Goal: Information Seeking & Learning: Learn about a topic

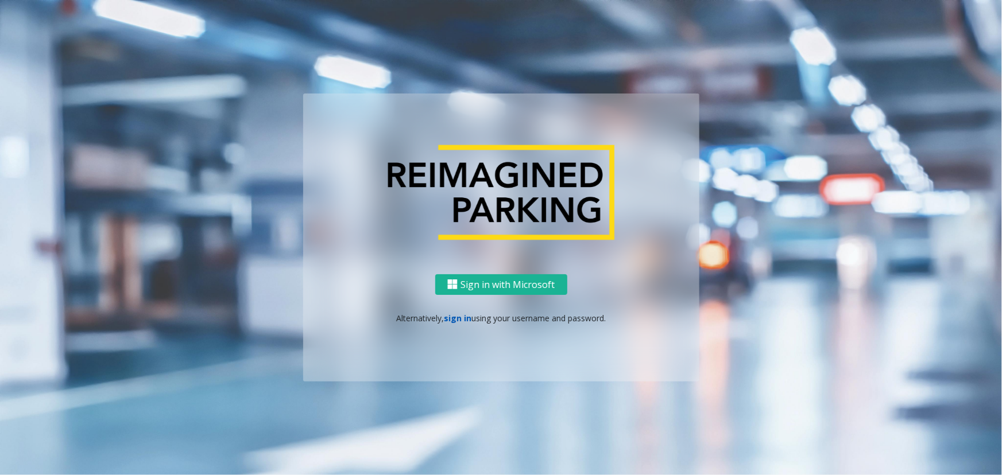
click at [452, 316] on link "sign in" at bounding box center [458, 318] width 28 height 11
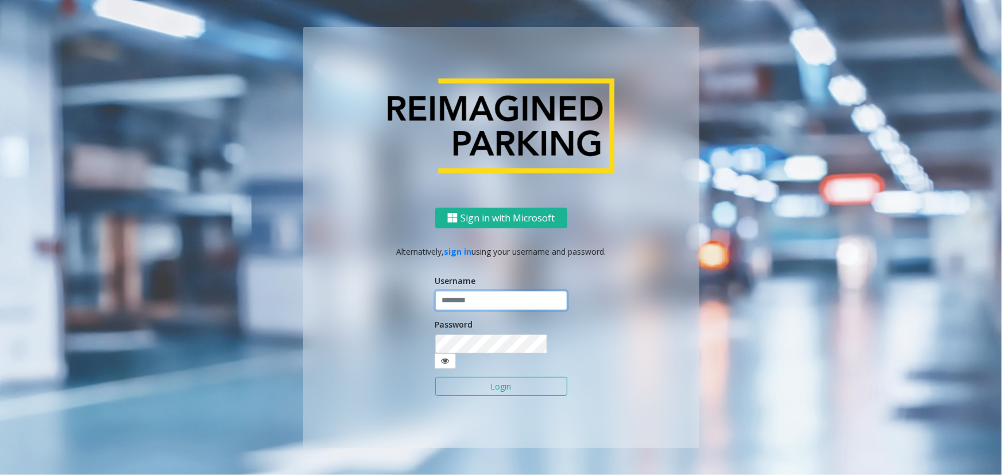
click at [460, 307] on input "text" at bounding box center [501, 301] width 132 height 20
click at [503, 379] on button "Login" at bounding box center [501, 387] width 132 height 20
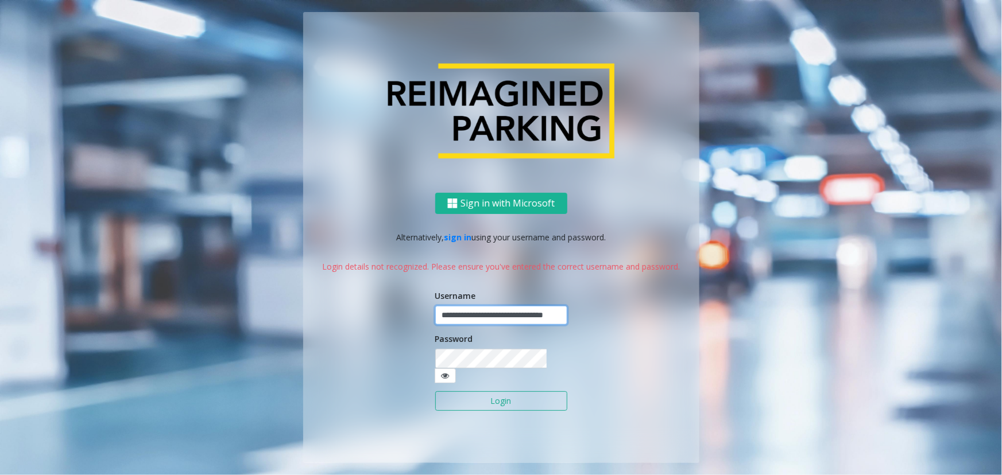
scroll to position [0, 34]
drag, startPoint x: 439, startPoint y: 321, endPoint x: 858, endPoint y: 317, distance: 419.0
click at [858, 317] on ng-component "**********" at bounding box center [501, 237] width 1002 height 475
type input "******"
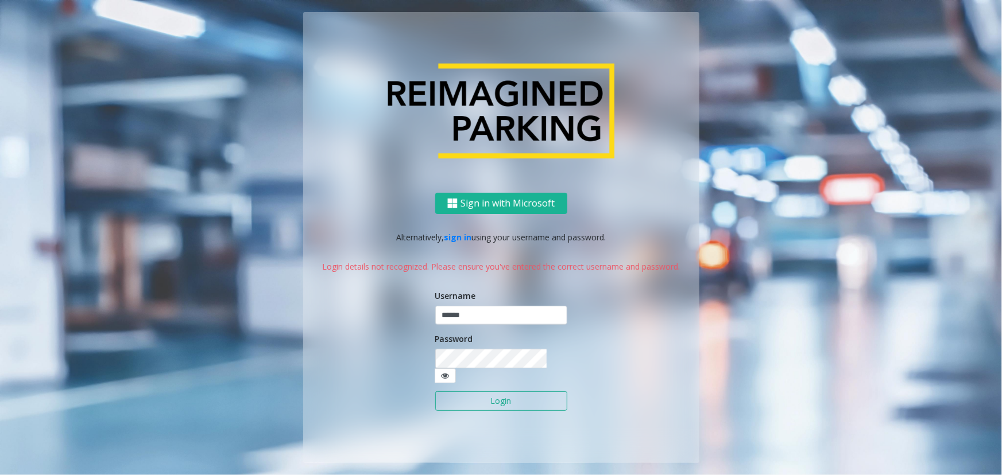
click at [522, 395] on button "Login" at bounding box center [501, 401] width 132 height 20
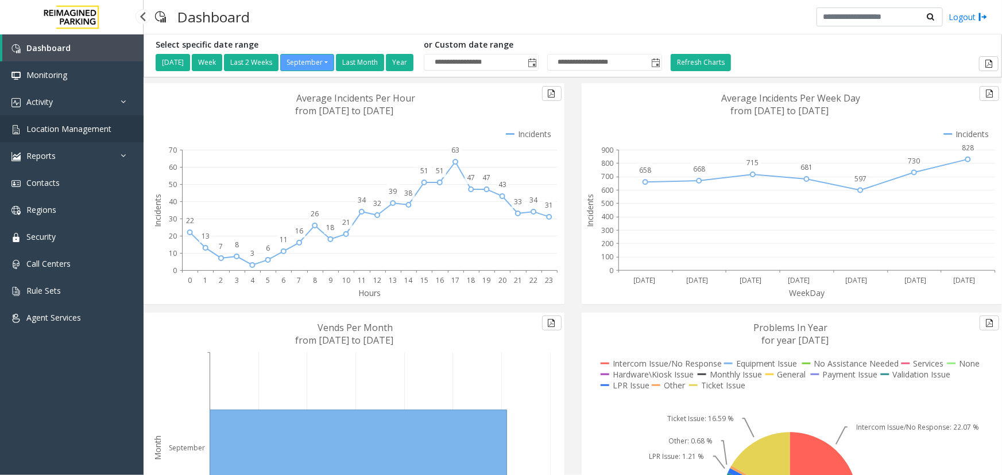
click at [106, 129] on span "Location Management" at bounding box center [68, 128] width 85 height 11
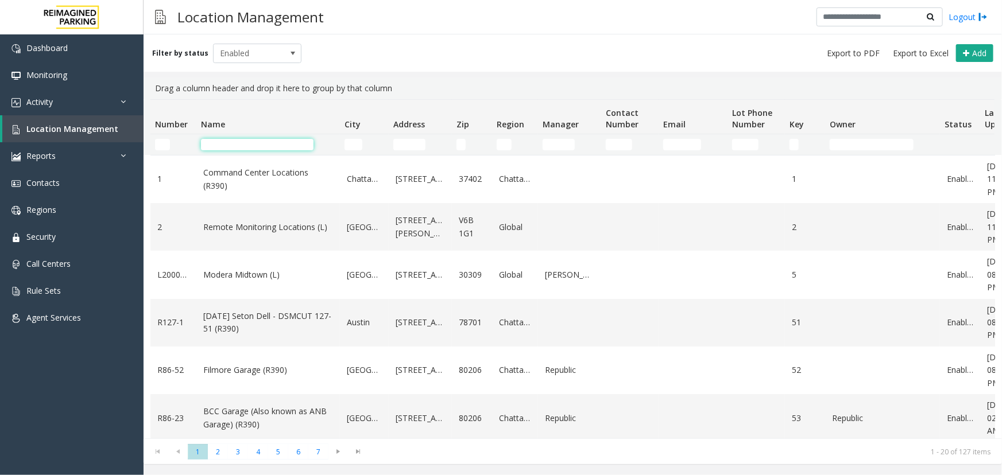
click at [214, 148] on input "Name Filter" at bounding box center [257, 144] width 112 height 11
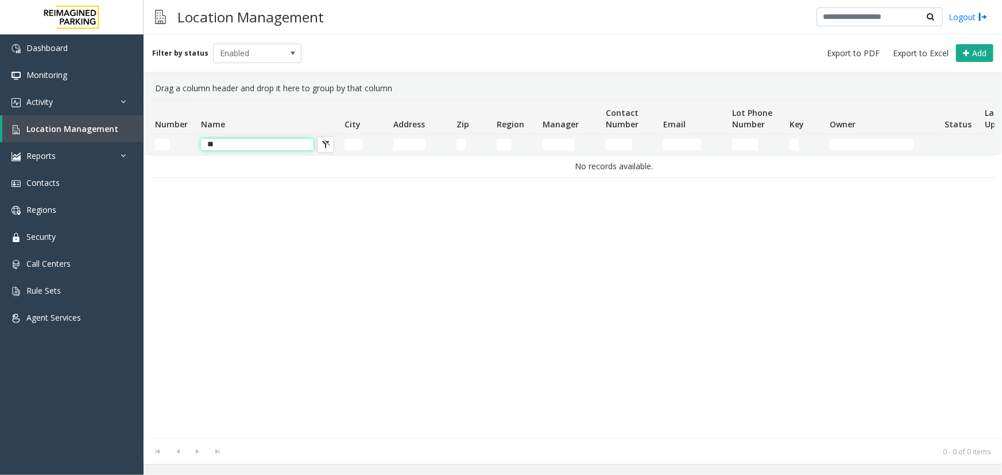
type input "*"
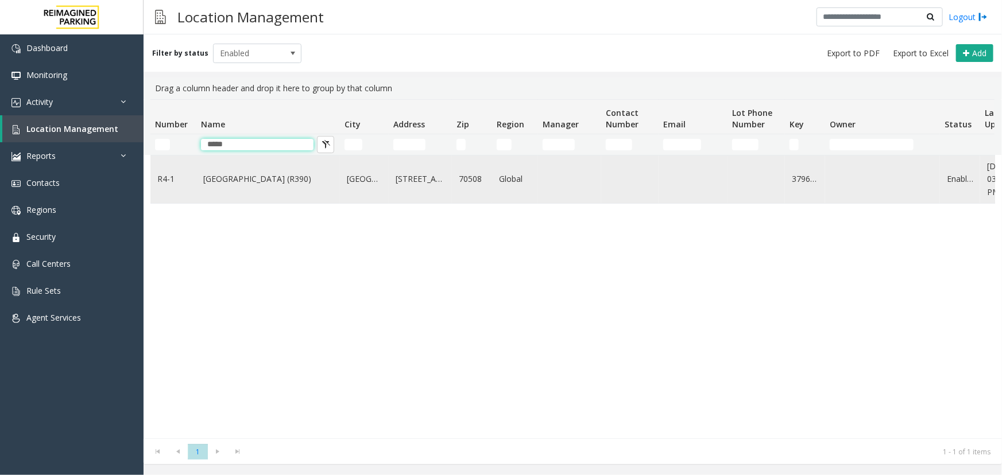
type input "*****"
click at [254, 184] on link "[GEOGRAPHIC_DATA] (R390)" at bounding box center [268, 179] width 130 height 13
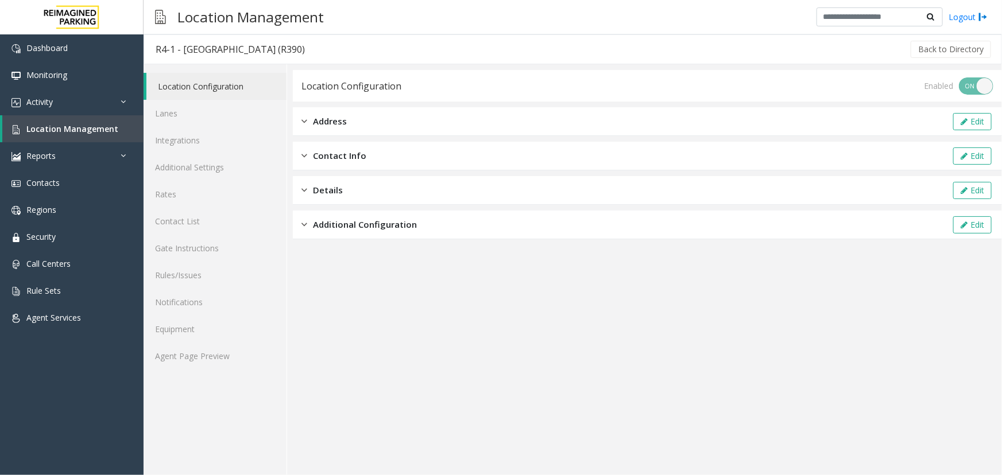
click at [430, 156] on div "Contact Info Edit" at bounding box center [647, 156] width 709 height 29
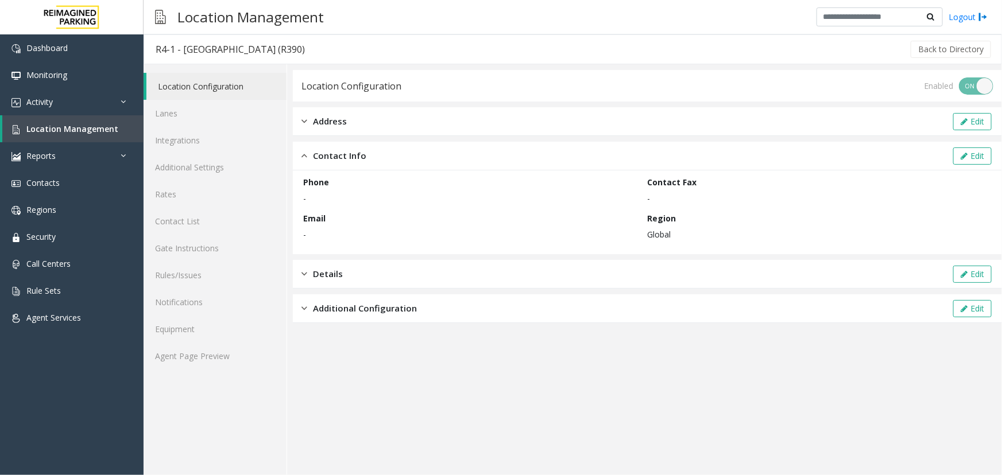
click at [311, 309] on div "Additional Configuration" at bounding box center [358, 308] width 115 height 13
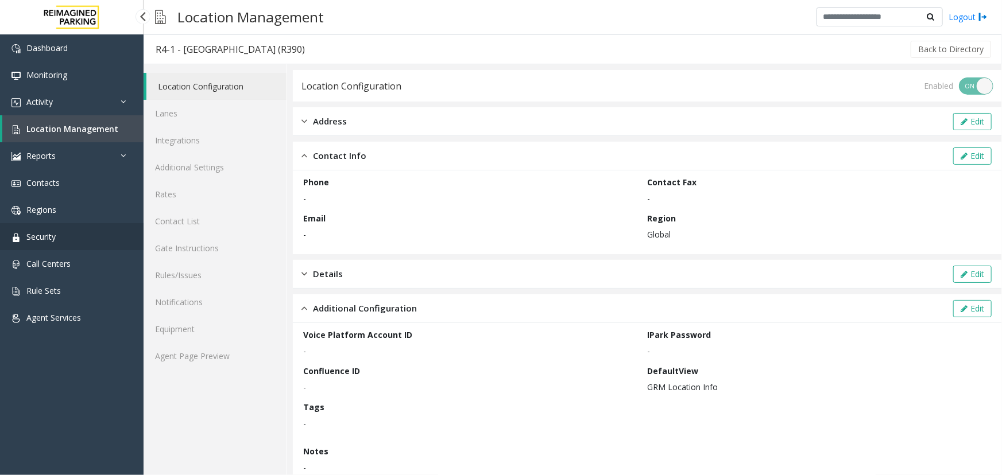
click at [34, 239] on span "Security" at bounding box center [40, 236] width 29 height 11
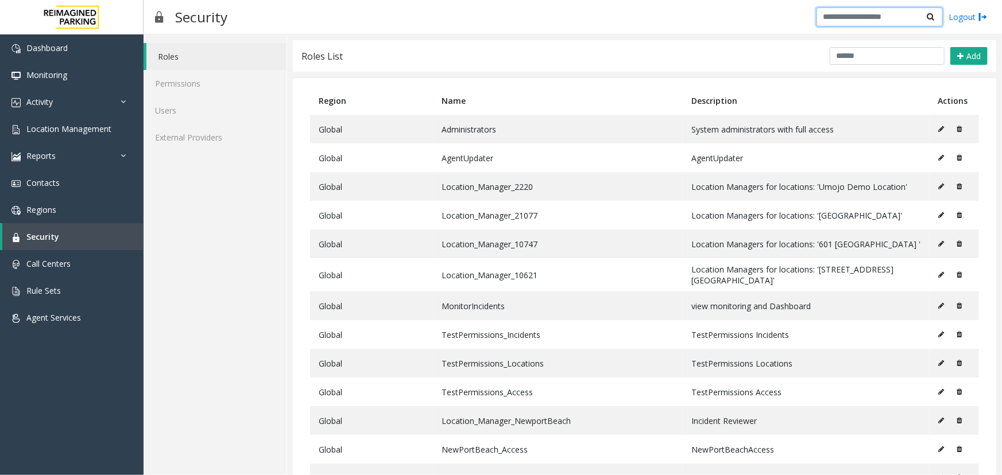
click at [839, 17] on input "text" at bounding box center [879, 17] width 126 height 20
click at [128, 154] on icon at bounding box center [126, 156] width 11 height 8
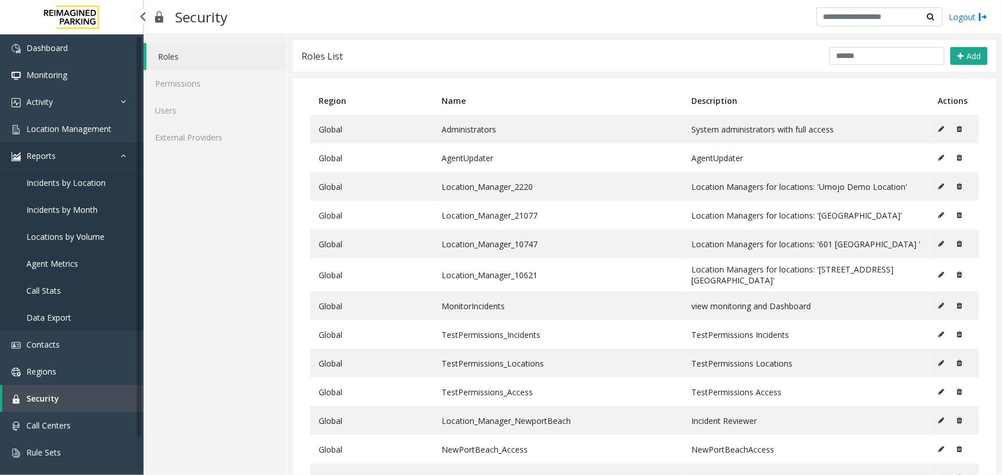
click at [127, 154] on icon at bounding box center [126, 156] width 11 height 8
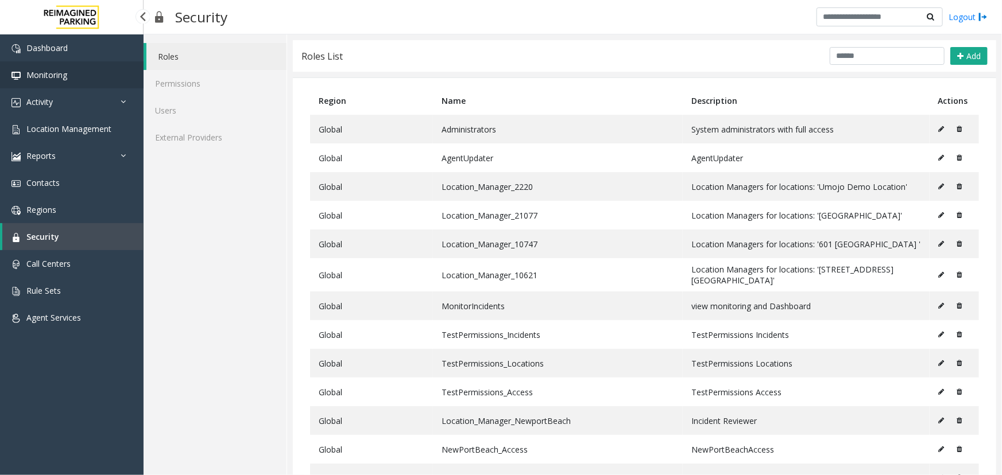
click at [55, 74] on span "Monitoring" at bounding box center [46, 74] width 41 height 11
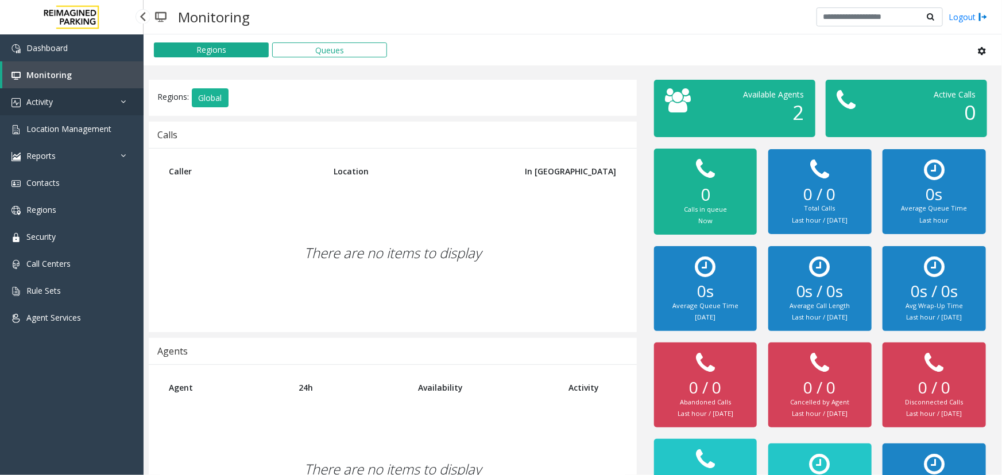
click at [46, 100] on span "Activity" at bounding box center [39, 101] width 26 height 11
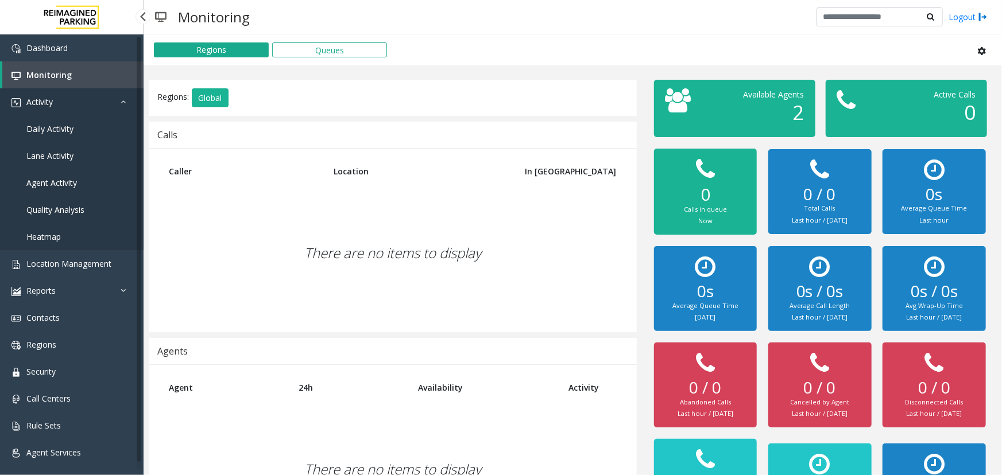
click at [46, 100] on span "Activity" at bounding box center [39, 101] width 26 height 11
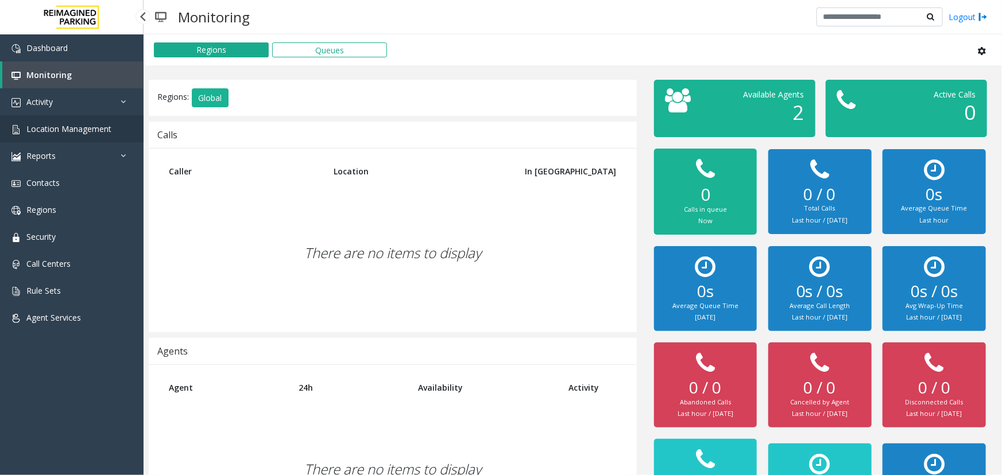
click at [65, 127] on span "Location Management" at bounding box center [68, 128] width 85 height 11
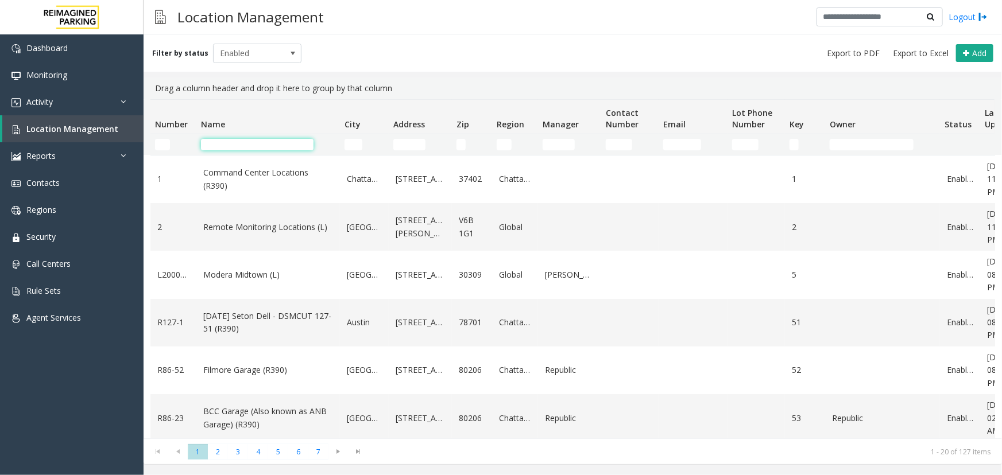
click at [215, 146] on input "Name Filter" at bounding box center [257, 144] width 112 height 11
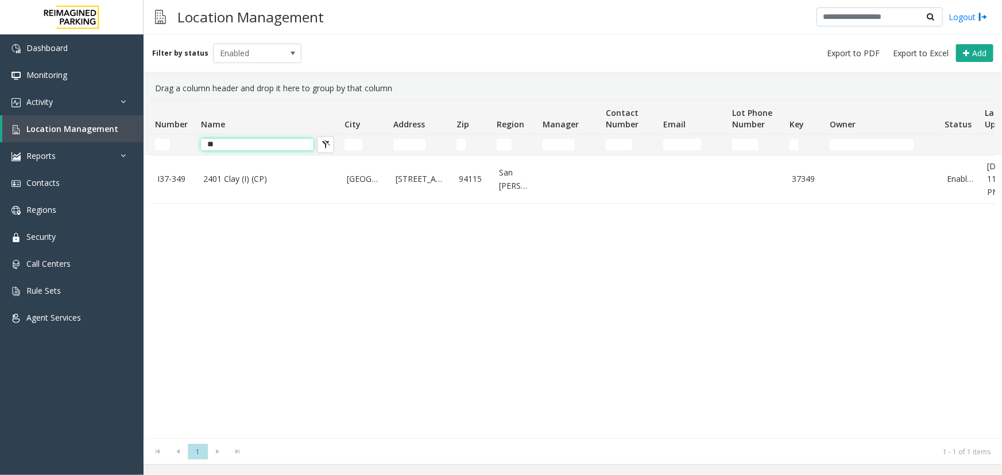
type input "*"
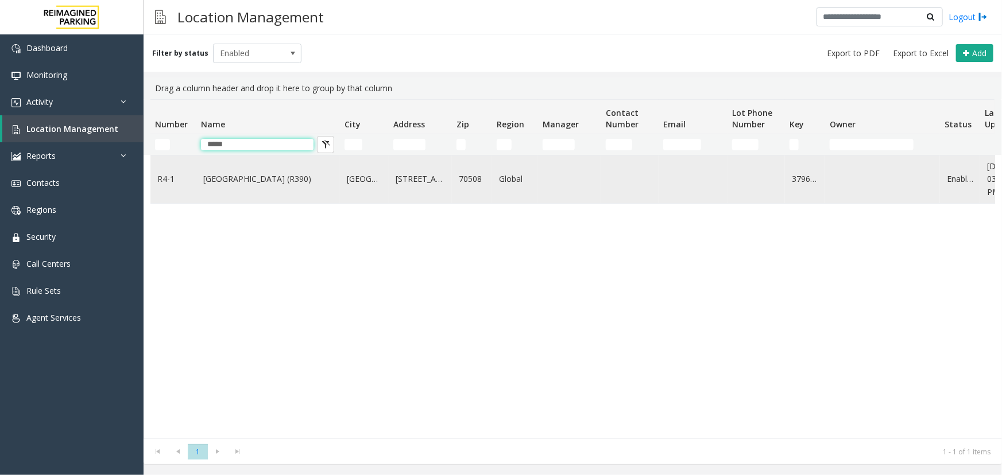
type input "*****"
click at [253, 178] on link "[GEOGRAPHIC_DATA] (R390)" at bounding box center [268, 179] width 130 height 13
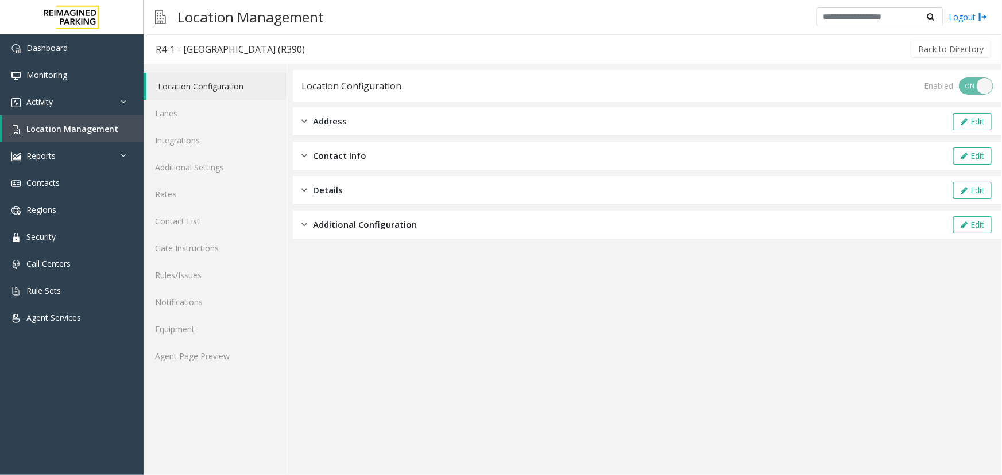
click at [302, 121] on img at bounding box center [304, 121] width 6 height 13
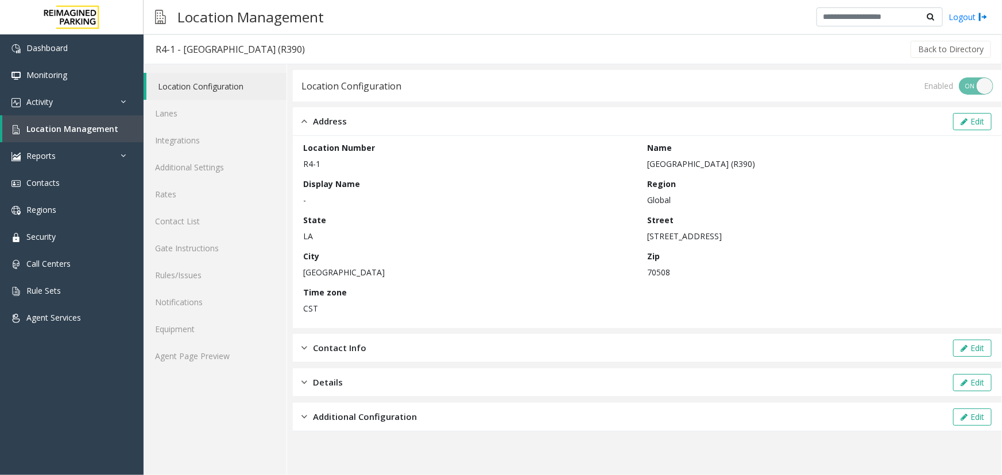
click at [302, 121] on img at bounding box center [304, 121] width 6 height 13
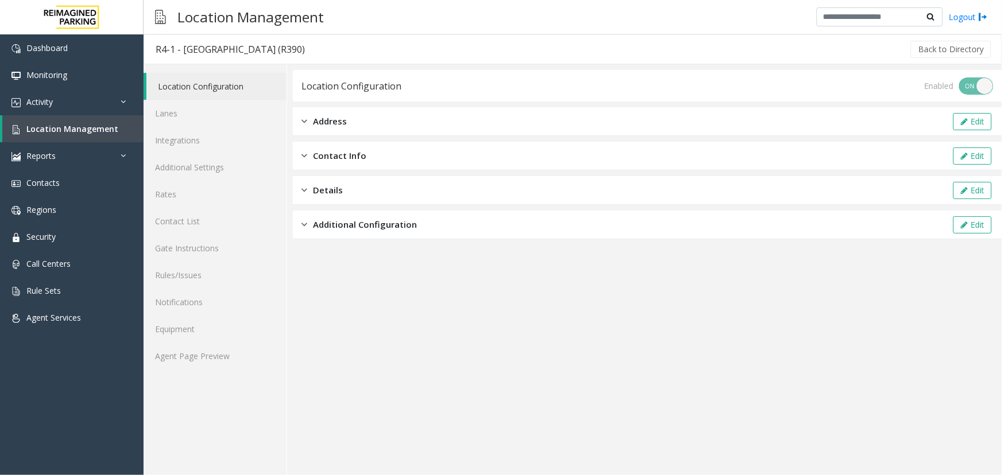
click at [301, 159] on img at bounding box center [304, 155] width 6 height 13
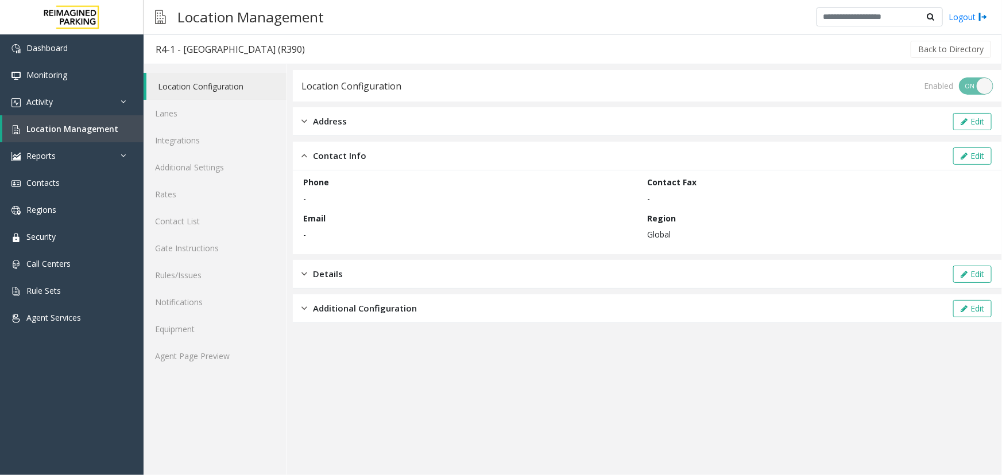
click at [301, 159] on img at bounding box center [304, 155] width 6 height 13
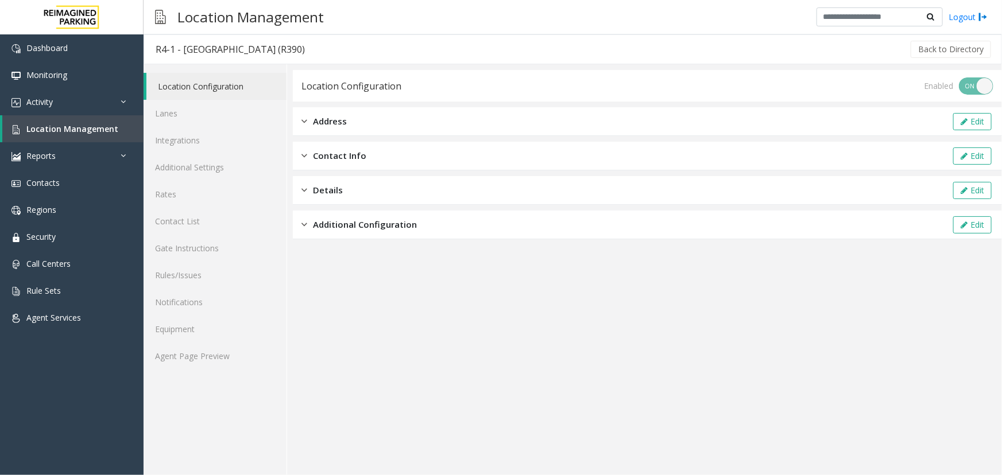
click at [305, 188] on img at bounding box center [304, 190] width 6 height 13
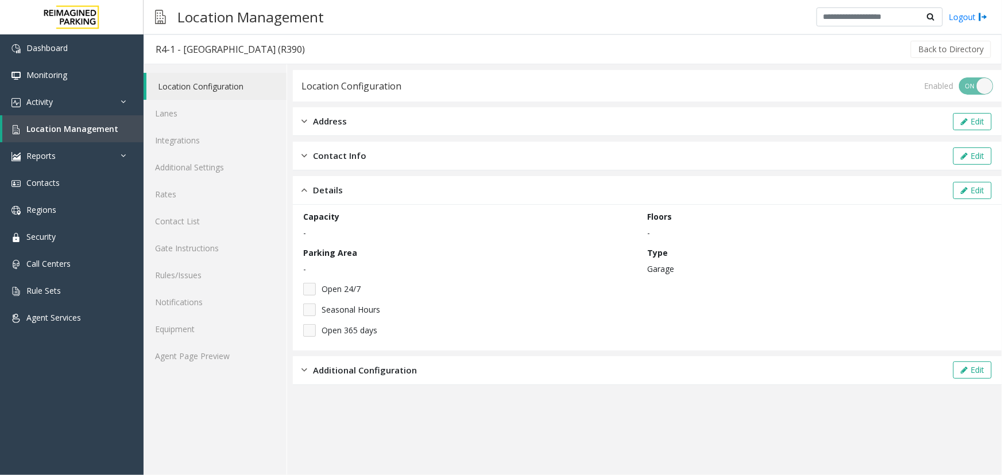
click at [305, 188] on img at bounding box center [304, 190] width 6 height 13
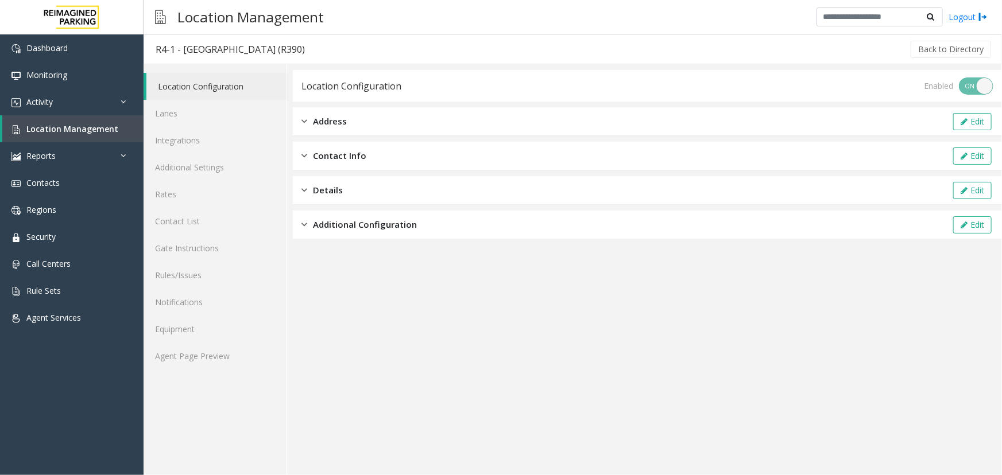
click at [302, 222] on img at bounding box center [304, 224] width 6 height 13
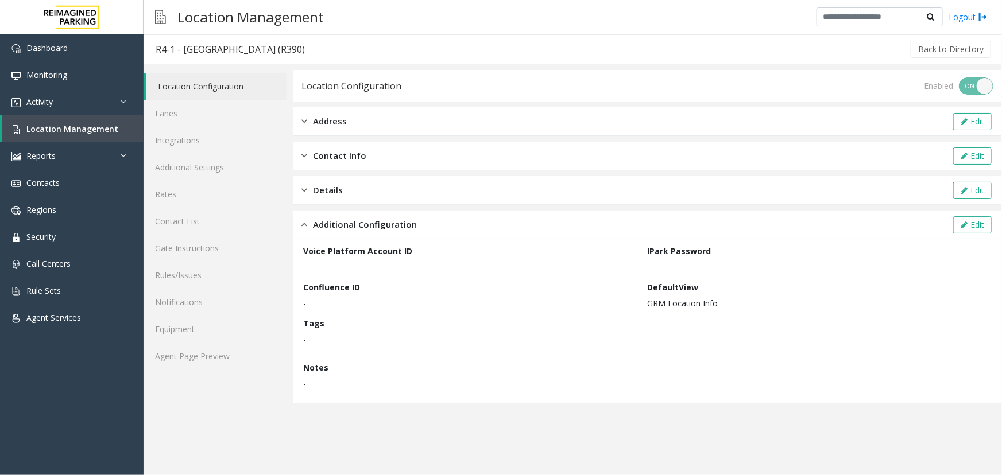
click at [302, 222] on img at bounding box center [304, 224] width 6 height 13
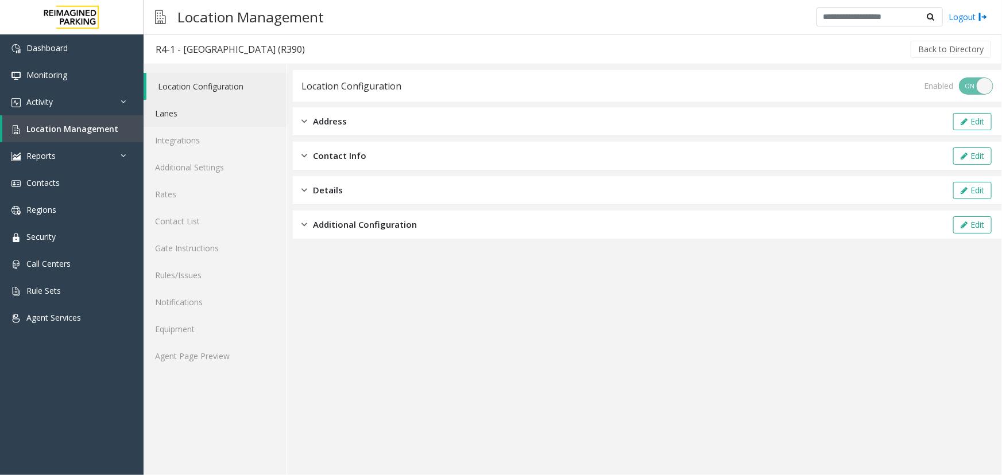
click at [182, 119] on link "Lanes" at bounding box center [214, 113] width 143 height 27
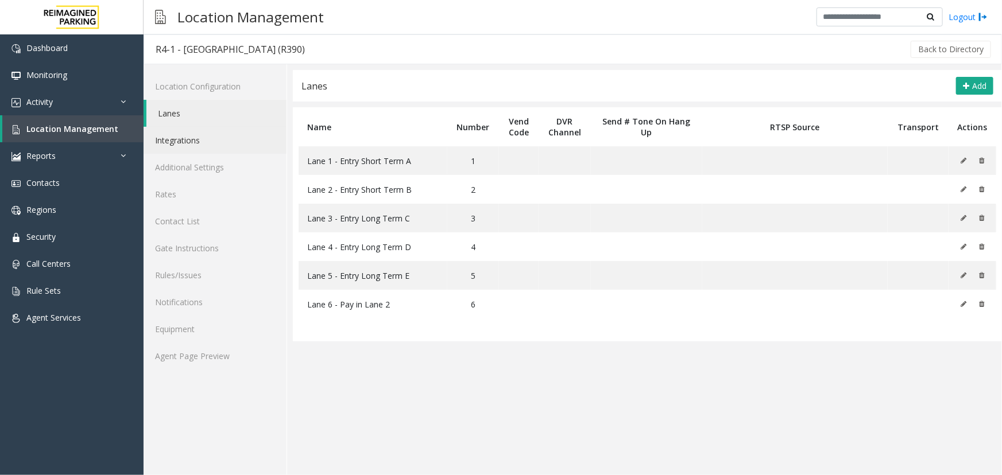
click at [187, 136] on link "Integrations" at bounding box center [214, 140] width 143 height 27
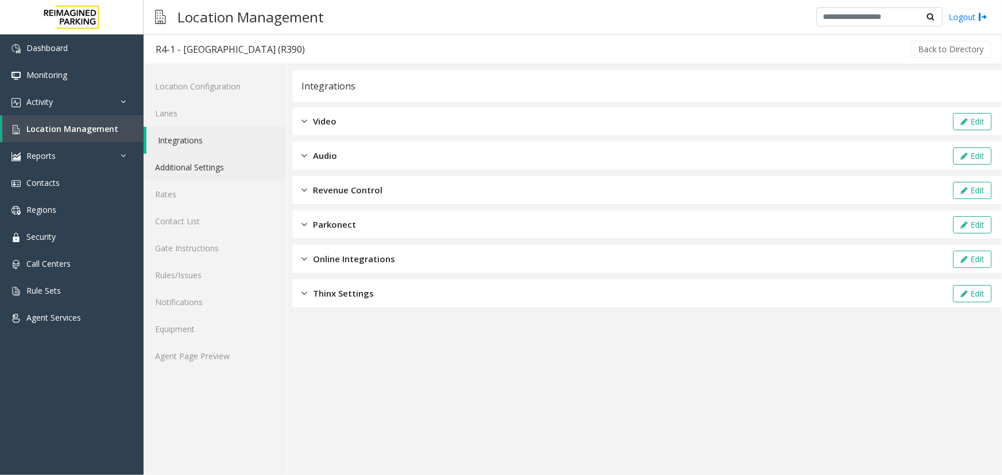
click at [191, 161] on link "Additional Settings" at bounding box center [214, 167] width 143 height 27
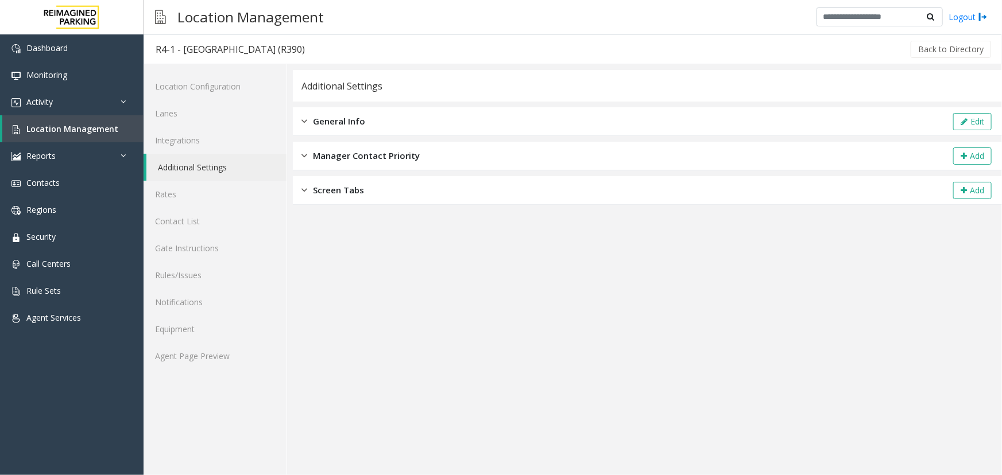
click at [305, 119] on img at bounding box center [304, 121] width 6 height 13
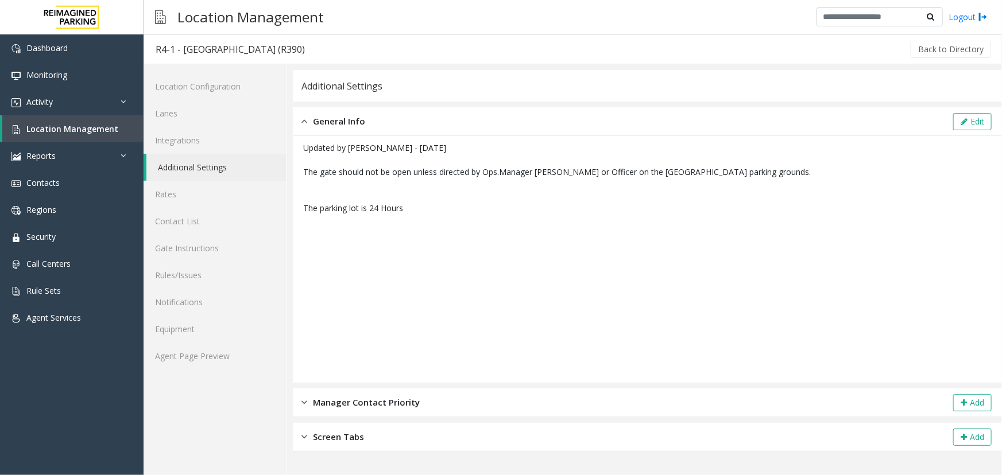
click at [304, 121] on img at bounding box center [304, 121] width 6 height 13
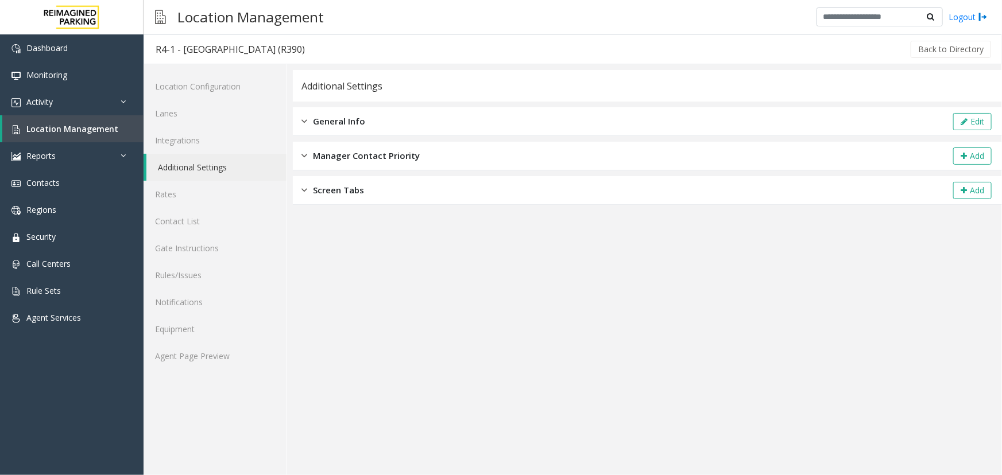
click at [303, 162] on div "Manager Contact Priority Add" at bounding box center [647, 156] width 709 height 29
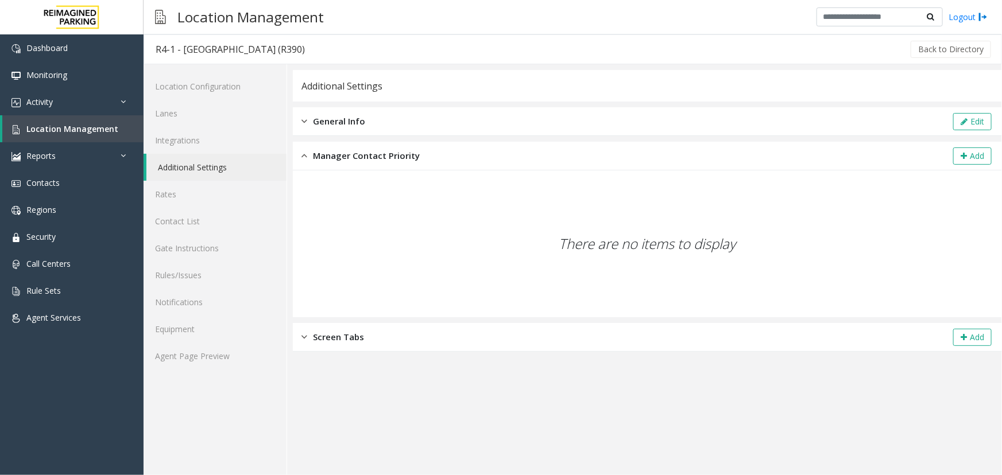
click at [306, 150] on img at bounding box center [304, 155] width 6 height 13
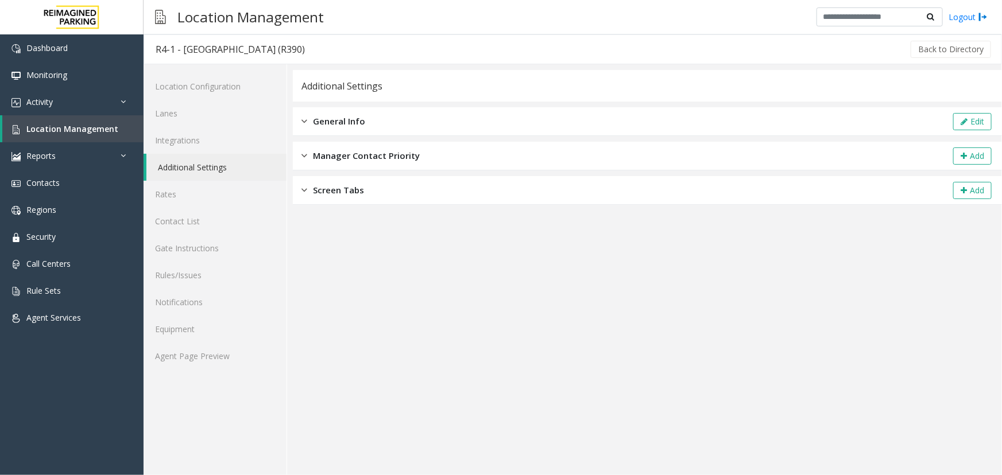
click at [307, 188] on div "Screen Tabs" at bounding box center [332, 190] width 63 height 13
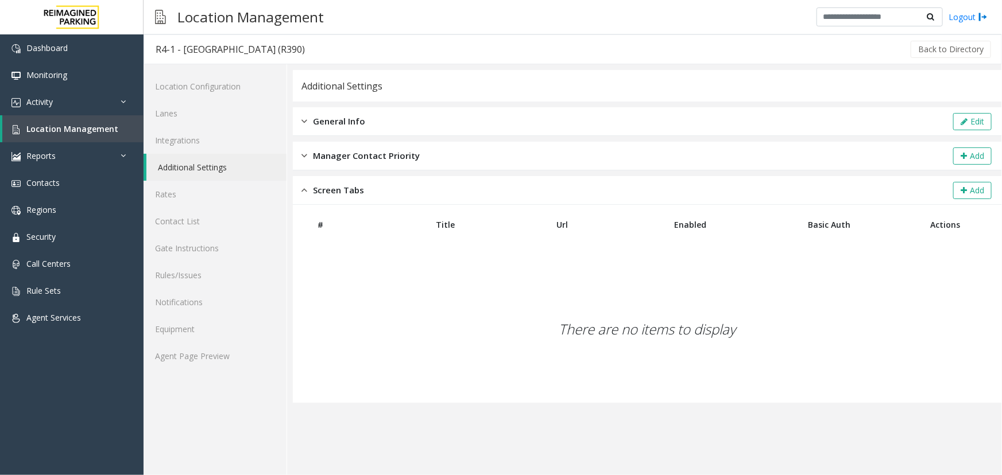
click at [307, 188] on div "Screen Tabs" at bounding box center [332, 190] width 63 height 13
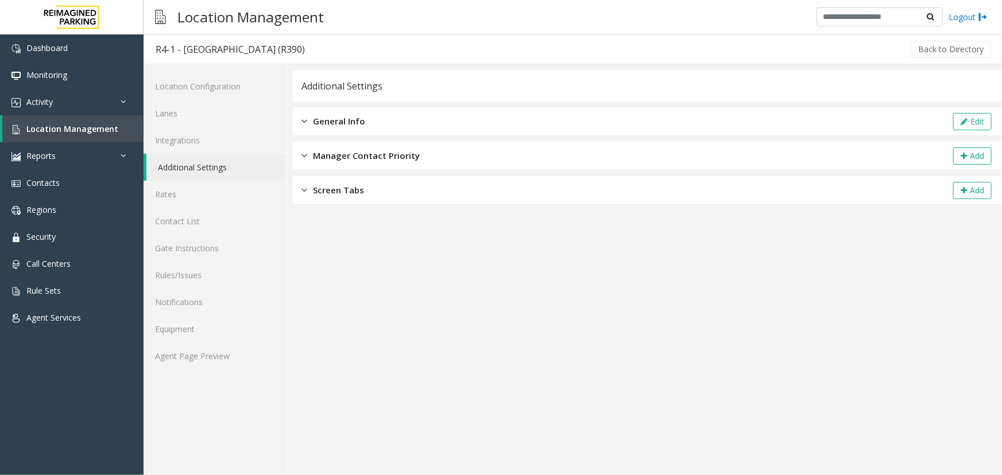
click at [304, 123] on img at bounding box center [304, 121] width 6 height 13
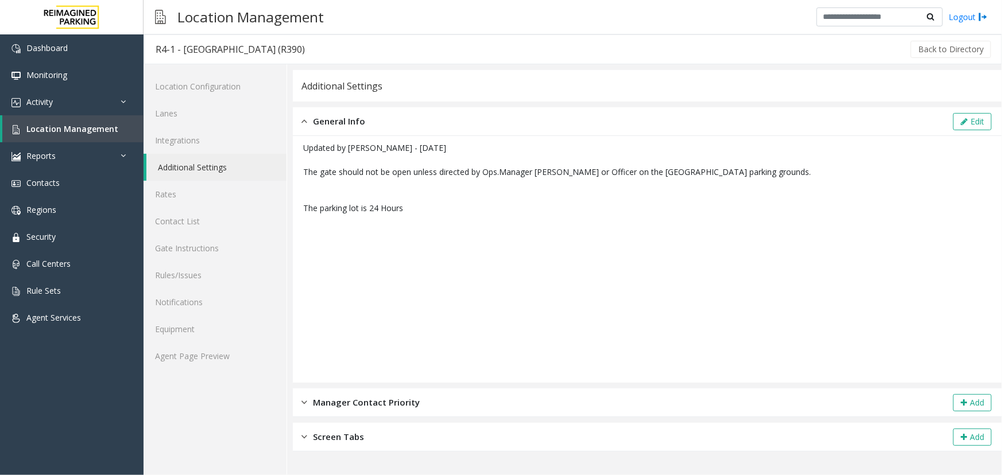
click at [304, 123] on img at bounding box center [304, 121] width 6 height 13
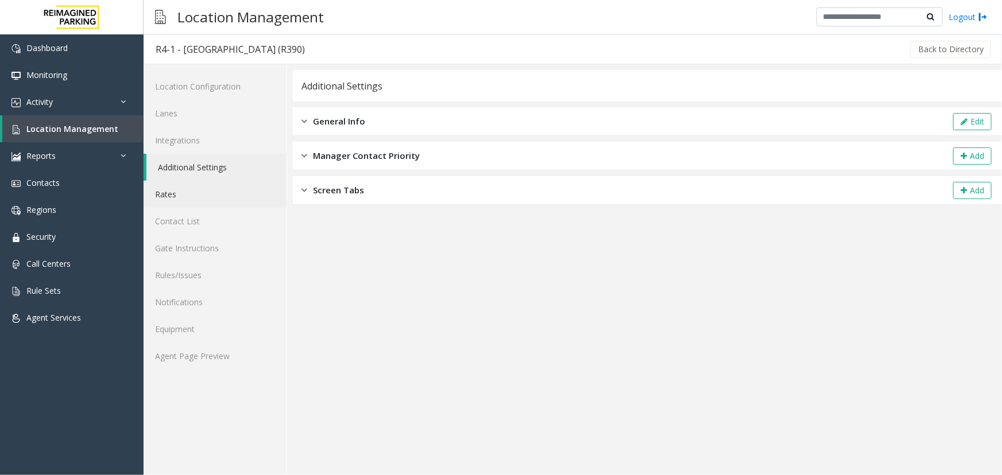
click at [195, 197] on link "Rates" at bounding box center [214, 194] width 143 height 27
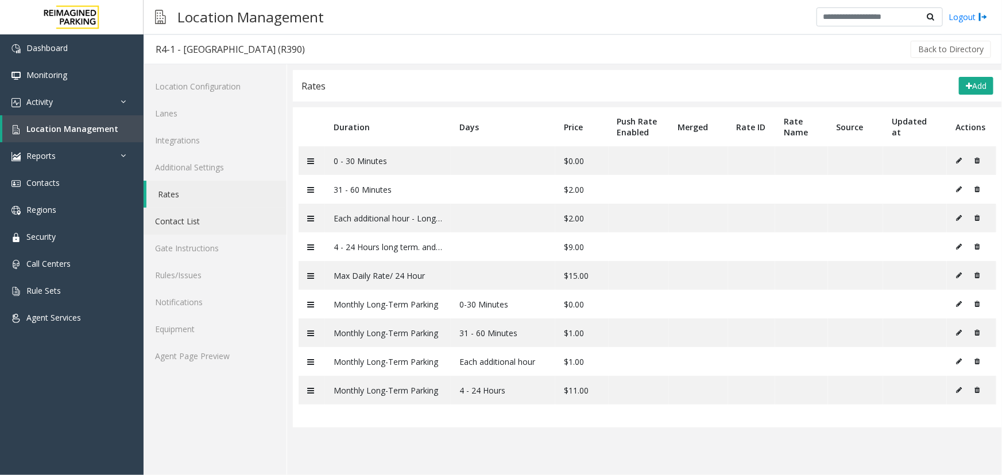
click at [201, 218] on link "Contact List" at bounding box center [214, 221] width 143 height 27
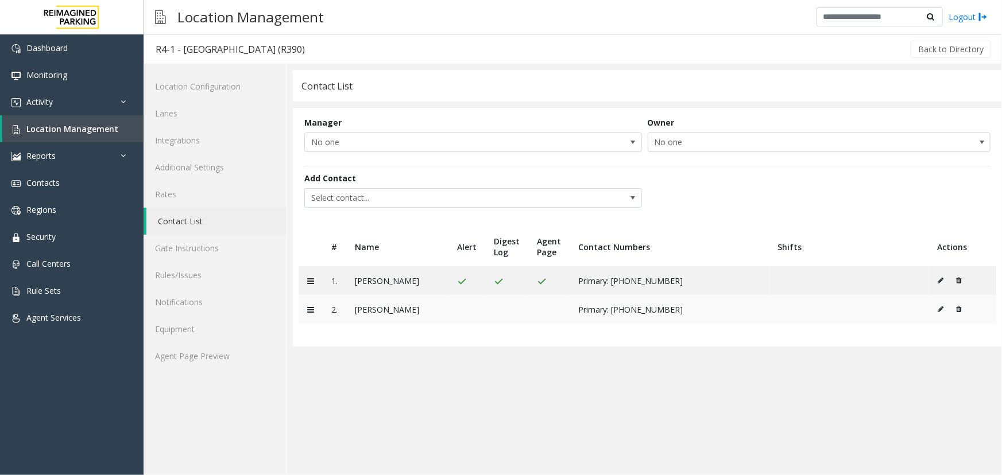
click at [377, 310] on td "[PERSON_NAME]" at bounding box center [397, 309] width 102 height 29
click at [29, 238] on span "Security" at bounding box center [40, 236] width 29 height 11
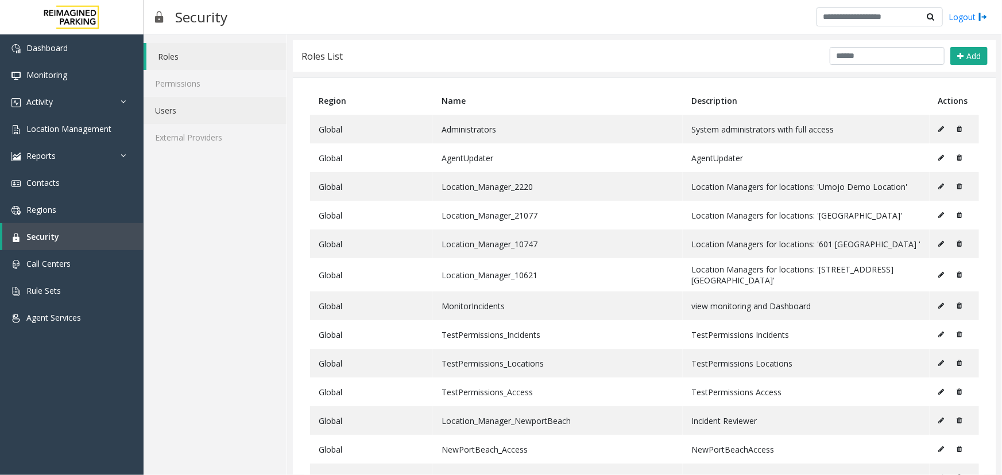
click at [162, 113] on link "Users" at bounding box center [214, 110] width 143 height 27
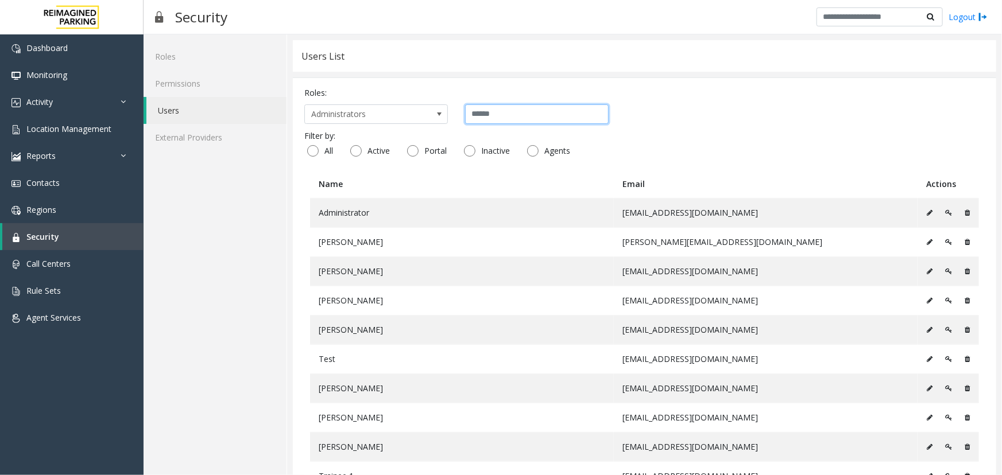
click at [508, 115] on input "text" at bounding box center [536, 114] width 143 height 20
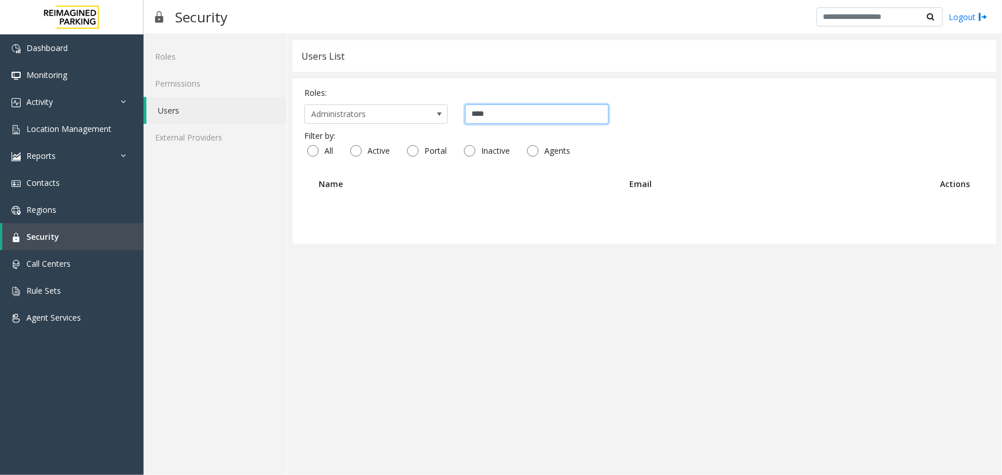
type input "****"
click at [374, 115] on span "Administrators" at bounding box center [362, 114] width 114 height 18
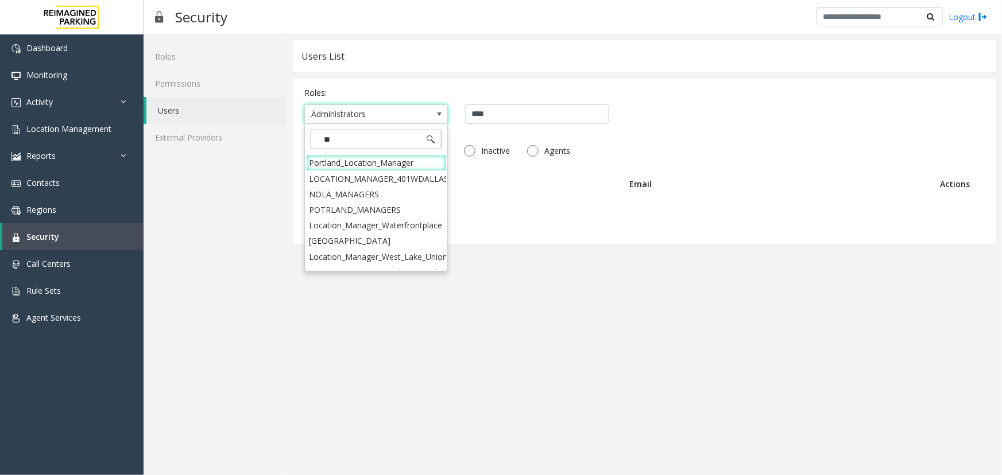
type input "*"
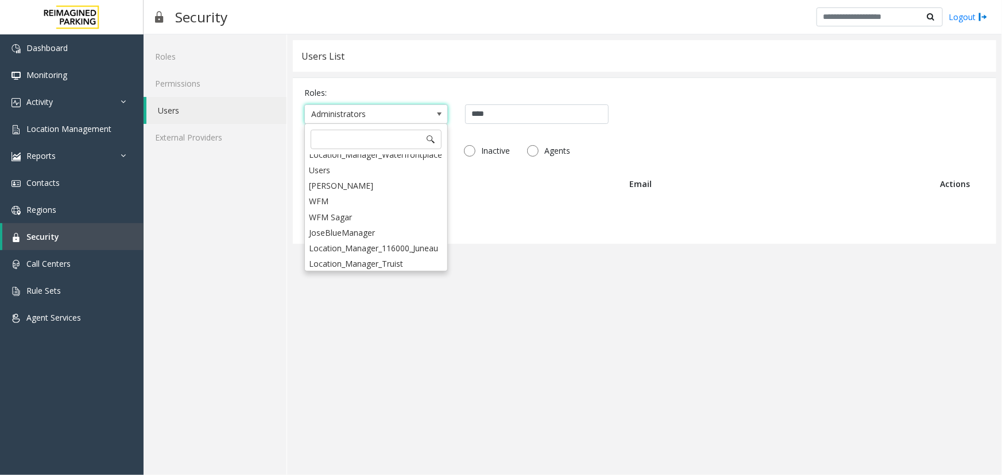
scroll to position [967, 0]
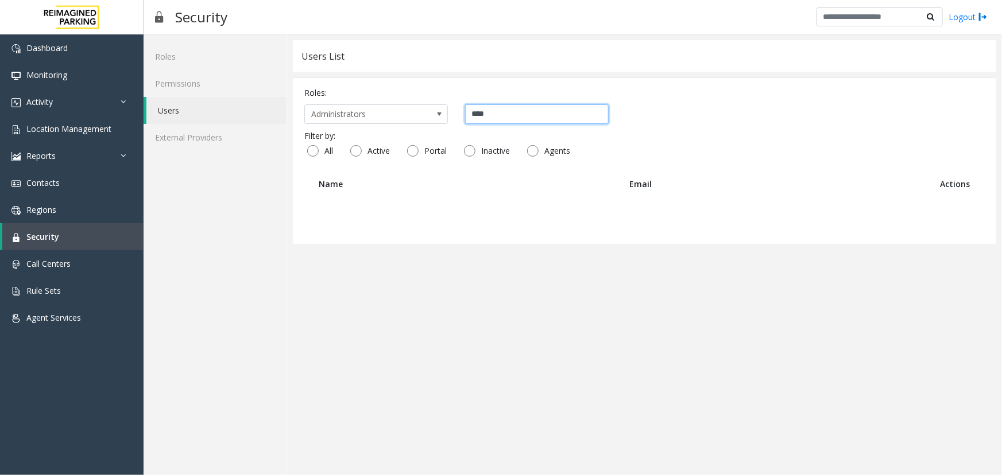
drag, startPoint x: 496, startPoint y: 110, endPoint x: 455, endPoint y: 115, distance: 41.1
click at [455, 115] on div "Administrators ****" at bounding box center [644, 114] width 680 height 20
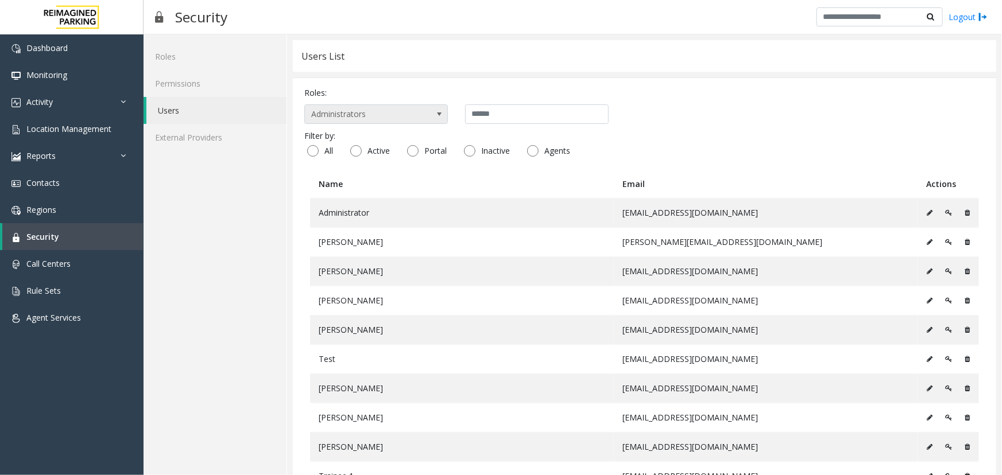
click at [442, 114] on span at bounding box center [438, 114] width 9 height 9
type input "*"
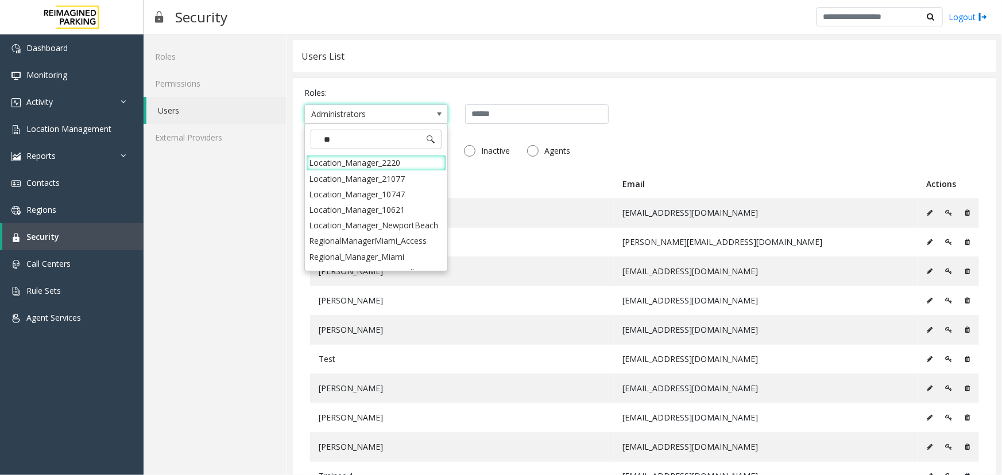
type input "*"
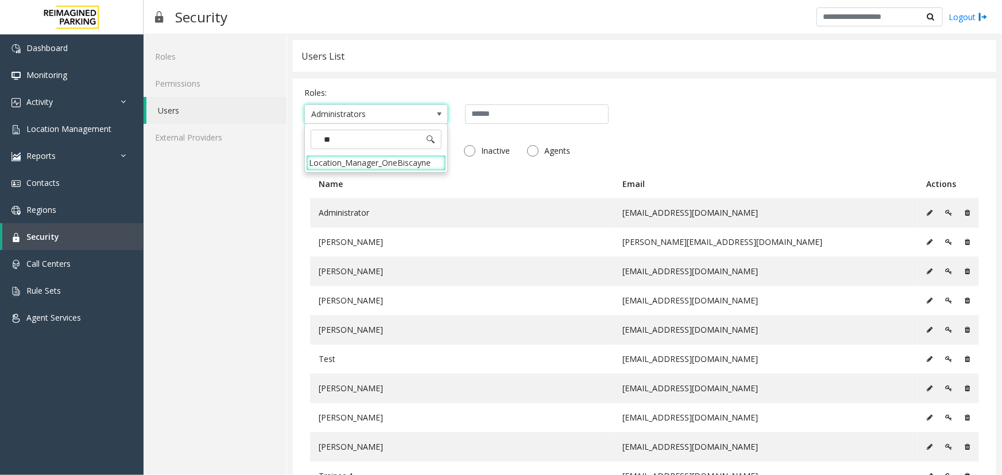
type input "*"
type input "****"
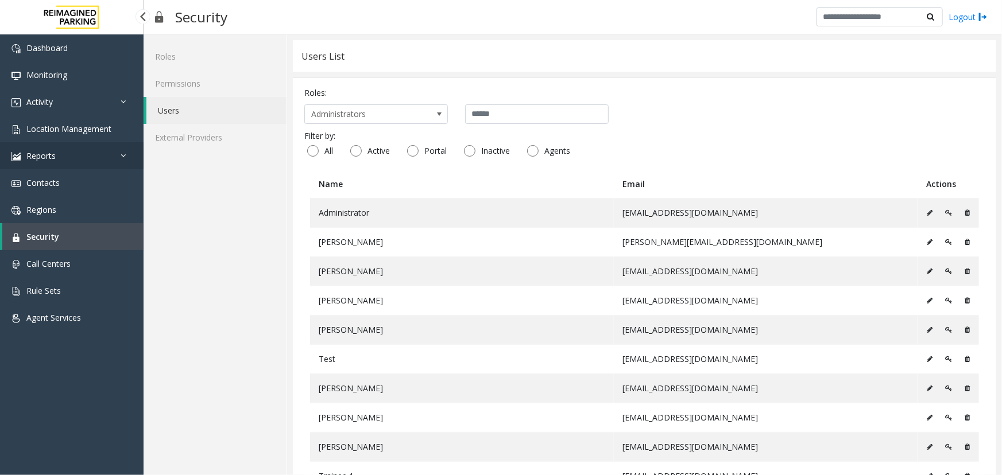
click at [122, 154] on icon at bounding box center [126, 156] width 11 height 8
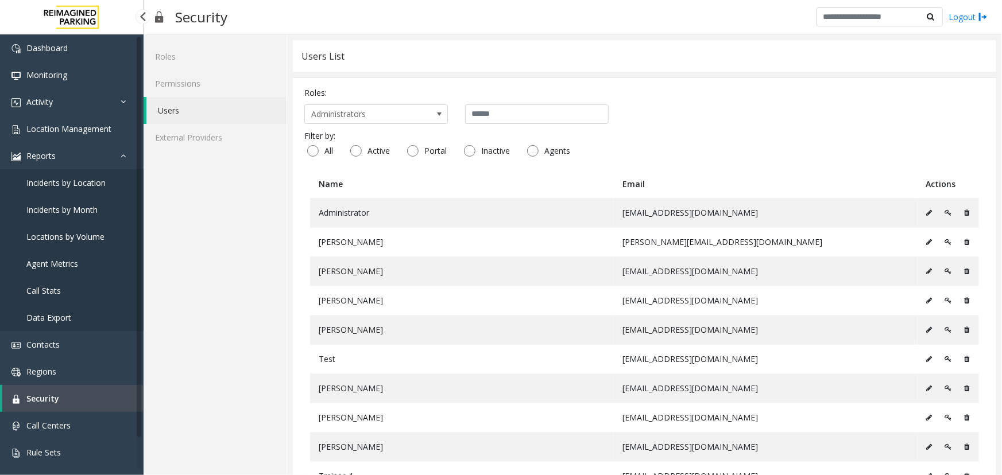
click at [76, 184] on span "Incidents by Location" at bounding box center [65, 182] width 79 height 11
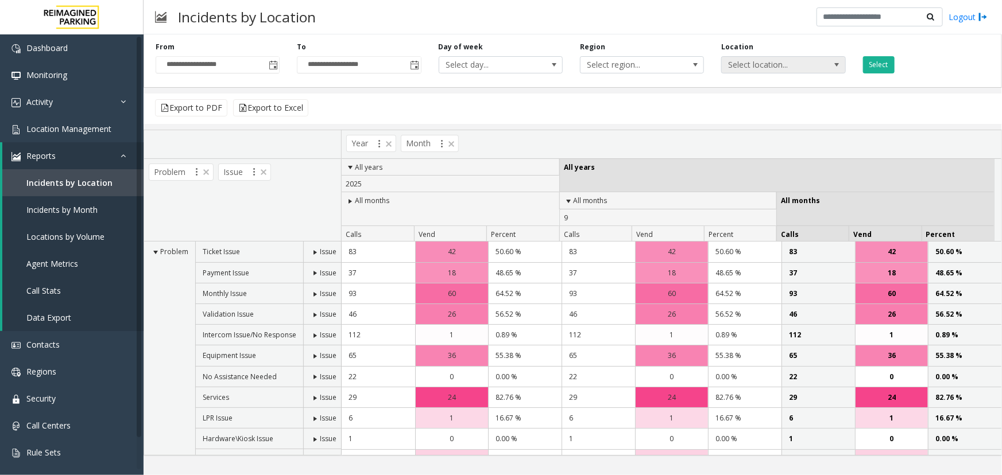
click at [760, 67] on span "Select location..." at bounding box center [770, 65] width 98 height 16
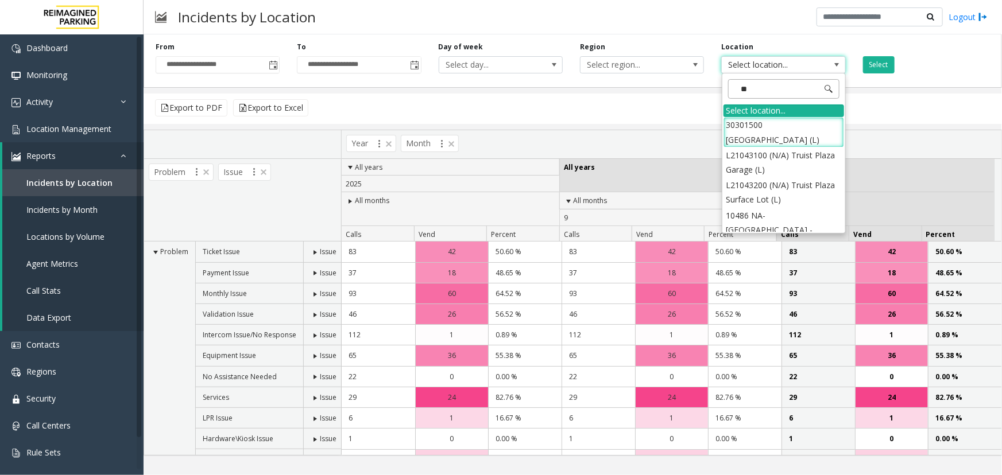
type input "***"
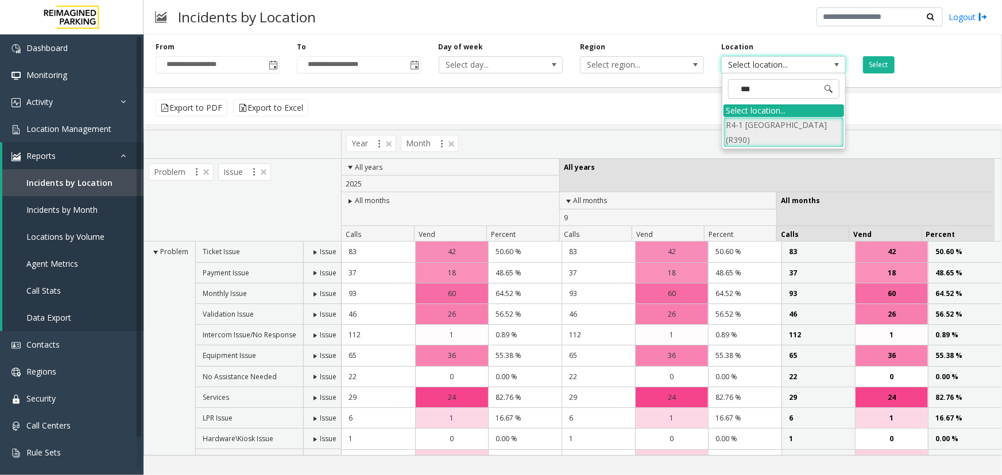
click at [797, 122] on li "R4-1 [GEOGRAPHIC_DATA] (R390)" at bounding box center [783, 132] width 121 height 30
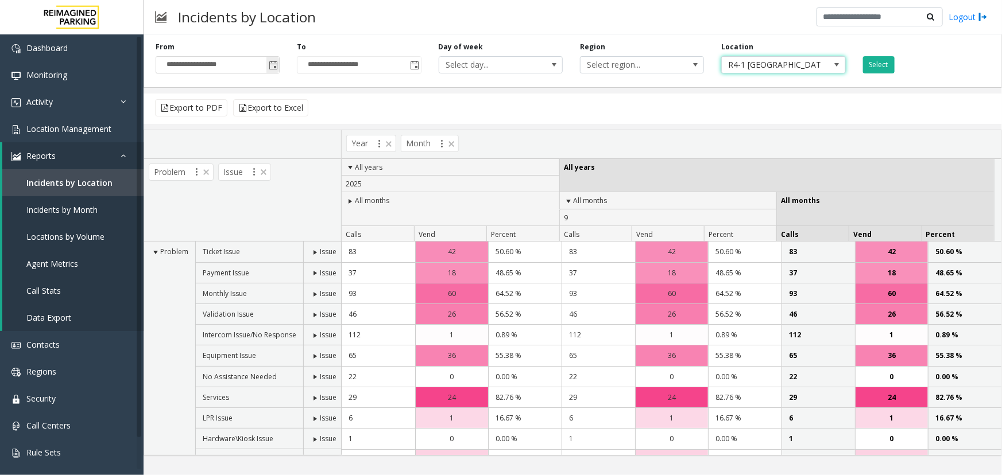
click at [273, 65] on span "Toggle popup" at bounding box center [273, 65] width 9 height 9
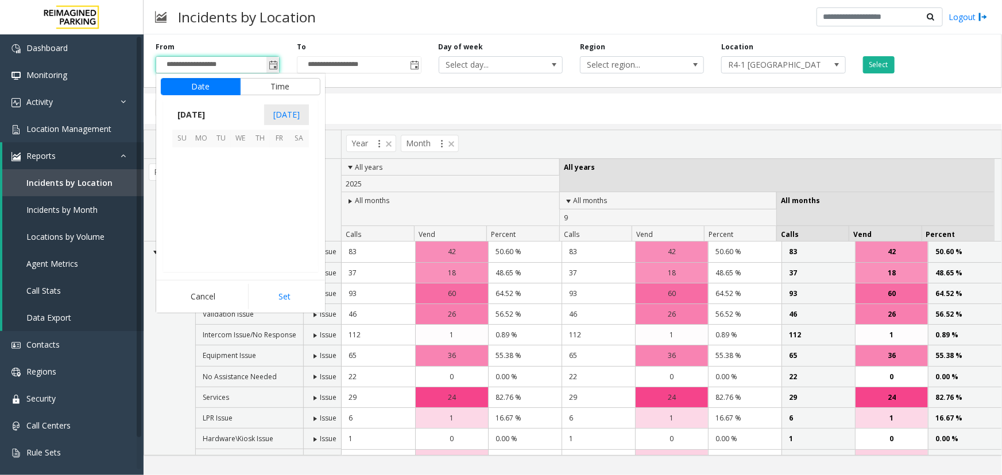
scroll to position [205948, 0]
click at [181, 115] on span "[DATE]" at bounding box center [191, 114] width 38 height 17
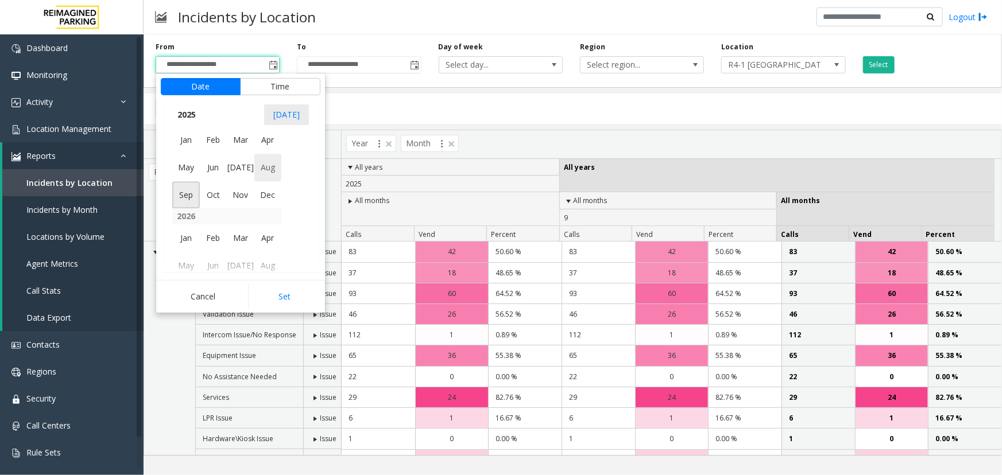
click at [261, 168] on span "Aug" at bounding box center [268, 168] width 28 height 28
click at [278, 154] on span "1" at bounding box center [280, 158] width 20 height 20
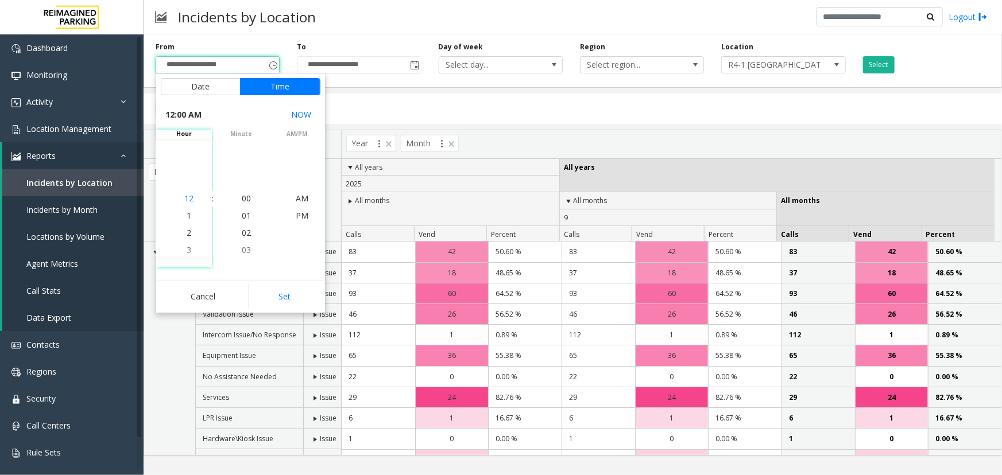
click at [187, 195] on span "12" at bounding box center [188, 198] width 9 height 11
click at [284, 299] on button "Set" at bounding box center [284, 296] width 72 height 25
type input "**********"
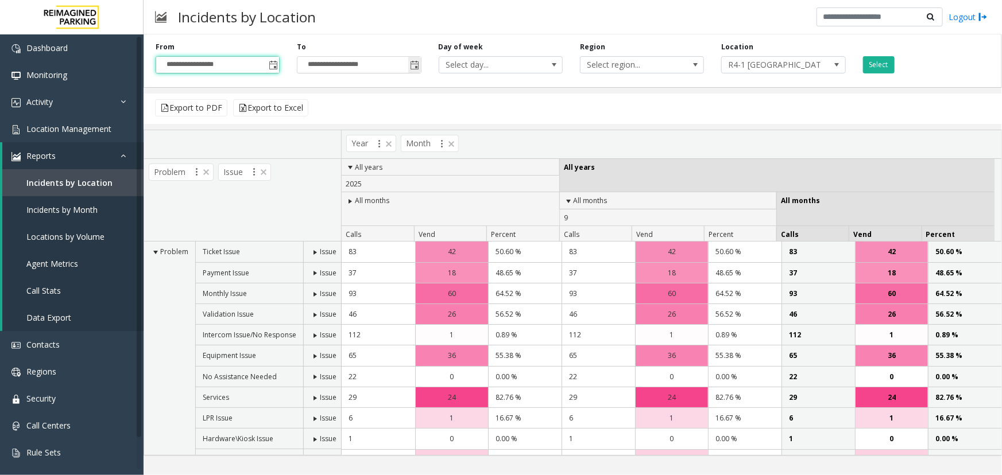
click at [416, 65] on span "Toggle popup" at bounding box center [414, 65] width 9 height 9
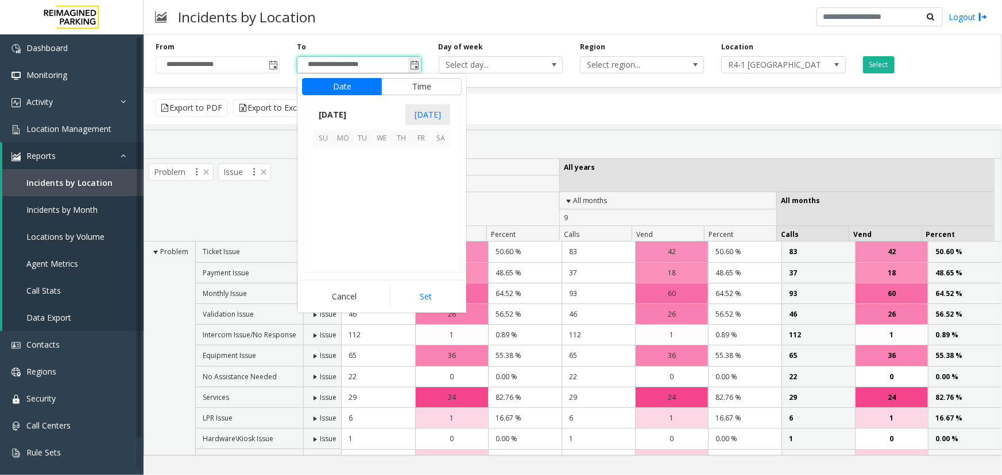
scroll to position [17, 0]
click at [331, 115] on span "[DATE]" at bounding box center [332, 114] width 38 height 17
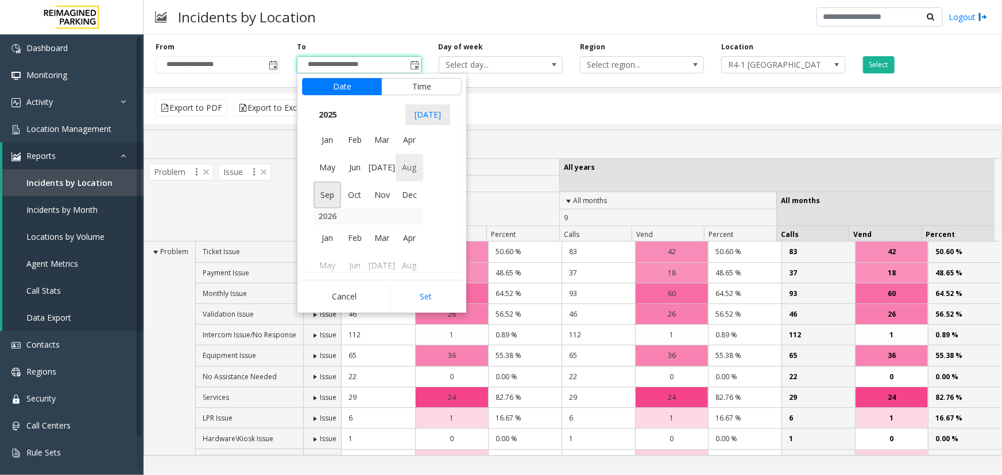
click at [408, 166] on span "Aug" at bounding box center [409, 168] width 28 height 28
click at [326, 251] on span "31" at bounding box center [323, 256] width 20 height 20
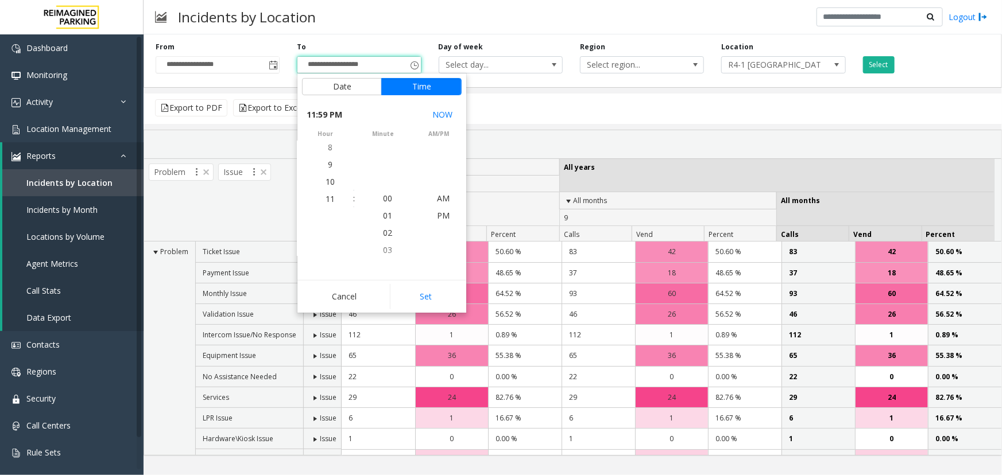
scroll to position [17, 0]
click at [333, 201] on li "11" at bounding box center [330, 199] width 40 height 17
click at [328, 198] on span "11" at bounding box center [329, 198] width 9 height 11
click at [422, 296] on button "Set" at bounding box center [426, 296] width 72 height 25
type input "**********"
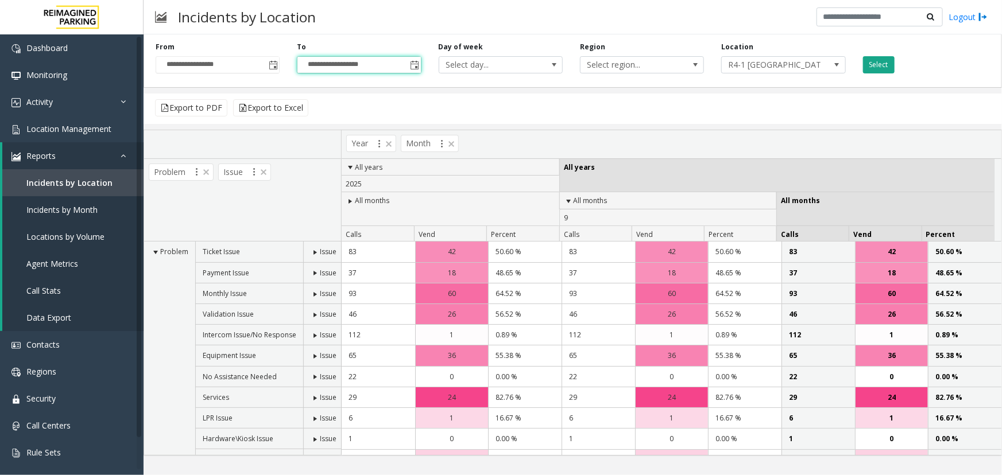
click at [886, 65] on button "Select" at bounding box center [879, 64] width 32 height 17
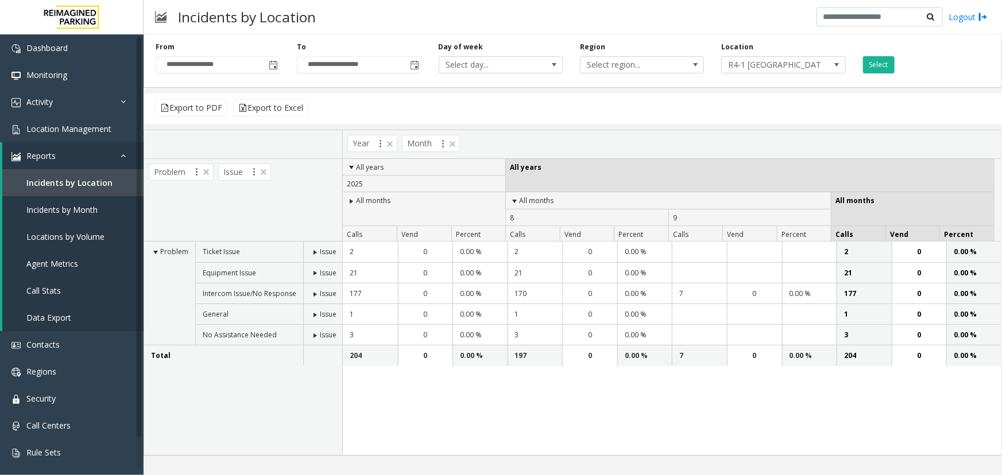
click at [315, 292] on span at bounding box center [315, 294] width 9 height 9
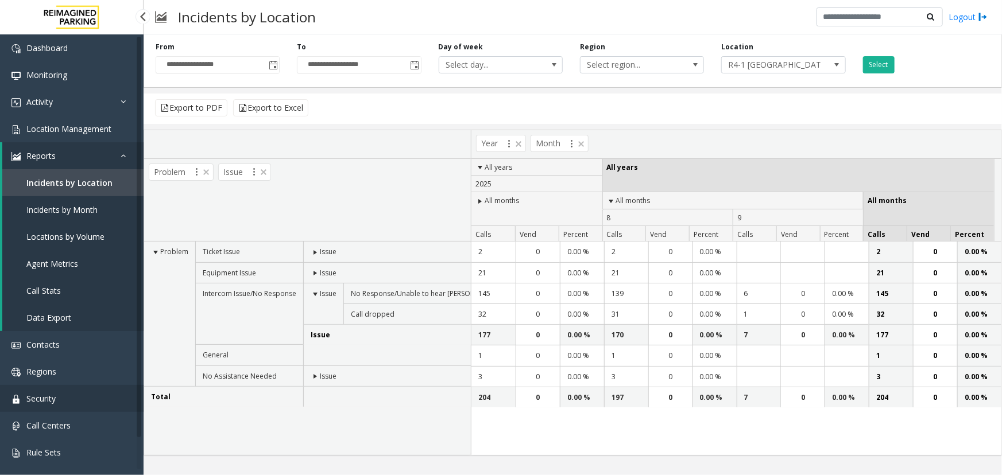
click at [46, 395] on span "Security" at bounding box center [40, 398] width 29 height 11
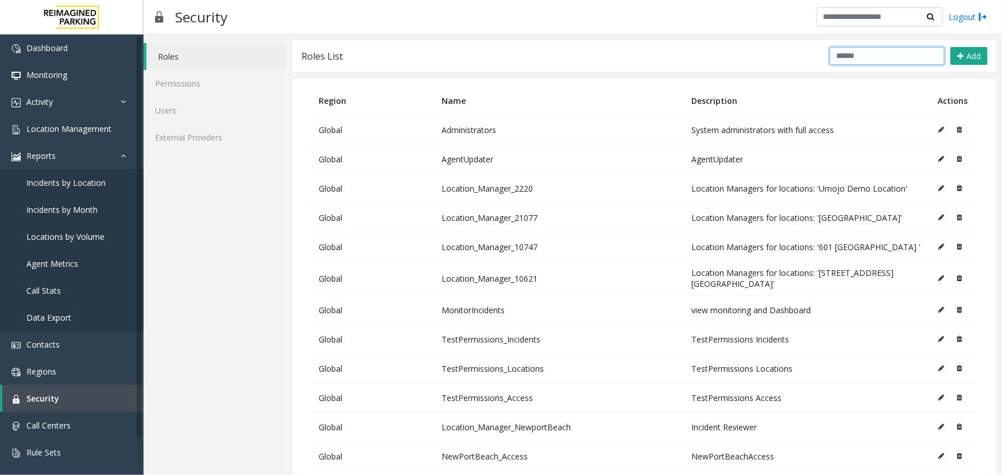
click at [890, 55] on input "text" at bounding box center [886, 56] width 115 height 18
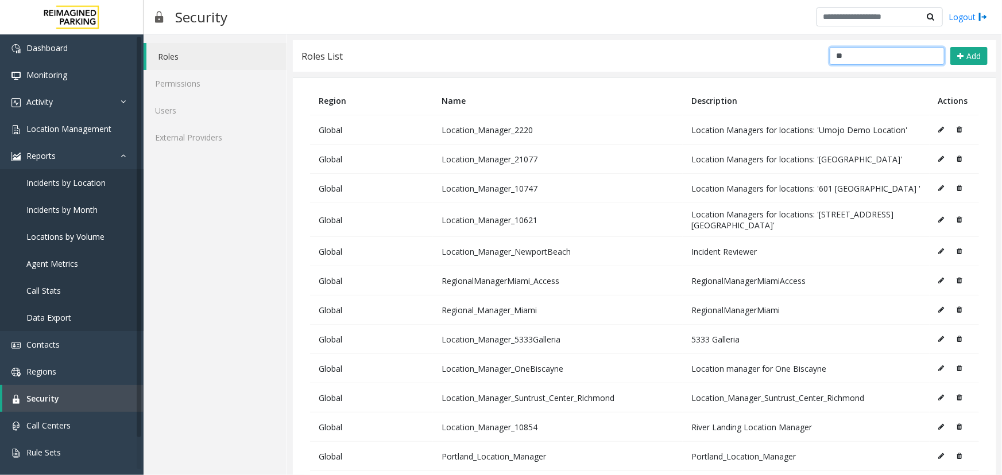
type input "*"
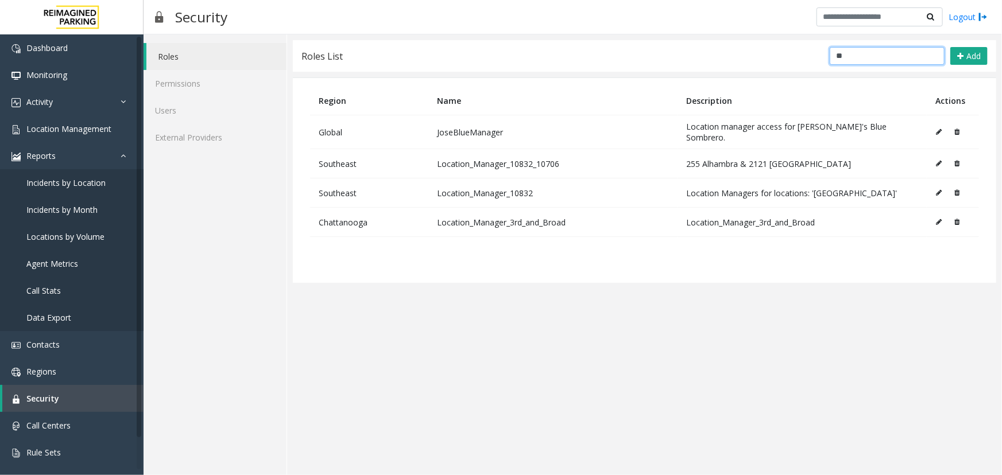
type input "*"
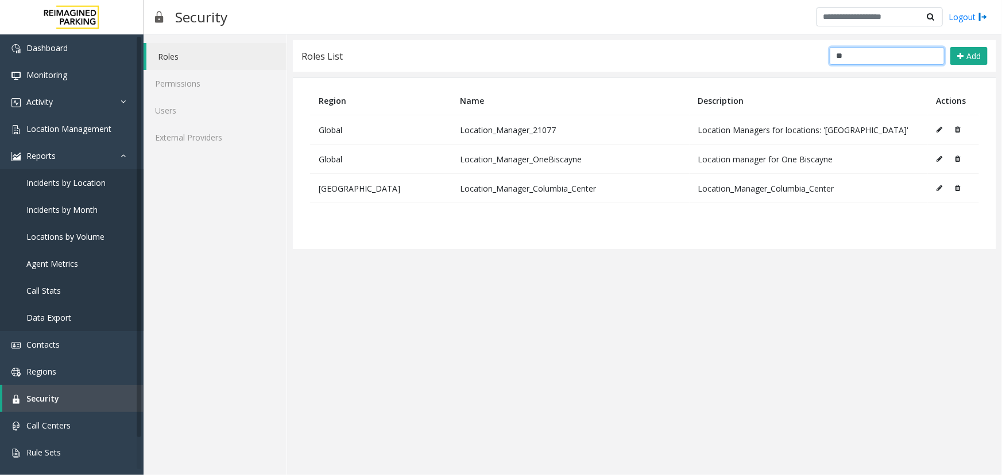
type input "*"
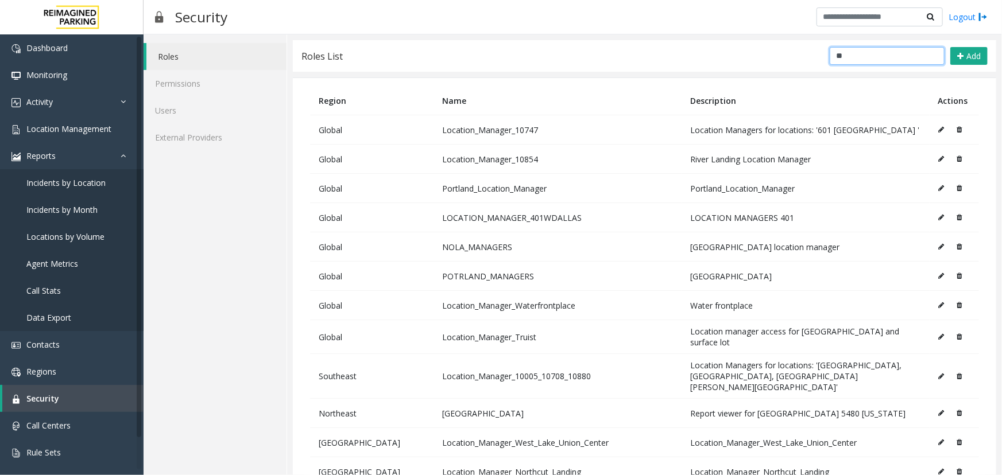
type input "*"
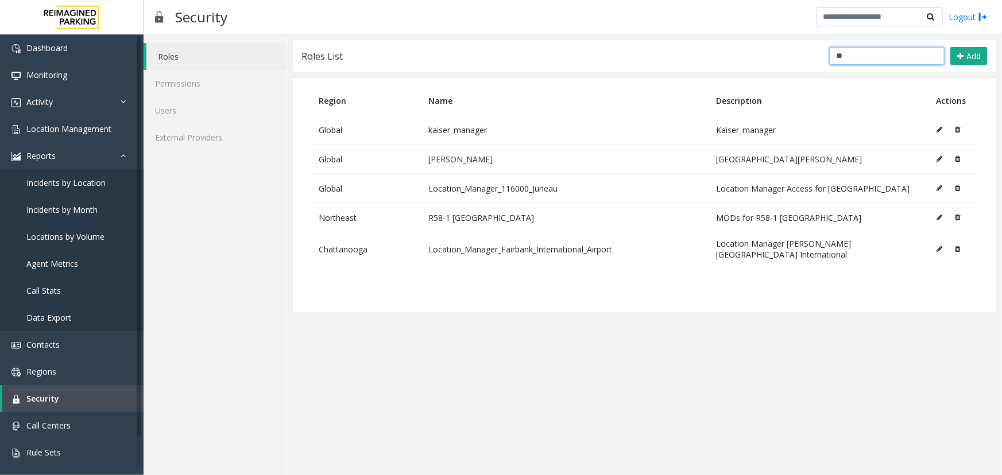
type input "*"
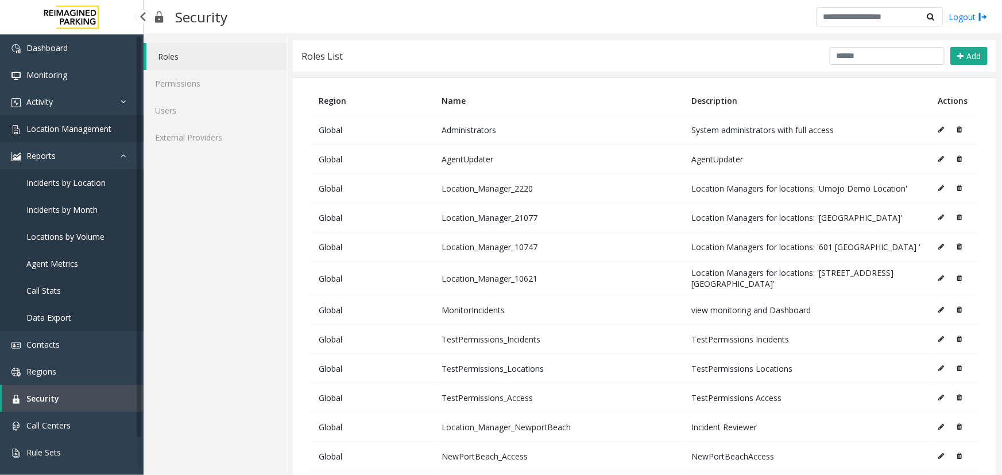
click at [76, 130] on span "Location Management" at bounding box center [68, 128] width 85 height 11
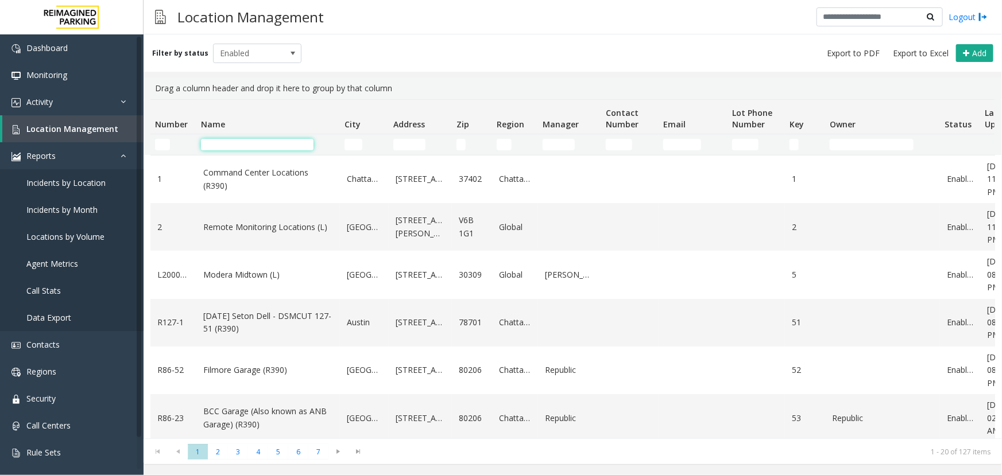
click at [209, 146] on input "Name Filter" at bounding box center [257, 144] width 112 height 11
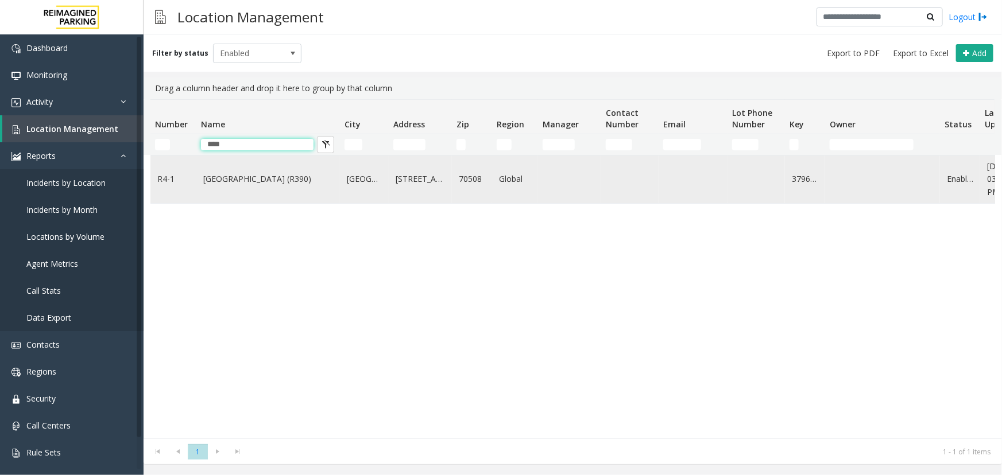
type input "****"
click at [246, 184] on link "[GEOGRAPHIC_DATA] (R390)" at bounding box center [268, 179] width 130 height 13
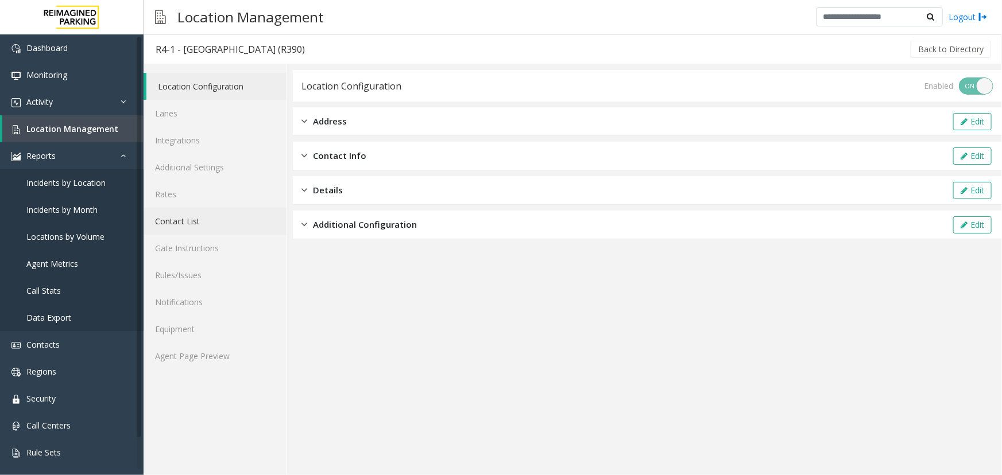
click at [198, 224] on link "Contact List" at bounding box center [214, 221] width 143 height 27
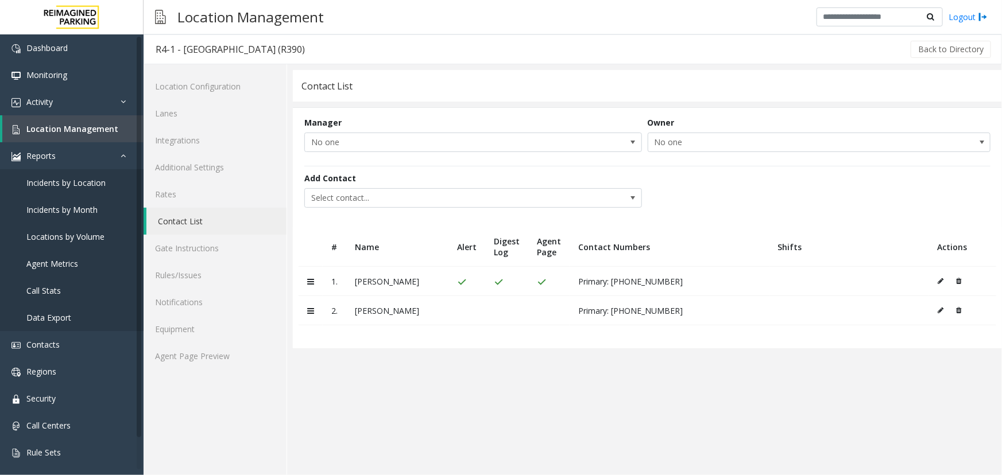
click at [358, 344] on table "# Name Alert Digest Log Agent Page Contact Numbers Shifts Actions 1. [PERSON_NA…" at bounding box center [647, 287] width 709 height 121
click at [40, 400] on span "Security" at bounding box center [40, 398] width 29 height 11
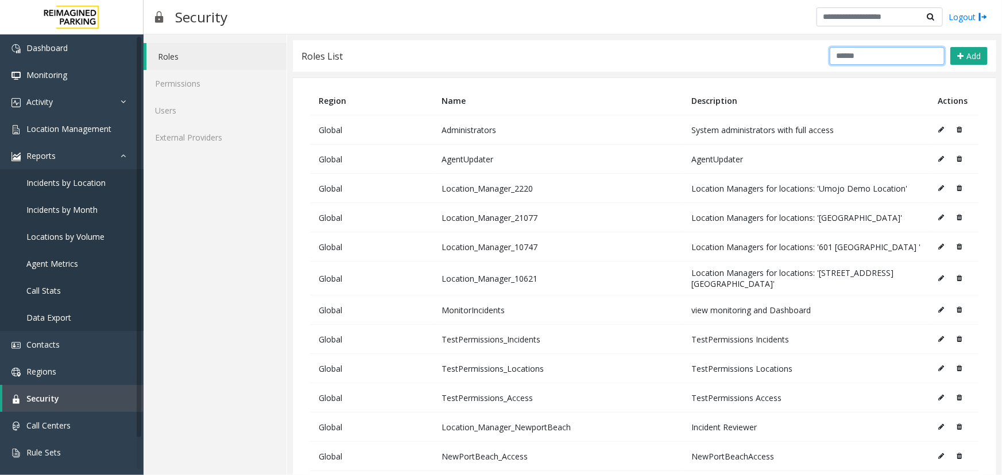
click at [870, 52] on input "text" at bounding box center [886, 56] width 115 height 18
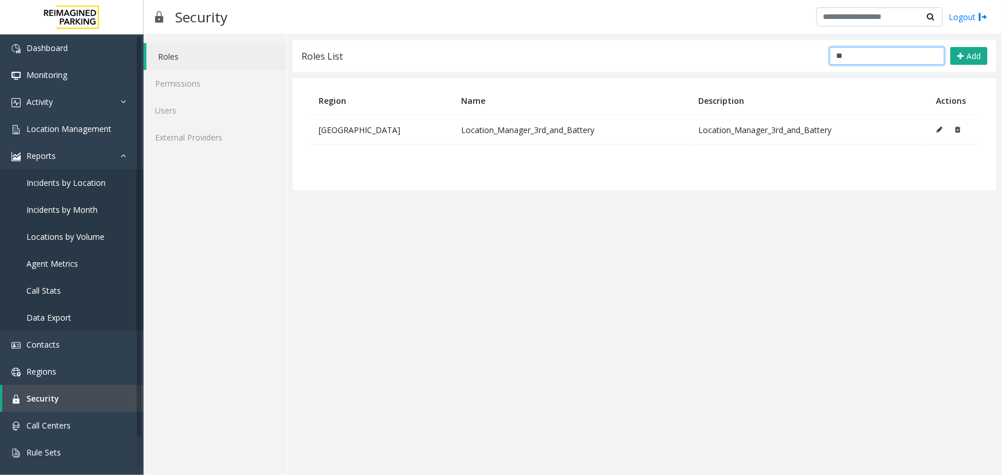
type input "*"
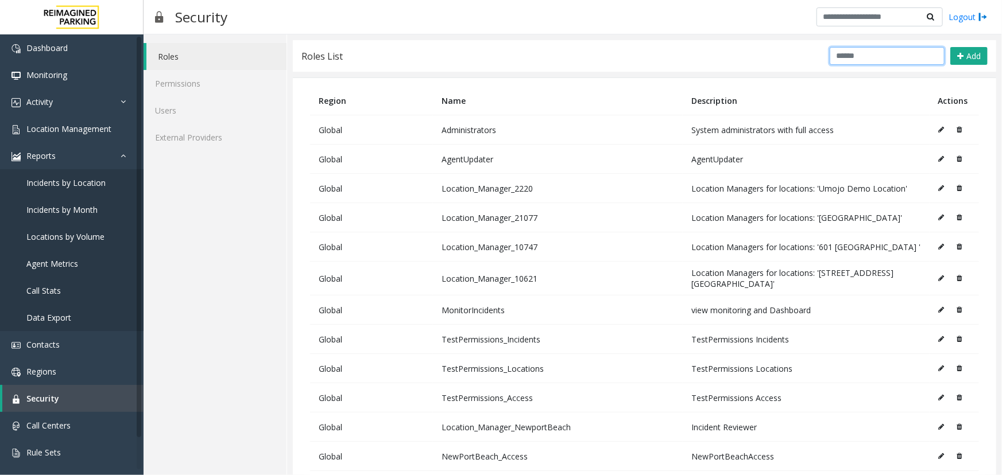
click at [869, 58] on input "text" at bounding box center [886, 56] width 115 height 18
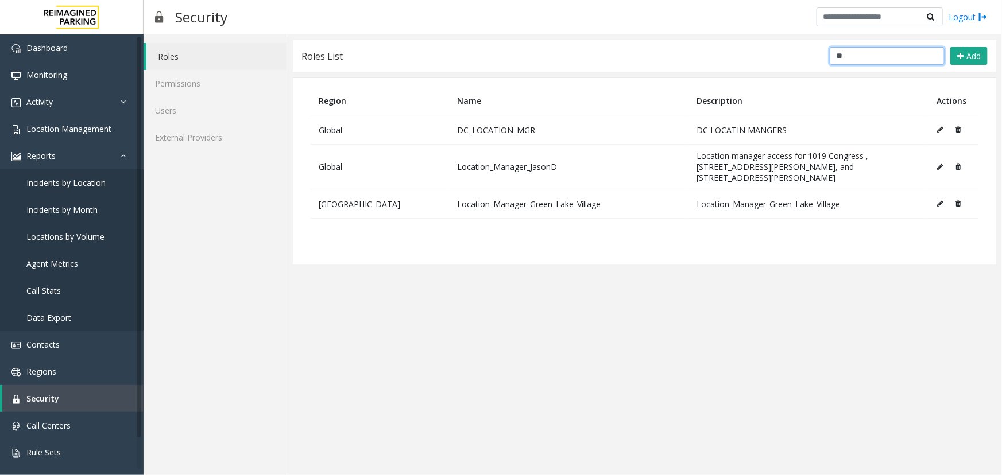
type input "*"
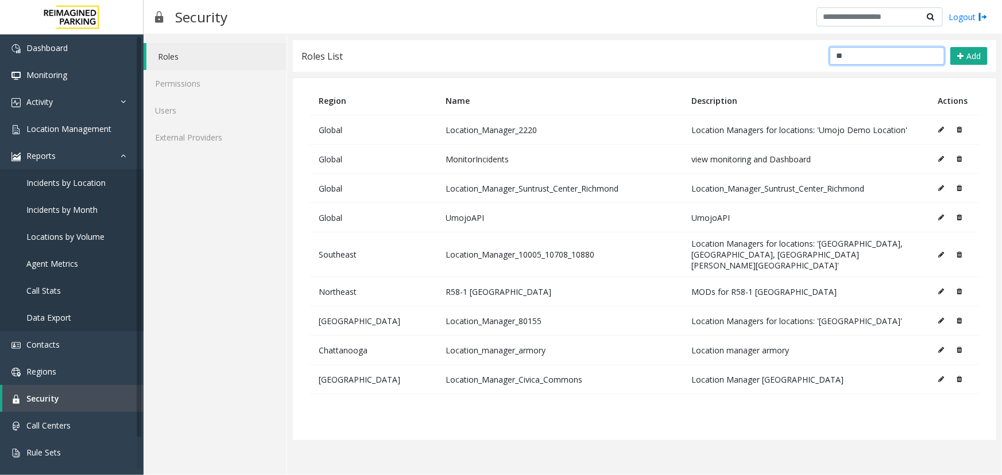
type input "*"
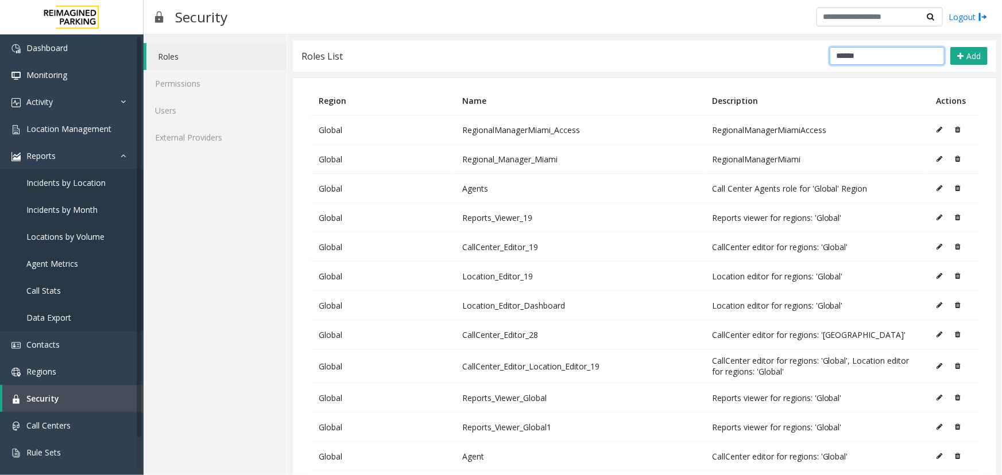
click at [866, 56] on input "******" at bounding box center [886, 56] width 115 height 18
drag, startPoint x: 866, startPoint y: 56, endPoint x: 783, endPoint y: 52, distance: 83.4
click at [783, 52] on div "Roles List ****** Add" at bounding box center [644, 56] width 703 height 32
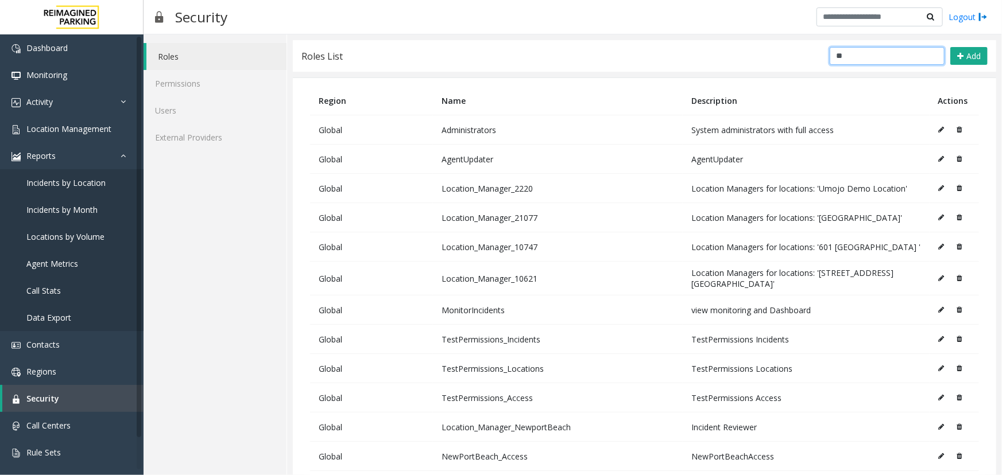
type input "*"
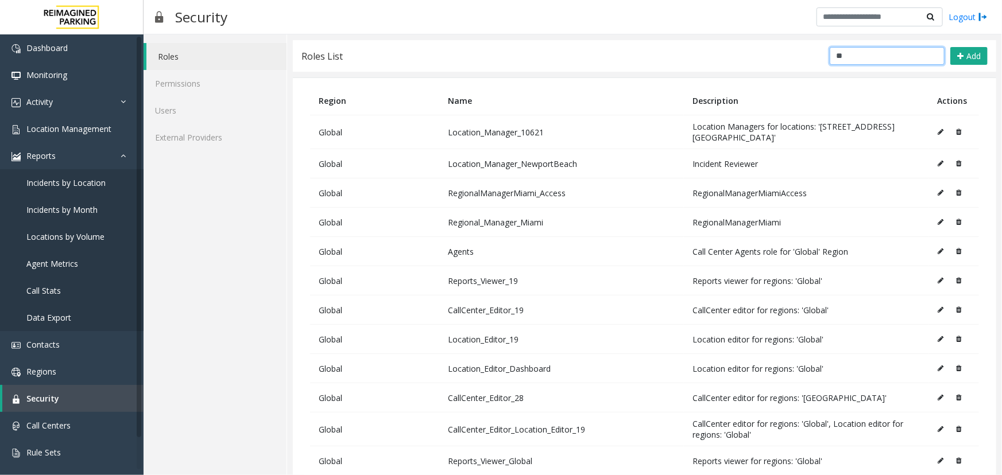
type input "***"
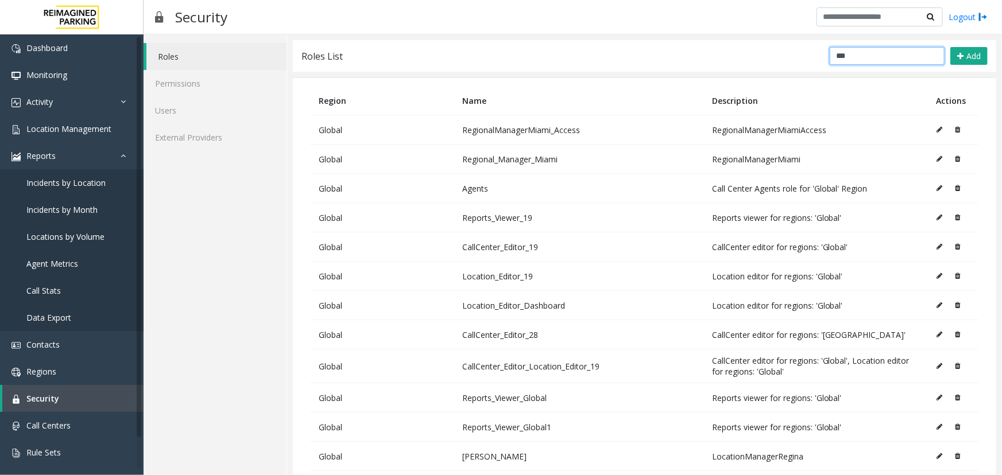
drag, startPoint x: 861, startPoint y: 53, endPoint x: 795, endPoint y: 52, distance: 66.0
click at [795, 52] on div "Roles List *** Add" at bounding box center [644, 56] width 703 height 32
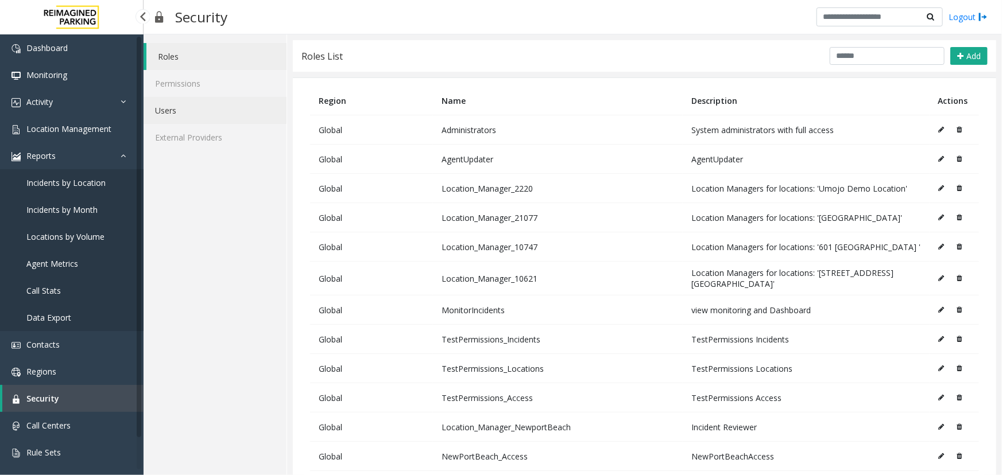
click at [158, 106] on link "Users" at bounding box center [214, 110] width 143 height 27
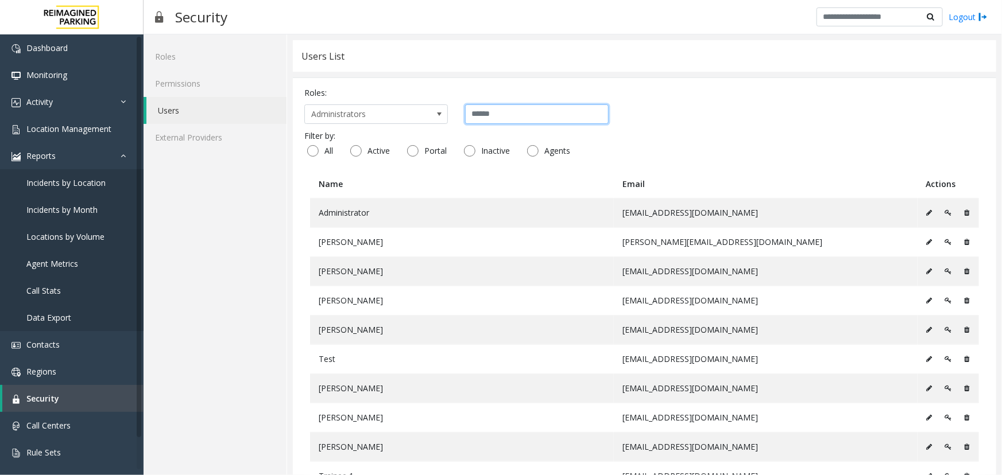
click at [500, 114] on input "text" at bounding box center [536, 114] width 143 height 20
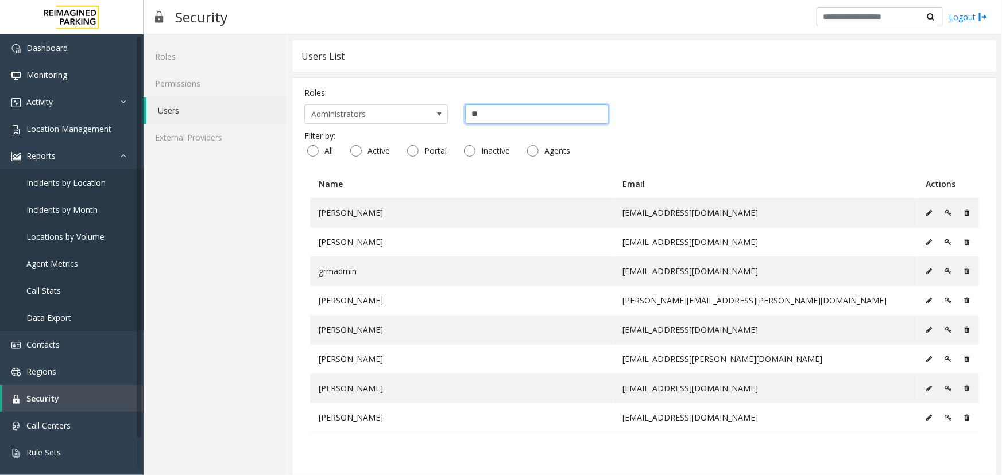
type input "*"
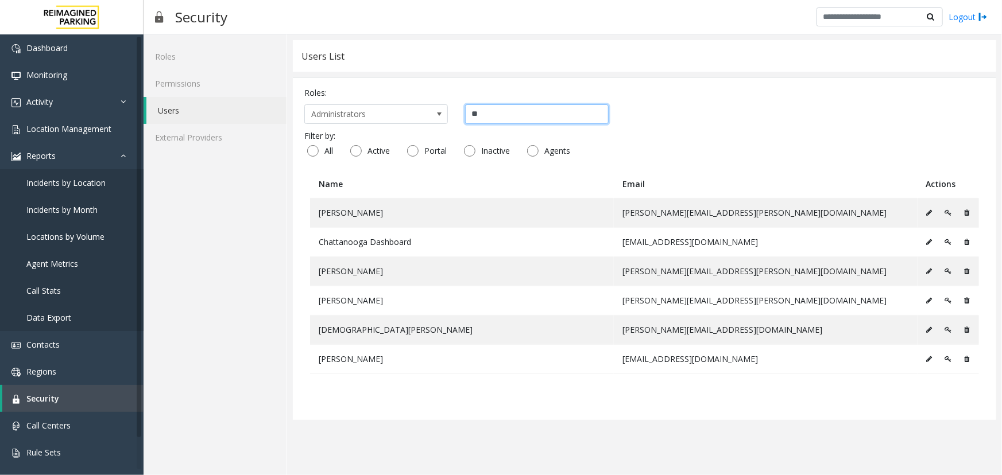
type input "*"
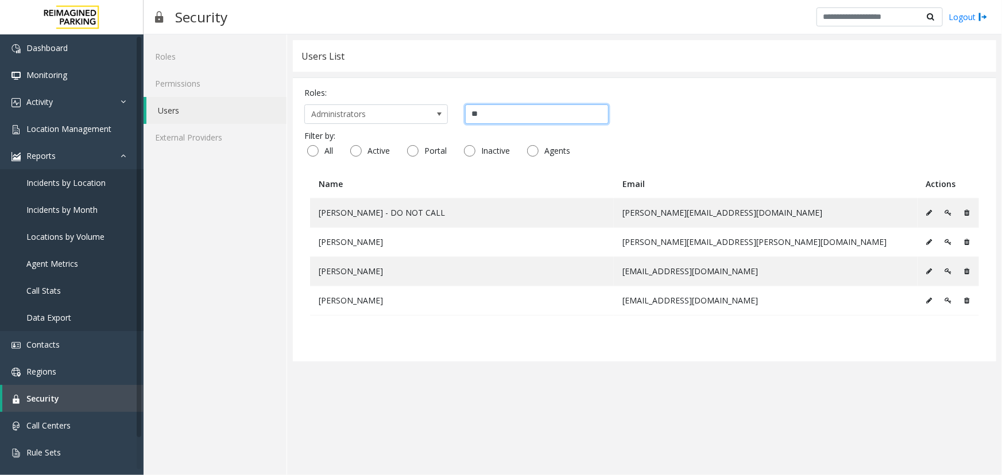
type input "*"
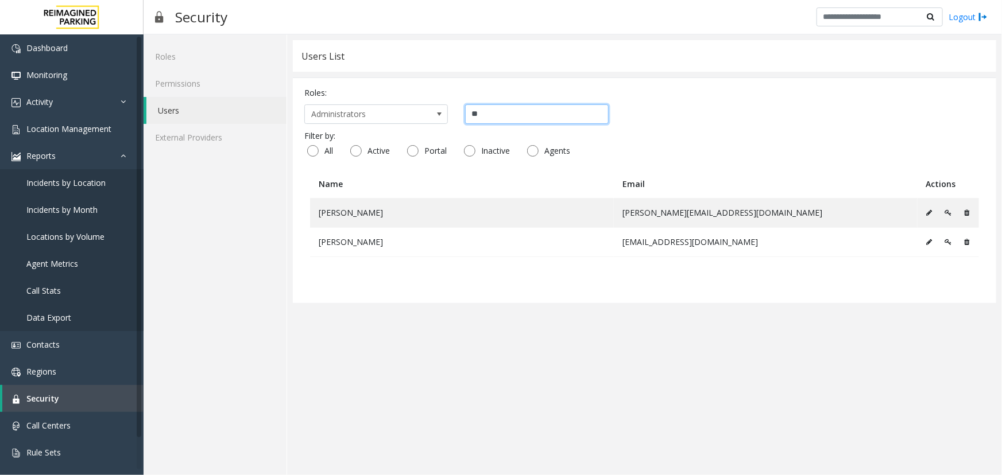
type input "*"
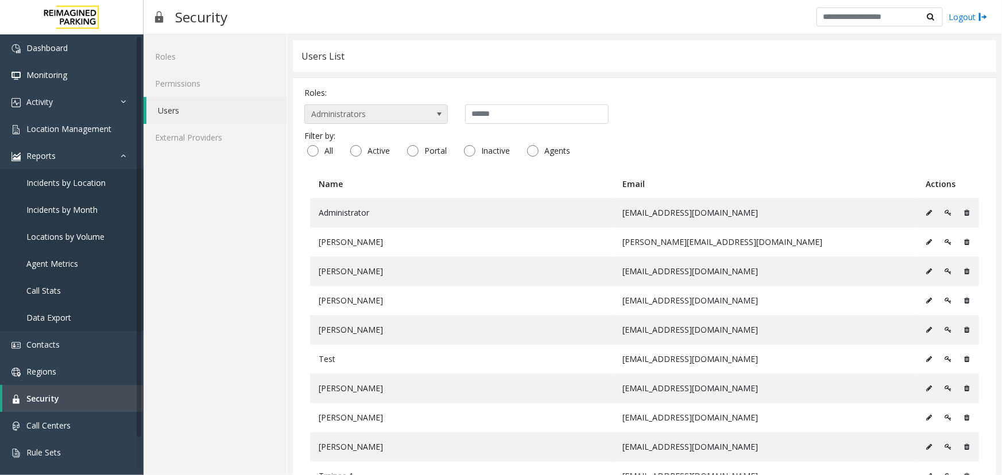
click at [423, 119] on span "Administrators" at bounding box center [375, 114] width 143 height 20
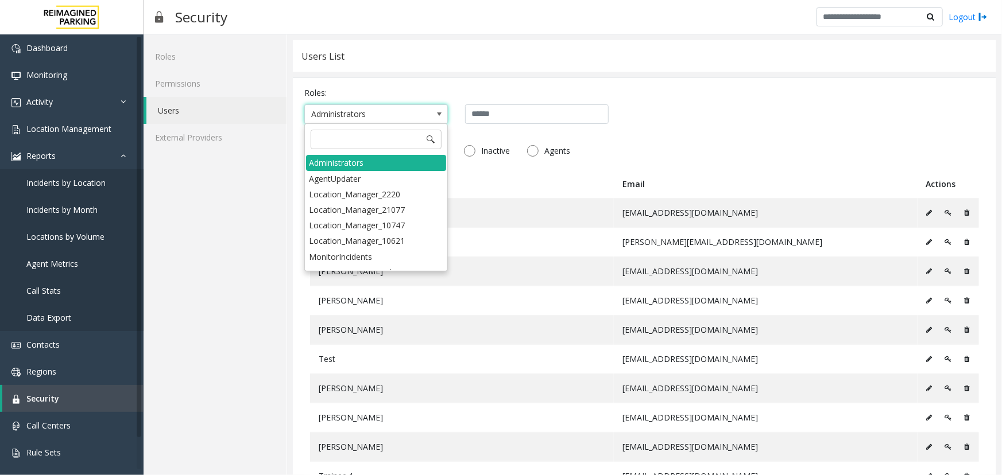
click at [433, 105] on span at bounding box center [439, 114] width 16 height 18
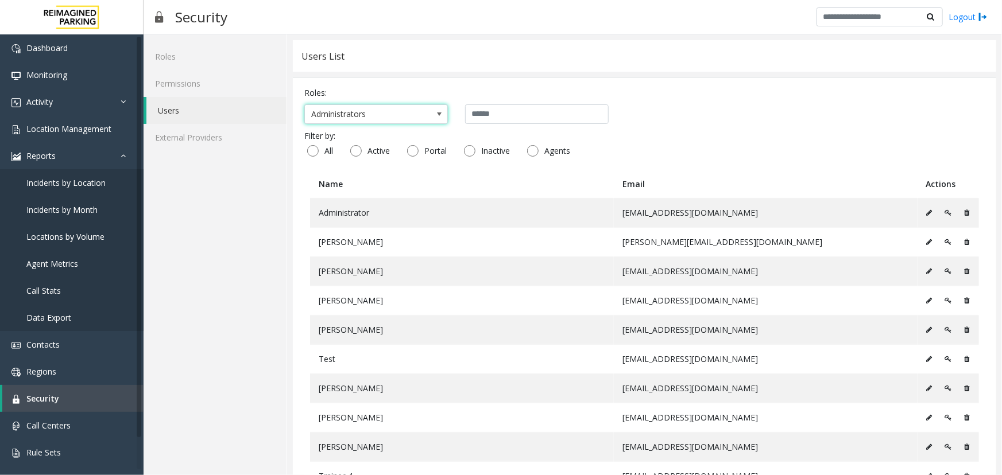
click at [433, 105] on span at bounding box center [439, 114] width 16 height 18
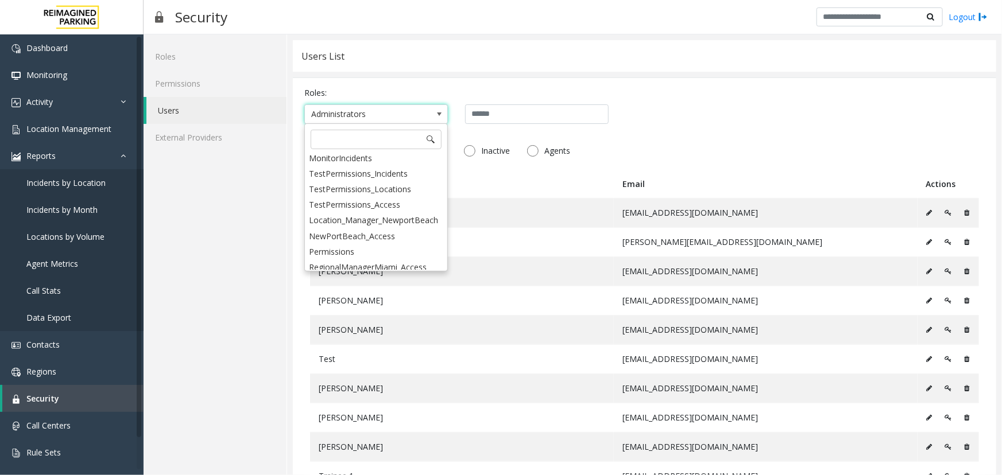
scroll to position [104, 0]
click at [367, 242] on li "Permissions" at bounding box center [376, 246] width 140 height 15
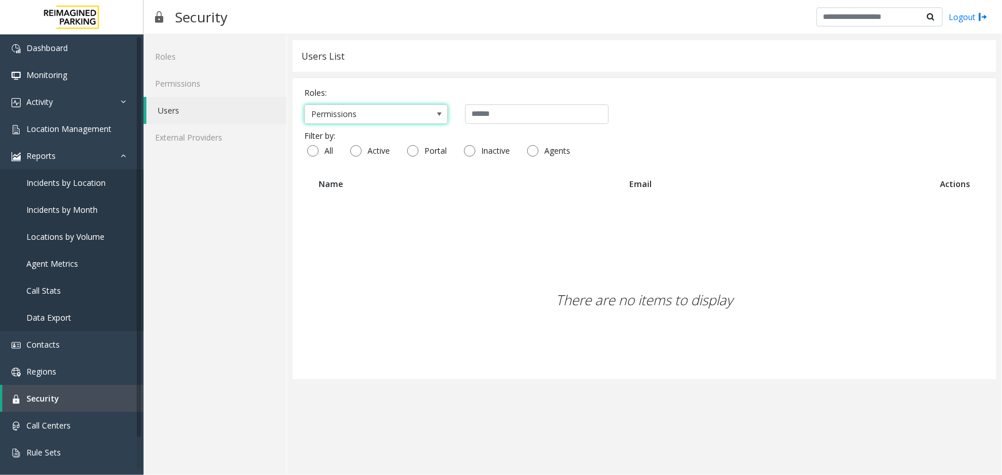
click at [443, 107] on span at bounding box center [439, 114] width 16 height 18
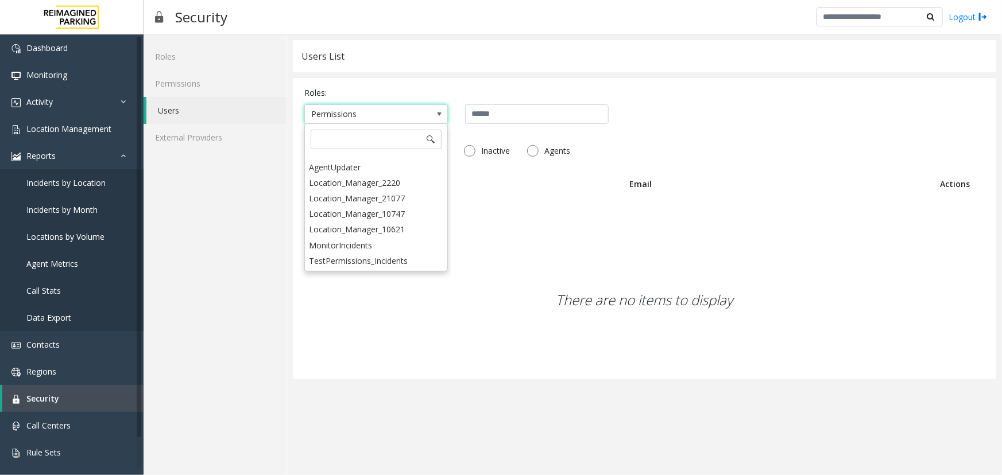
scroll to position [0, 0]
click at [187, 87] on link "Permissions" at bounding box center [214, 83] width 143 height 27
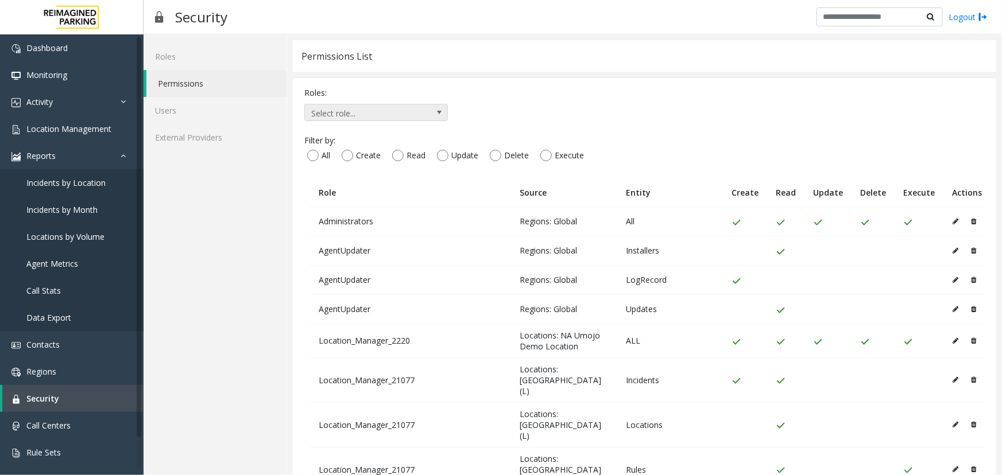
click at [438, 109] on span at bounding box center [438, 112] width 9 height 9
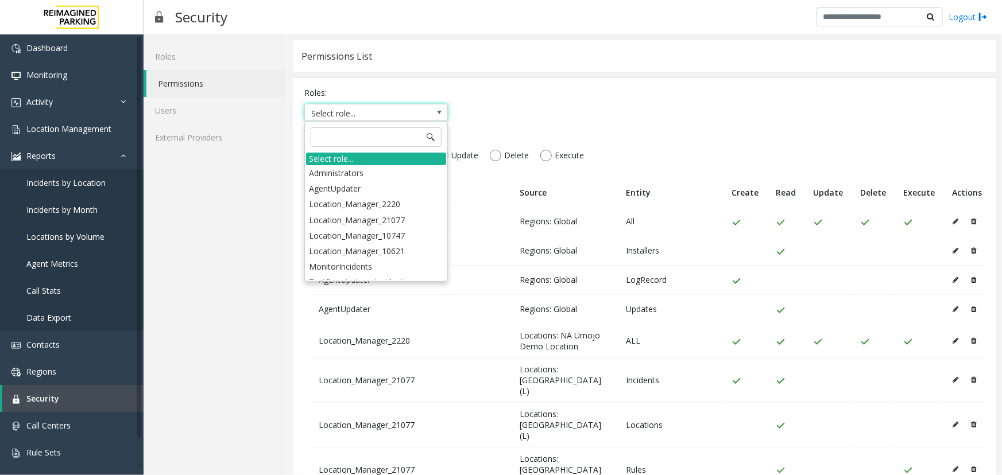
click at [438, 109] on span at bounding box center [438, 112] width 9 height 9
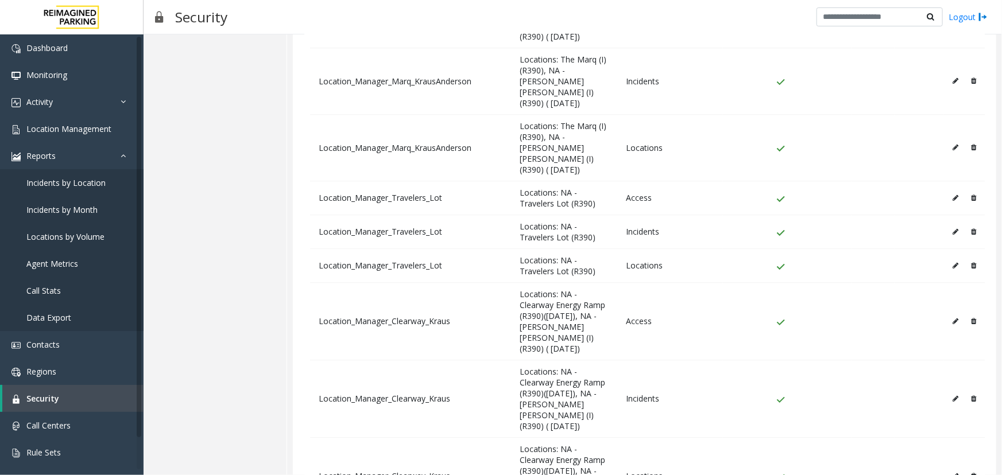
scroll to position [3572, 0]
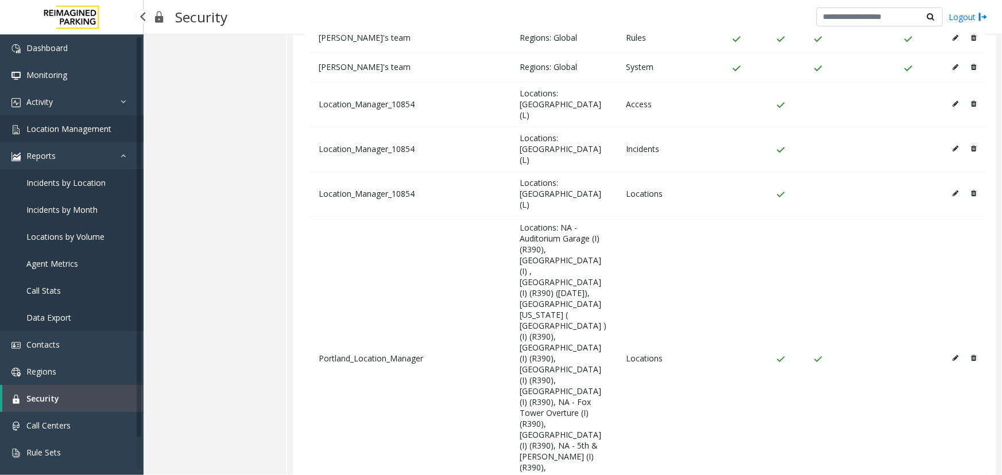
click at [65, 122] on link "Location Management" at bounding box center [71, 128] width 143 height 27
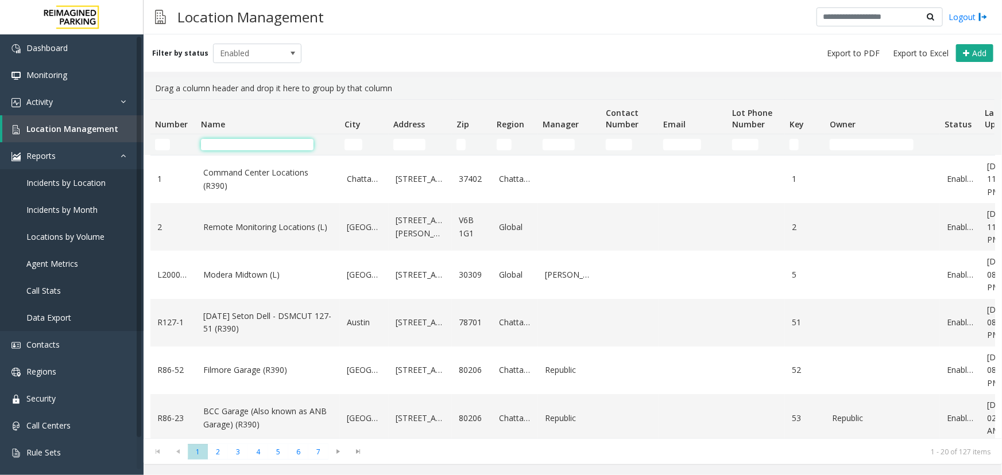
click at [248, 146] on input "Name Filter" at bounding box center [257, 144] width 112 height 11
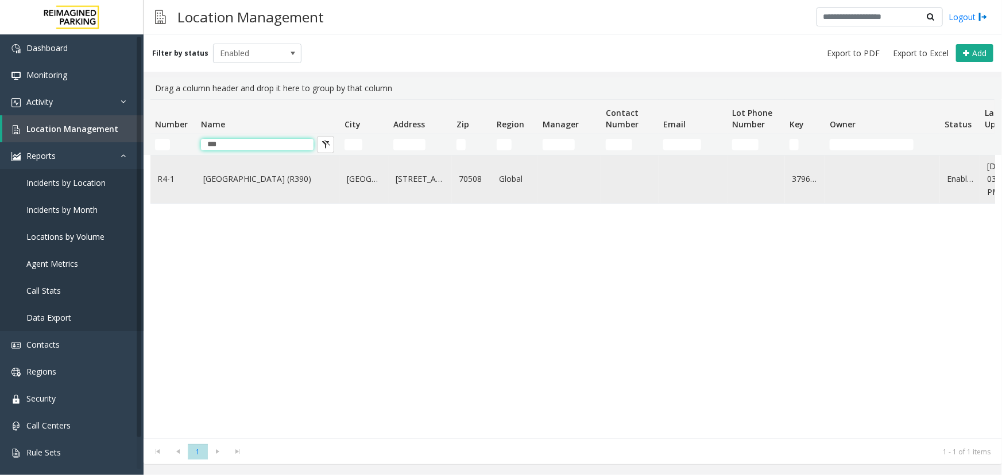
type input "***"
click at [269, 177] on link "[GEOGRAPHIC_DATA] (R390)" at bounding box center [268, 179] width 130 height 13
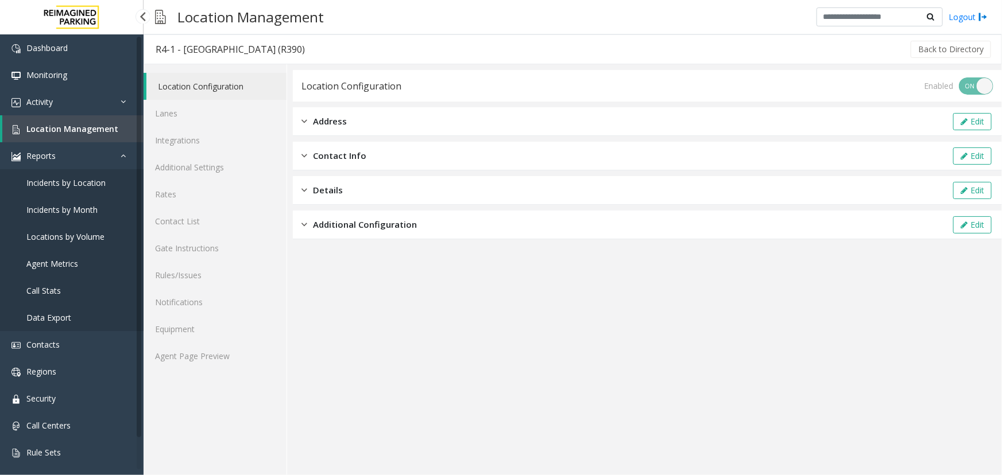
click at [85, 235] on span "Locations by Volume" at bounding box center [65, 236] width 78 height 11
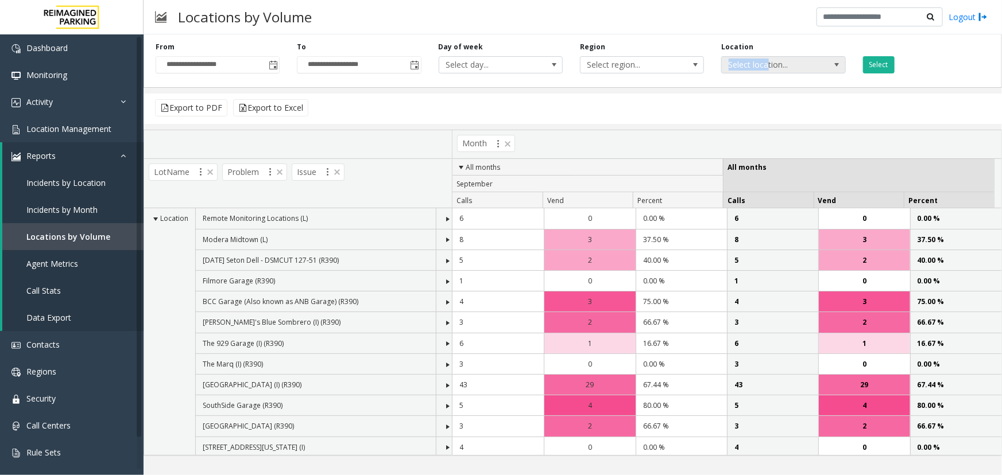
click at [765, 60] on div "Location Select location..." at bounding box center [782, 58] width 141 height 32
click at [763, 59] on span "Select location..." at bounding box center [770, 65] width 98 height 16
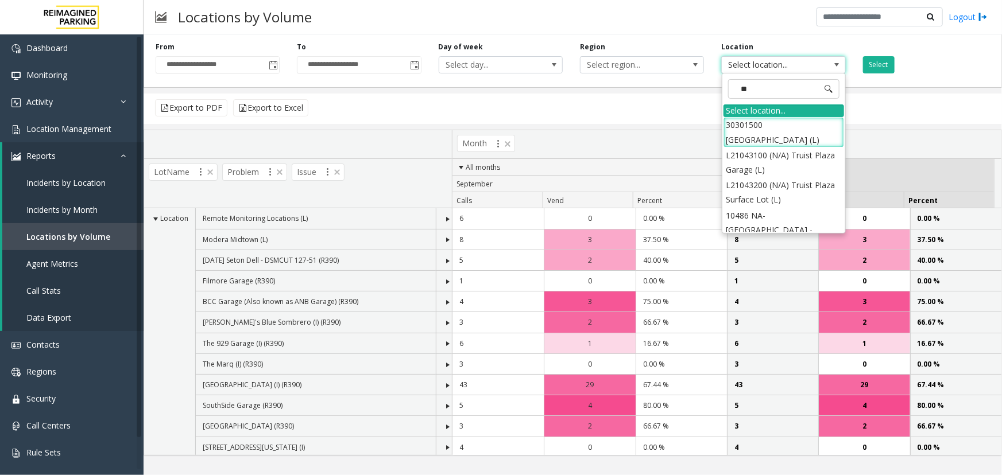
type input "***"
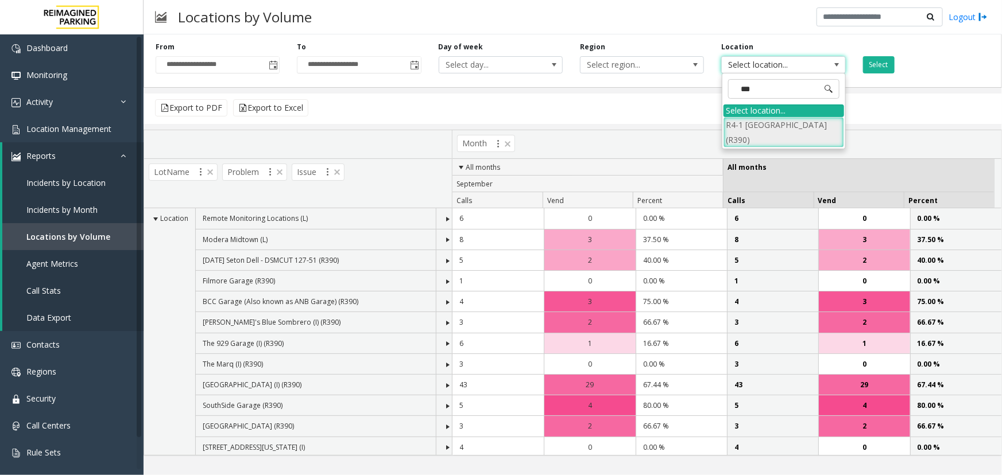
click at [774, 130] on li "R4-1 [GEOGRAPHIC_DATA] (R390)" at bounding box center [783, 132] width 121 height 30
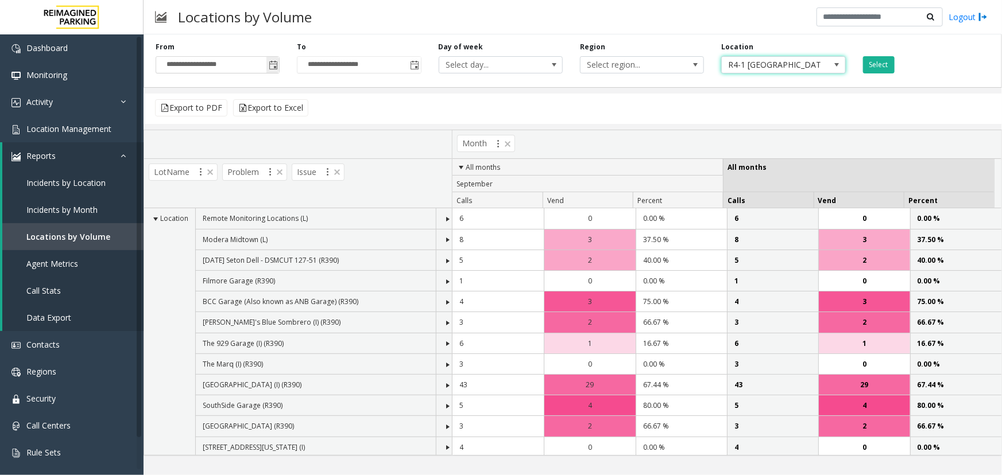
click at [271, 65] on span "Toggle popup" at bounding box center [273, 65] width 9 height 9
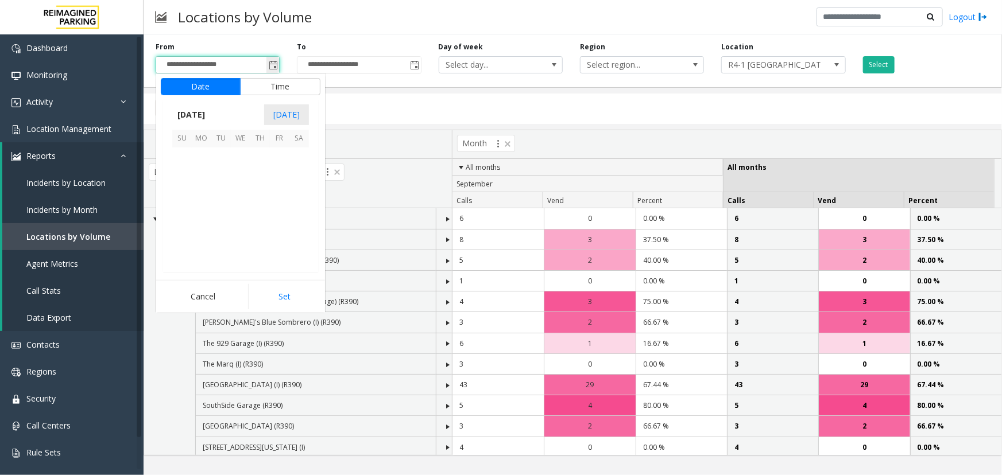
scroll to position [205948, 0]
click at [190, 104] on kendo-calendar-header "[DATE] [DATE]" at bounding box center [240, 115] width 155 height 30
click at [192, 110] on span "[DATE]" at bounding box center [191, 114] width 38 height 17
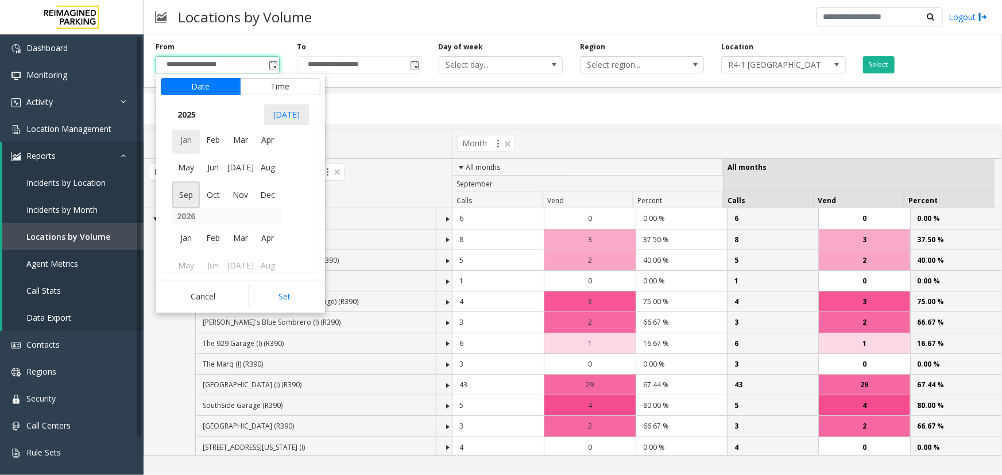
click at [180, 137] on span "Jan" at bounding box center [186, 141] width 28 height 28
click at [236, 154] on span "1" at bounding box center [241, 158] width 20 height 20
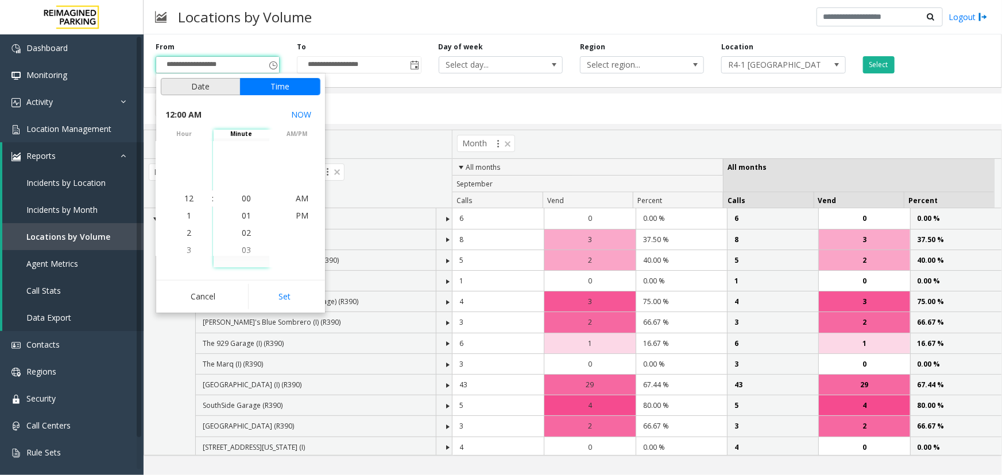
click at [187, 84] on button "Date" at bounding box center [201, 86] width 80 height 17
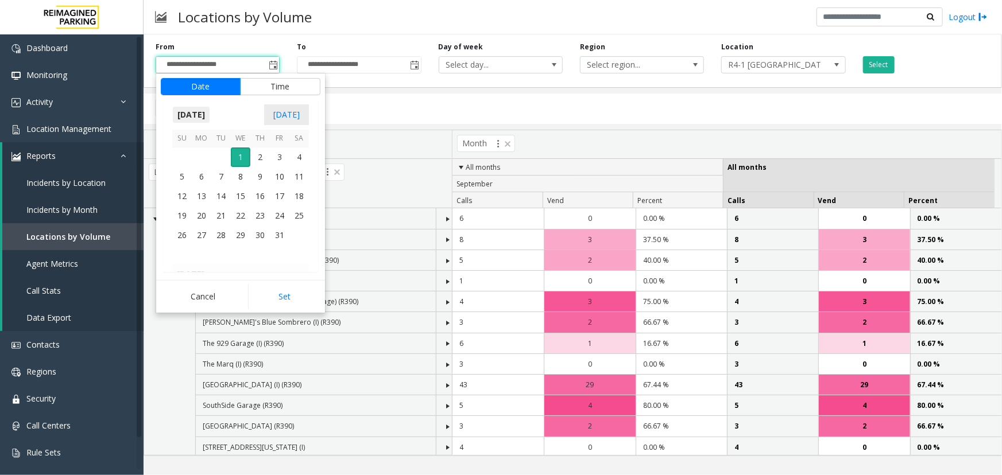
click at [210, 110] on span "[DATE]" at bounding box center [191, 114] width 38 height 17
click at [188, 112] on span "2025" at bounding box center [186, 114] width 29 height 17
click at [180, 170] on span "2024" at bounding box center [186, 168] width 28 height 28
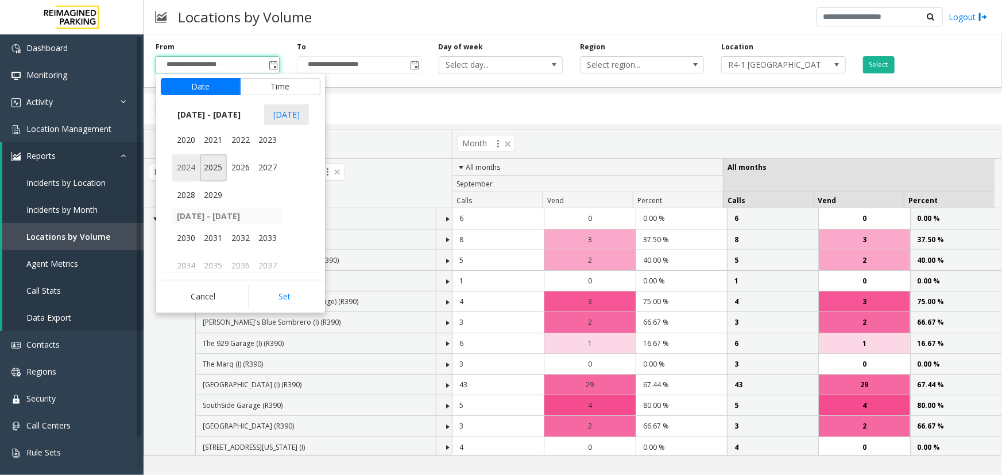
scroll to position [12156, 0]
click at [189, 195] on span "Sep" at bounding box center [186, 195] width 28 height 28
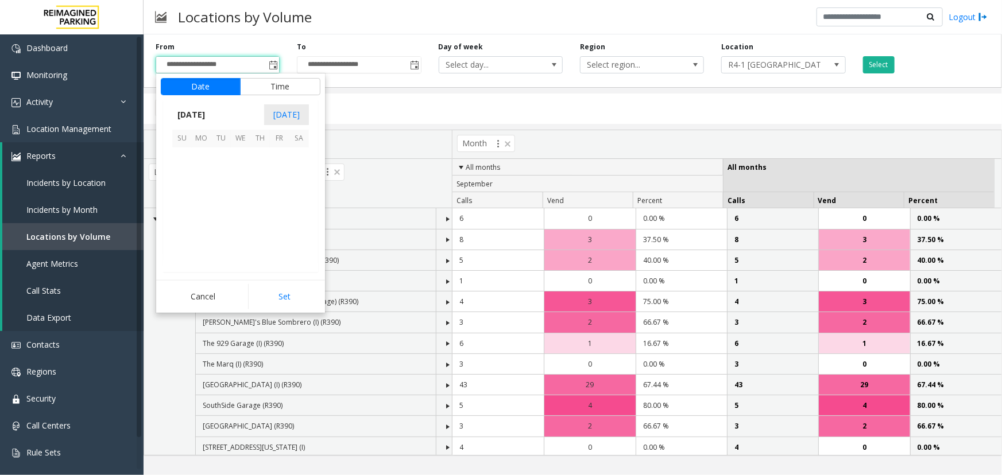
scroll to position [204309, 0]
click at [188, 154] on span "1" at bounding box center [182, 158] width 20 height 20
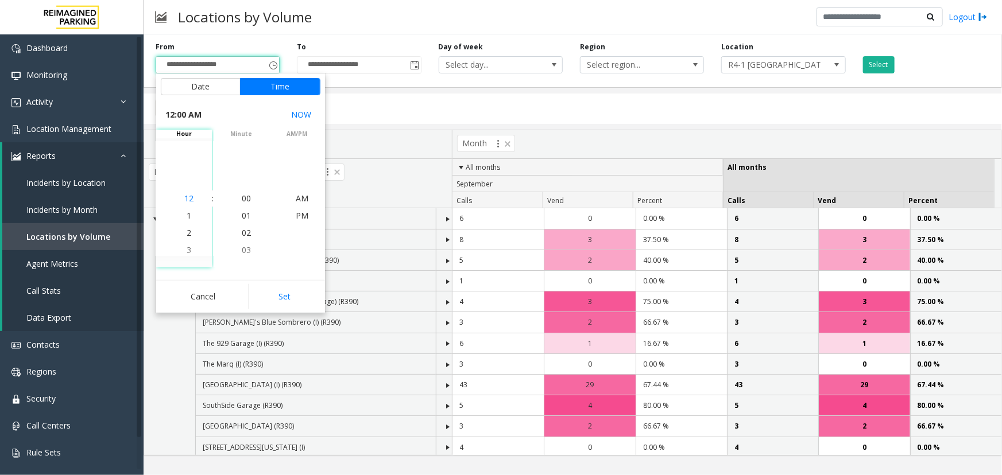
click at [187, 200] on span "12" at bounding box center [188, 198] width 9 height 11
click at [282, 298] on button "Set" at bounding box center [284, 296] width 72 height 25
type input "**********"
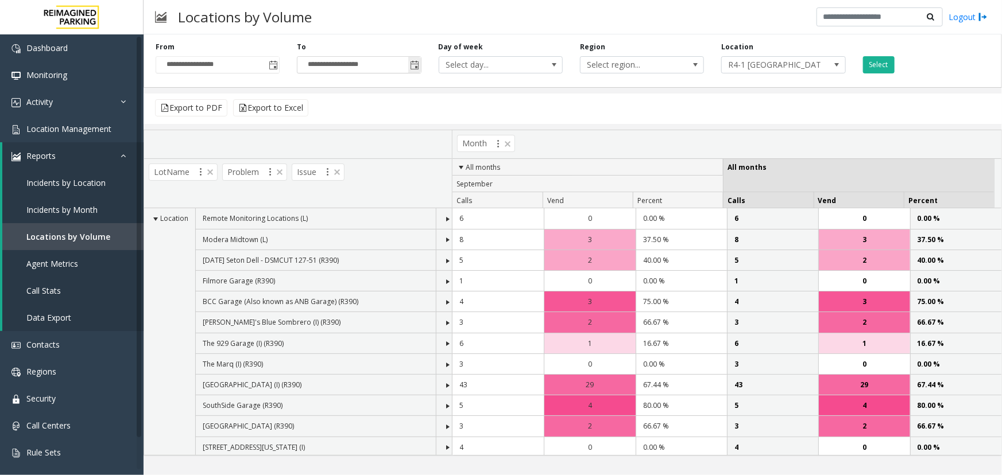
click at [421, 66] on span "**********" at bounding box center [359, 64] width 124 height 17
click at [416, 65] on span "Toggle popup" at bounding box center [414, 65] width 9 height 9
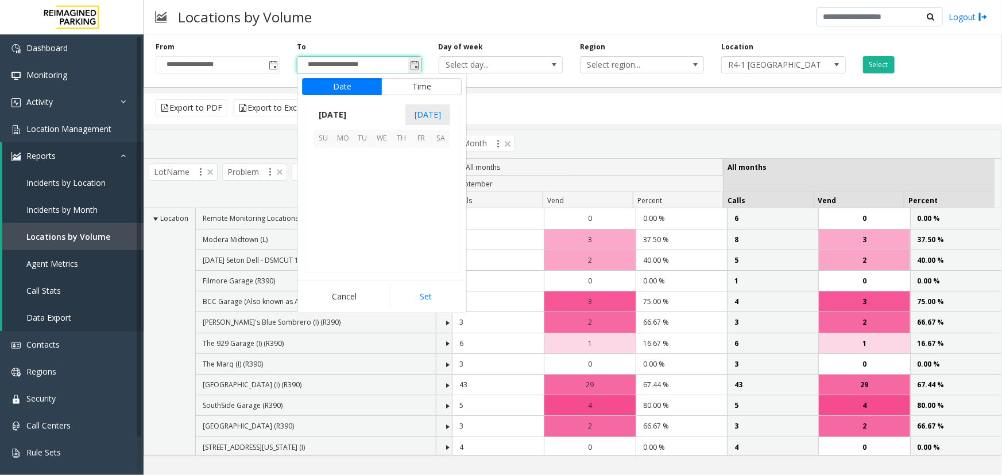
scroll to position [17, 0]
click at [335, 115] on span "[DATE]" at bounding box center [332, 114] width 38 height 17
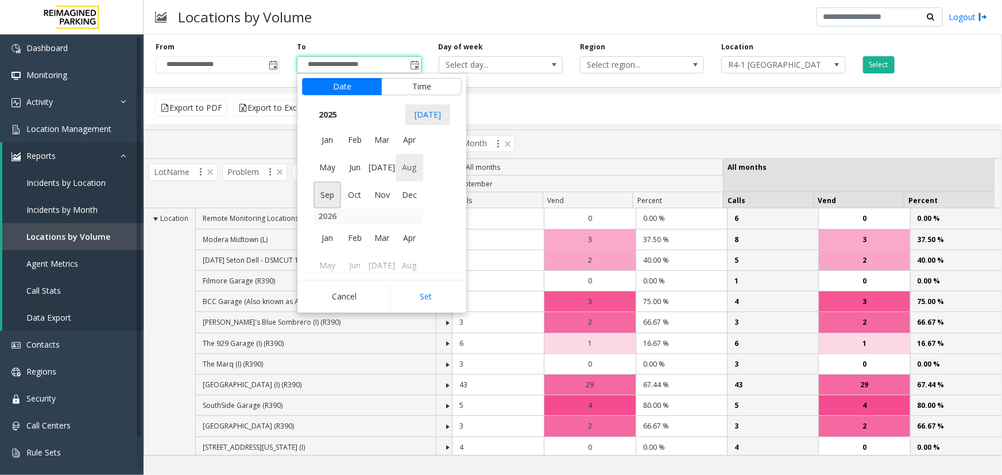
click at [408, 170] on span "Aug" at bounding box center [409, 168] width 28 height 28
click at [324, 253] on span "31" at bounding box center [323, 256] width 20 height 20
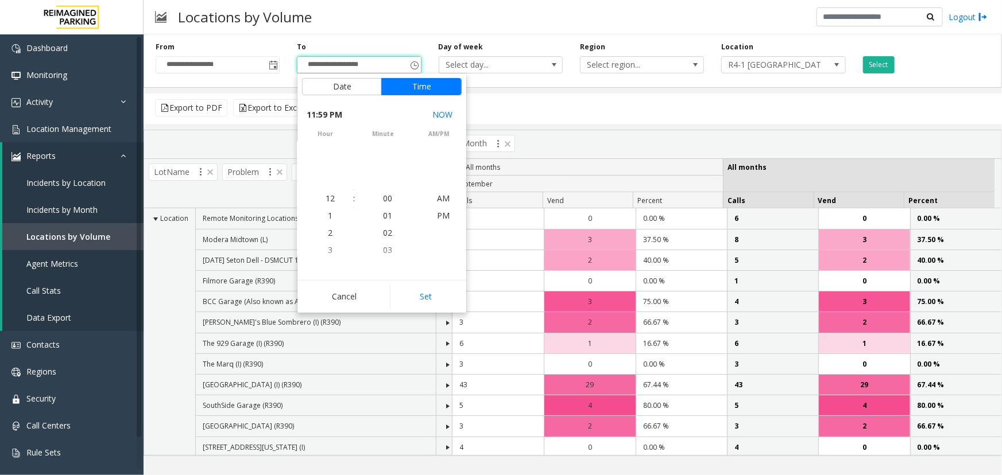
scroll to position [17, 0]
click at [327, 200] on span "11" at bounding box center [329, 198] width 9 height 11
click at [426, 298] on button "Set" at bounding box center [426, 296] width 72 height 25
type input "**********"
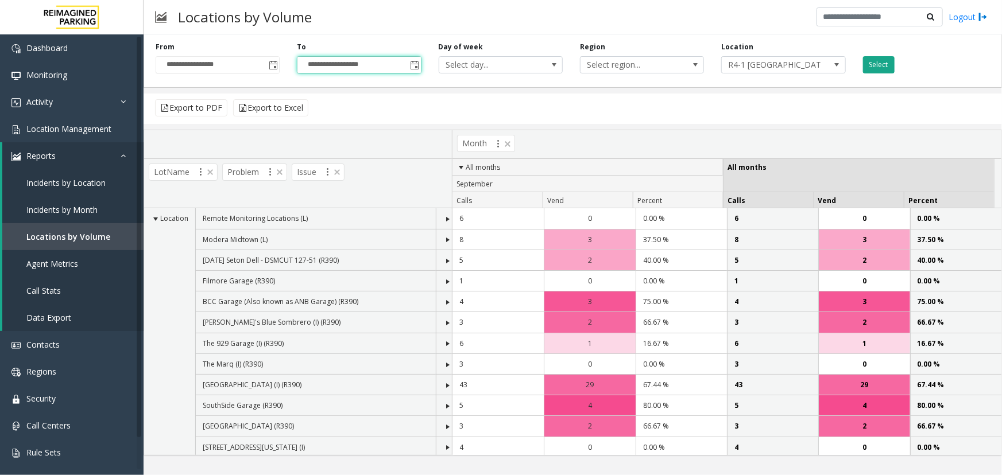
click at [880, 61] on button "Select" at bounding box center [879, 64] width 32 height 17
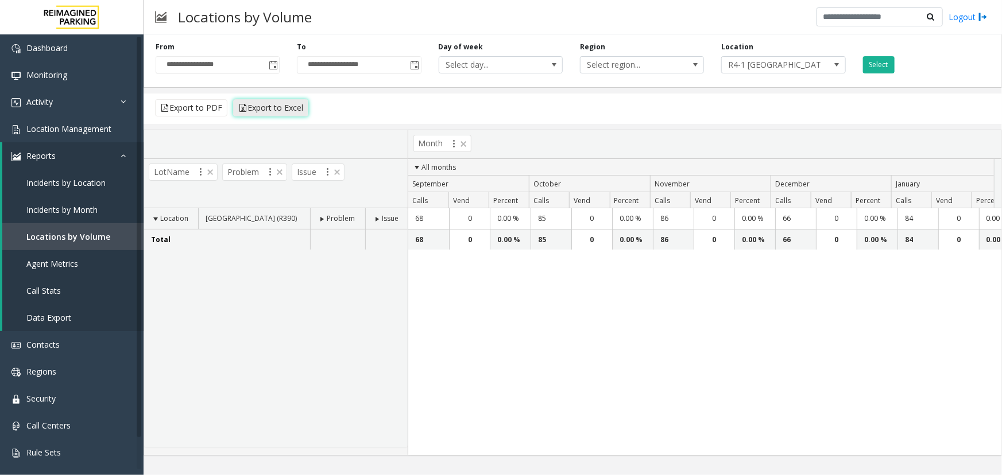
click at [284, 113] on button "Export to Excel" at bounding box center [270, 107] width 75 height 17
click at [266, 273] on div "Location [GEOGRAPHIC_DATA] (R390) Problem Issue Total" at bounding box center [275, 327] width 263 height 239
click at [275, 68] on span "Toggle popup" at bounding box center [273, 65] width 9 height 9
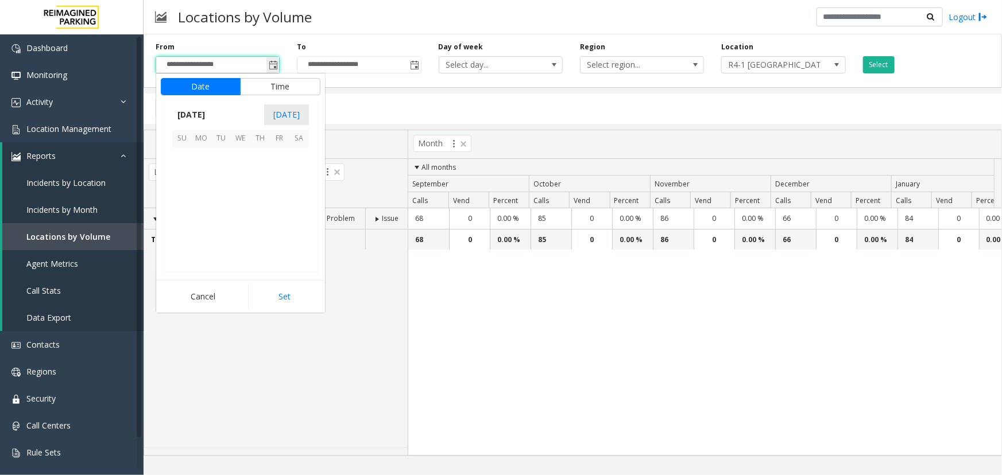
scroll to position [205948, 0]
click at [287, 114] on span "[DATE]" at bounding box center [286, 114] width 45 height 21
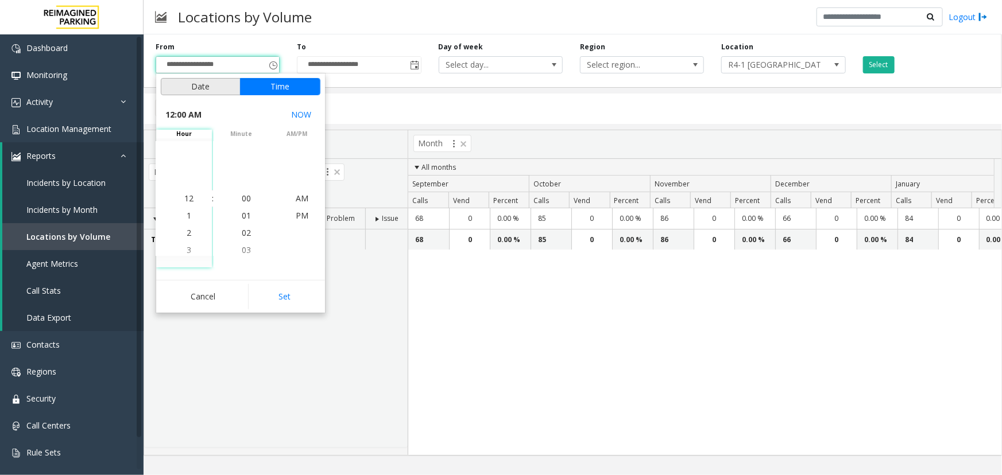
click at [193, 91] on button "Date" at bounding box center [201, 86] width 80 height 17
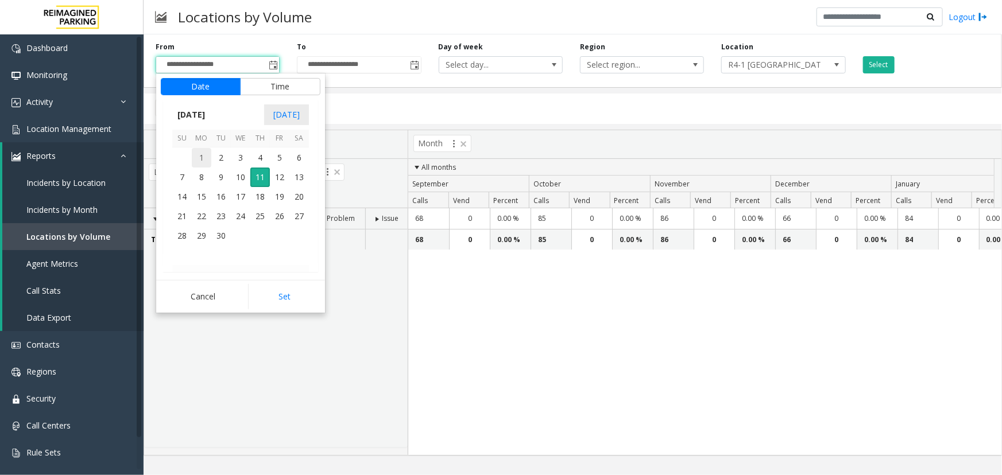
click at [199, 161] on span "1" at bounding box center [202, 158] width 20 height 20
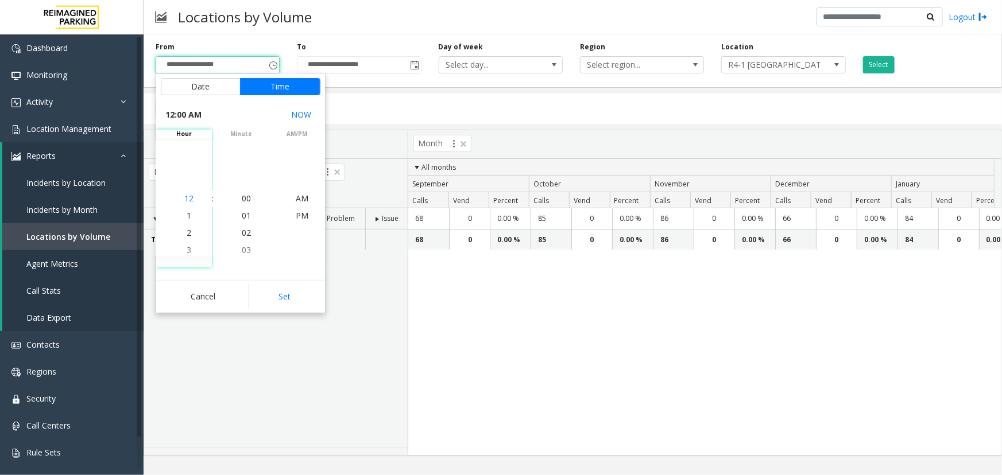
click at [186, 198] on span "12" at bounding box center [188, 198] width 9 height 11
click at [282, 301] on button "Set" at bounding box center [284, 296] width 72 height 25
type input "**********"
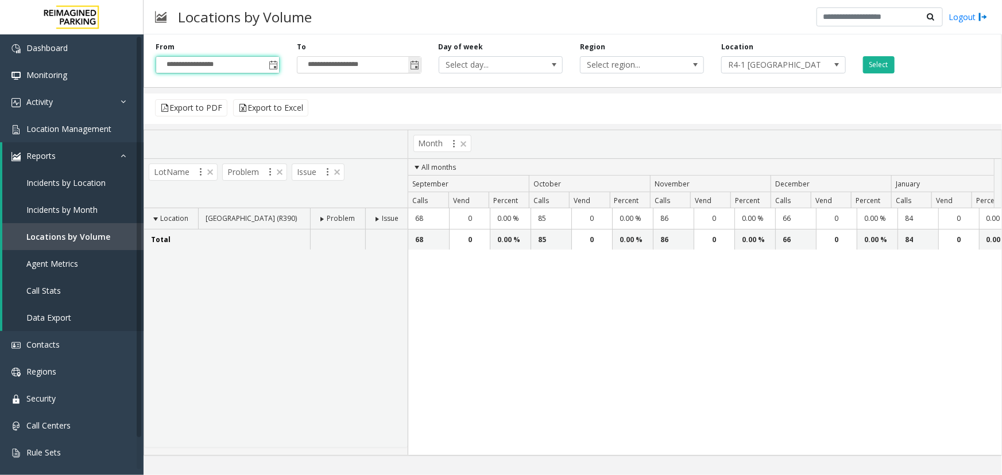
click at [347, 64] on input "**********" at bounding box center [358, 65] width 123 height 16
click at [413, 65] on span "Toggle popup" at bounding box center [414, 65] width 9 height 9
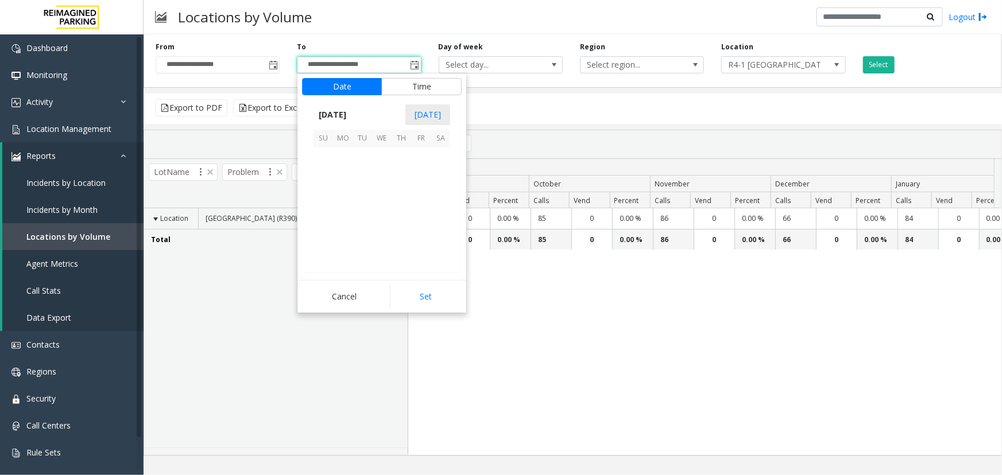
scroll to position [17, 0]
click at [425, 114] on span "[DATE]" at bounding box center [427, 114] width 45 height 21
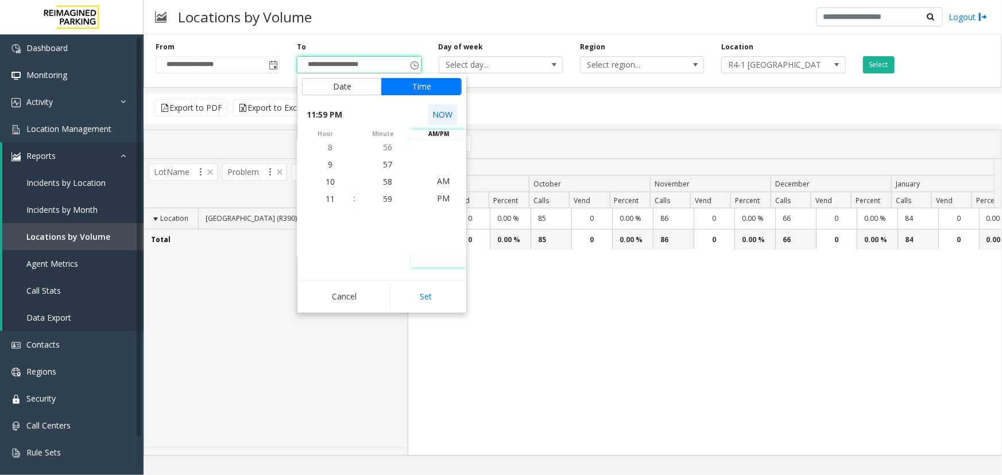
click at [451, 115] on button "NOW" at bounding box center [442, 114] width 29 height 21
click at [425, 290] on button "Set" at bounding box center [426, 296] width 72 height 25
type input "**********"
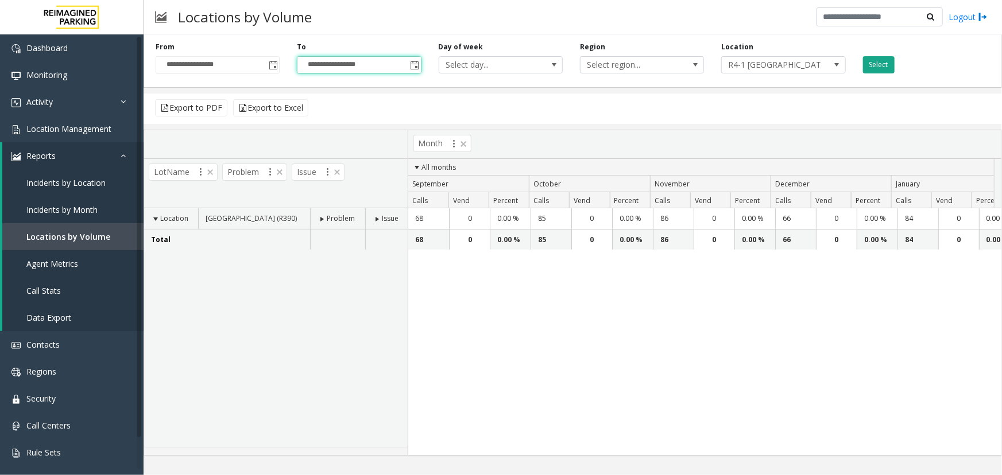
click at [876, 63] on button "Select" at bounding box center [879, 64] width 32 height 17
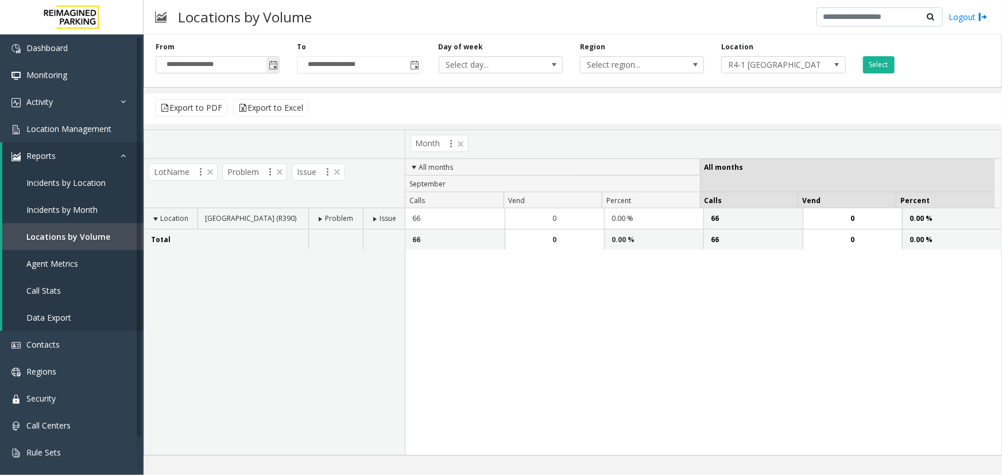
click at [278, 68] on span "Toggle popup" at bounding box center [272, 65] width 13 height 18
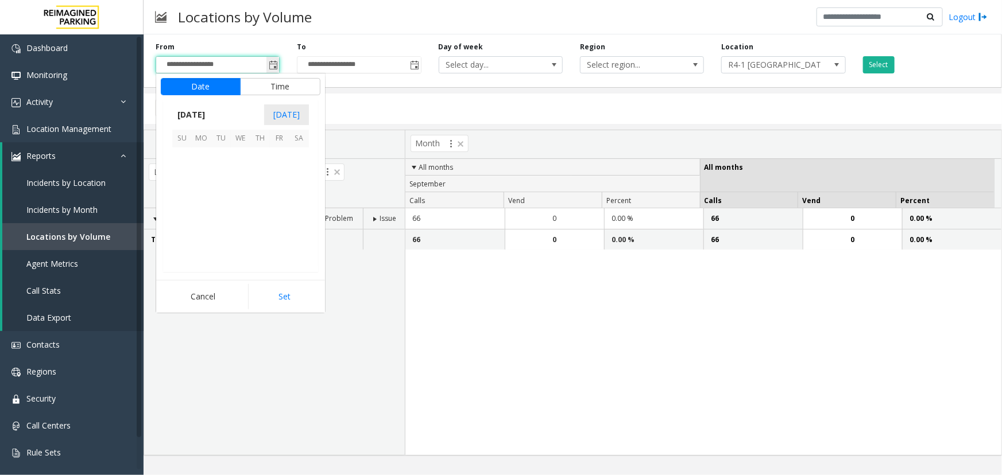
scroll to position [205948, 0]
click at [222, 159] on span "2" at bounding box center [221, 158] width 20 height 20
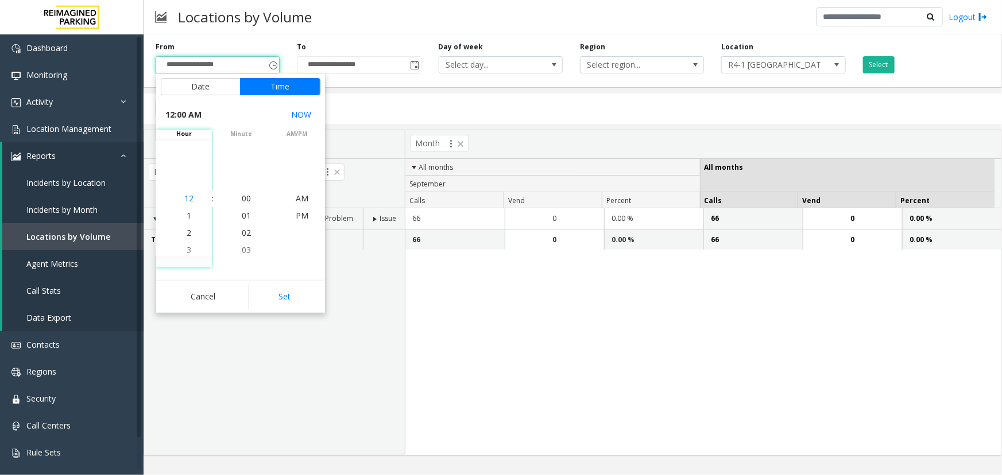
click at [189, 193] on li "12" at bounding box center [189, 198] width 40 height 17
click at [286, 306] on button "Set" at bounding box center [284, 296] width 72 height 25
type input "**********"
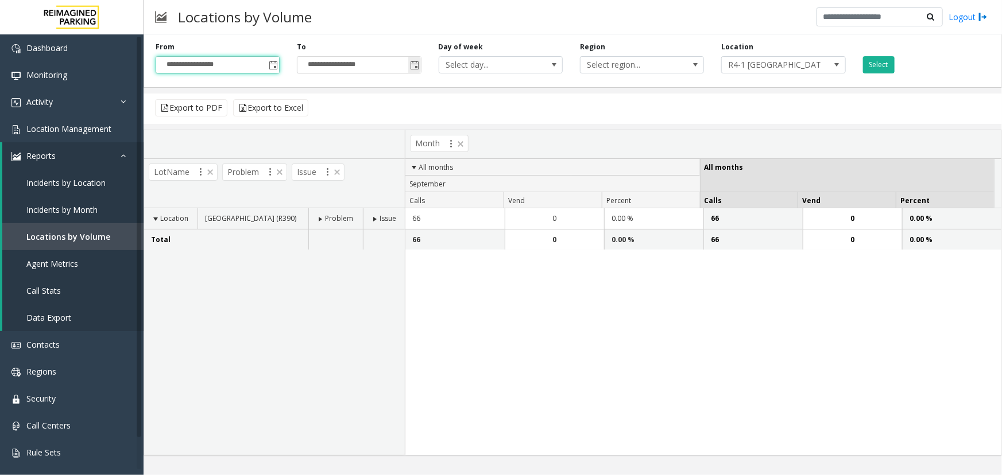
click at [419, 64] on span "Toggle popup" at bounding box center [414, 65] width 9 height 9
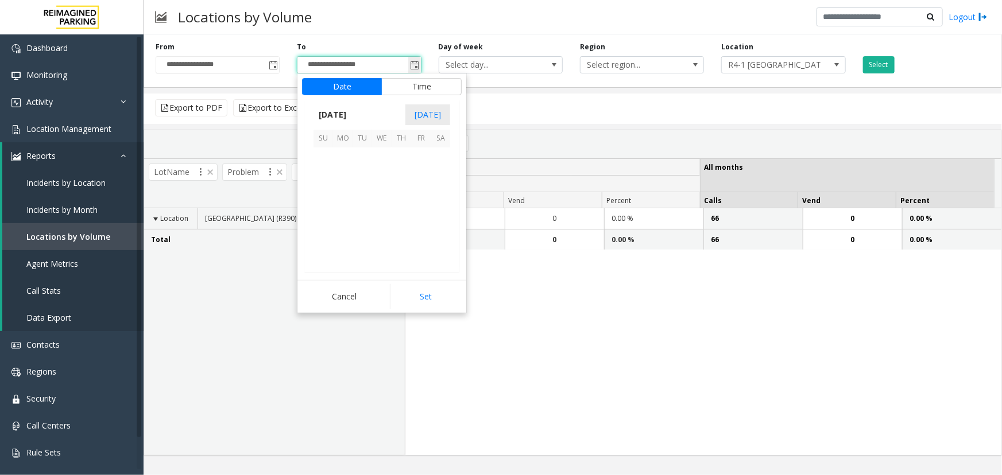
scroll to position [17, 0]
click at [381, 178] on span "10" at bounding box center [382, 178] width 20 height 20
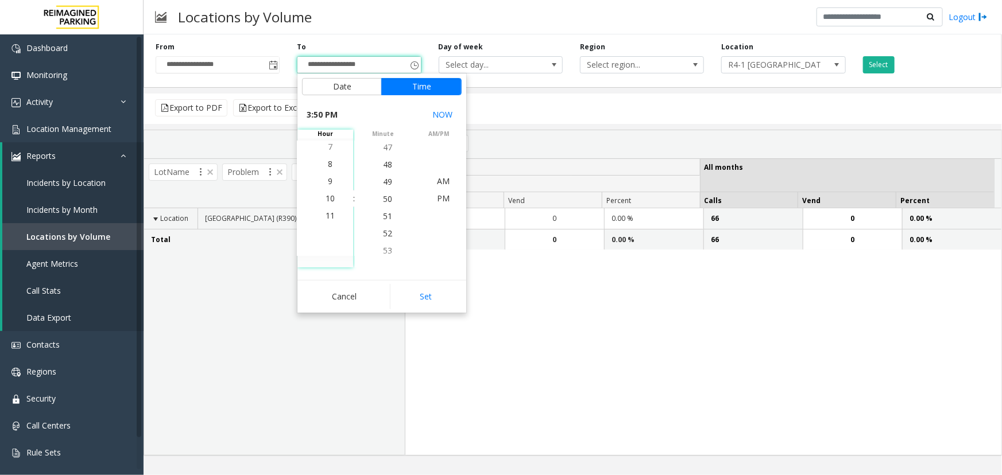
scroll to position [396, 0]
click at [328, 198] on span "11" at bounding box center [329, 198] width 9 height 11
click at [383, 195] on span "59" at bounding box center [387, 198] width 9 height 11
click at [421, 292] on button "Set" at bounding box center [426, 296] width 72 height 25
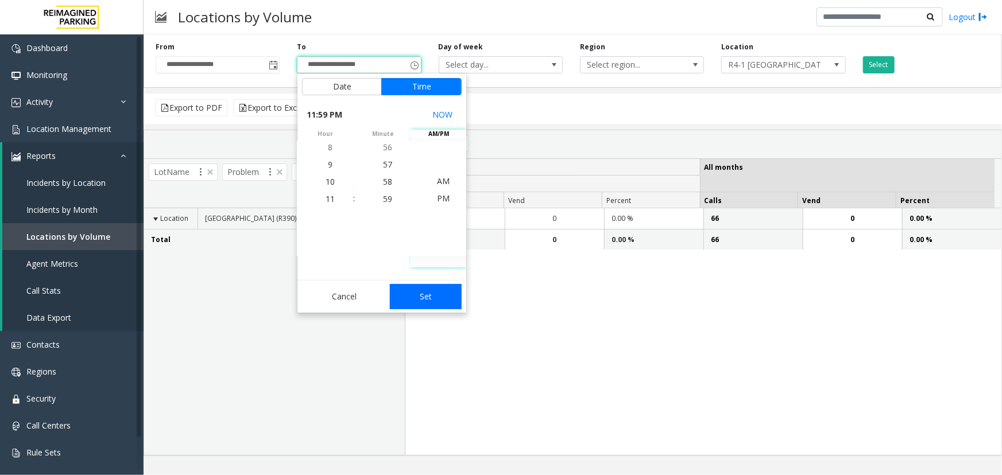
type input "**********"
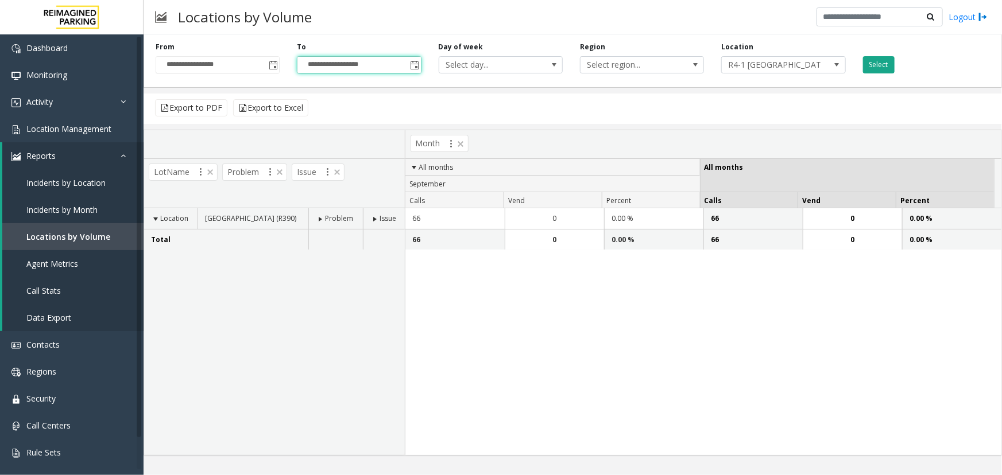
click at [879, 64] on button "Select" at bounding box center [879, 64] width 32 height 17
click at [46, 129] on span "Location Management" at bounding box center [68, 128] width 85 height 11
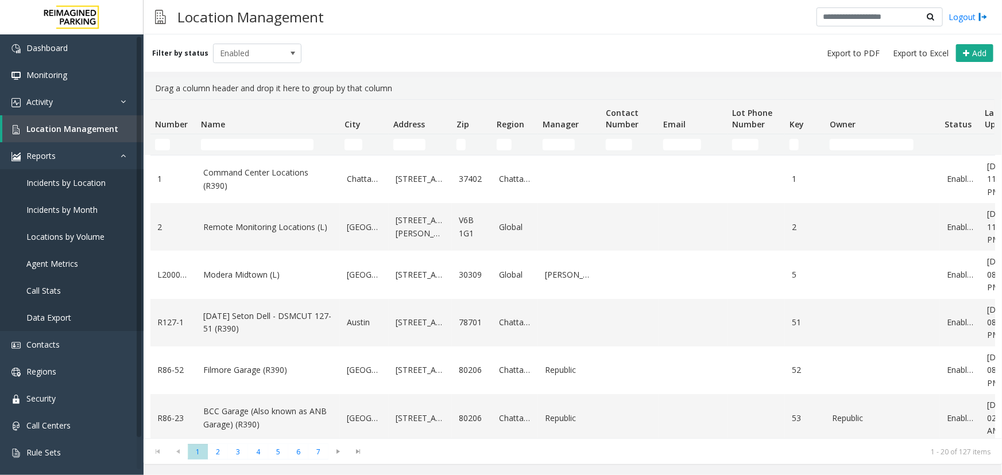
click at [232, 137] on td "Name Filter" at bounding box center [267, 144] width 143 height 21
click at [235, 143] on input "Name Filter" at bounding box center [257, 144] width 112 height 11
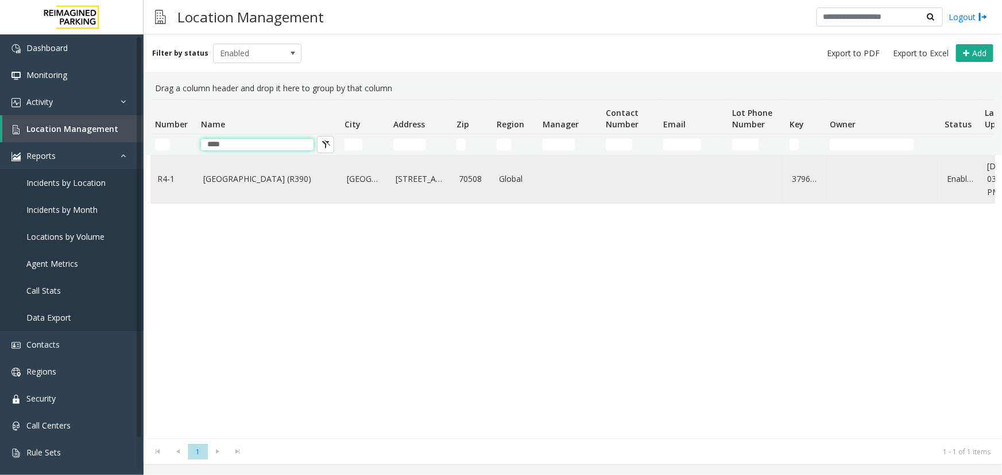
type input "****"
click at [242, 181] on link "[GEOGRAPHIC_DATA] (R390)" at bounding box center [268, 179] width 130 height 13
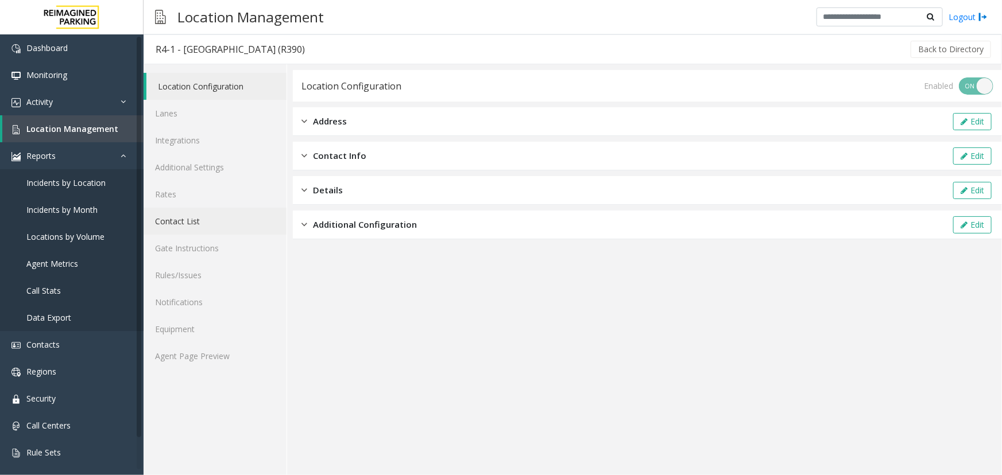
click at [173, 222] on link "Contact List" at bounding box center [214, 221] width 143 height 27
